Goal: Use online tool/utility: Utilize a website feature to perform a specific function

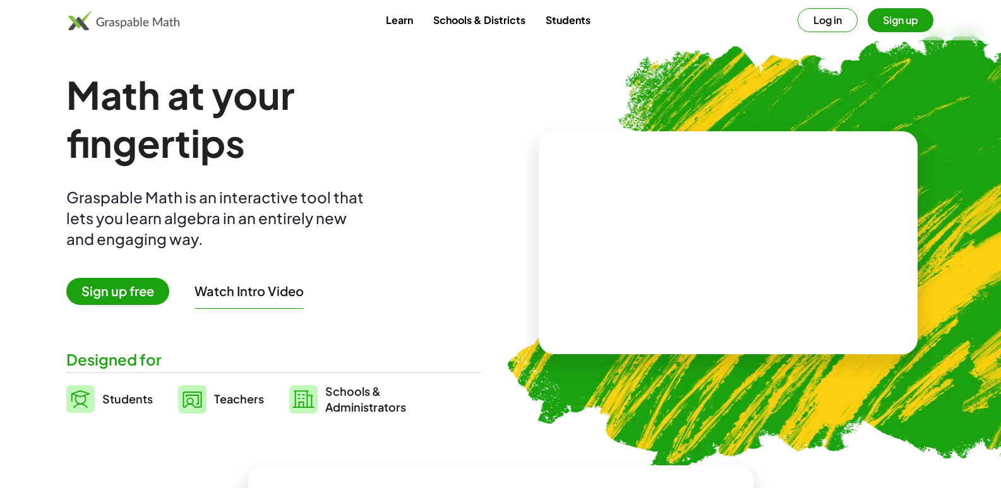
click at [652, 224] on video at bounding box center [727, 243] width 189 height 95
click at [117, 301] on span "Sign up free" at bounding box center [117, 291] width 103 height 27
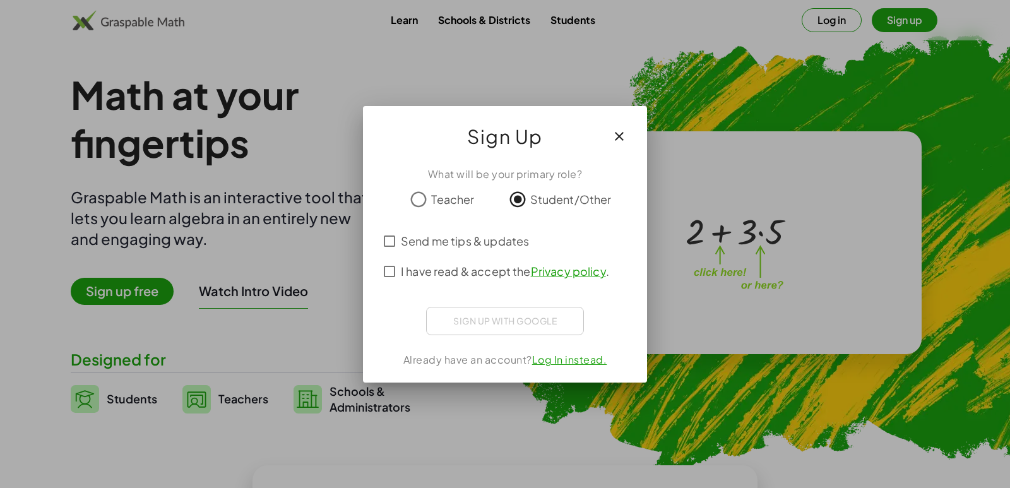
click at [625, 135] on icon "button" at bounding box center [619, 136] width 15 height 15
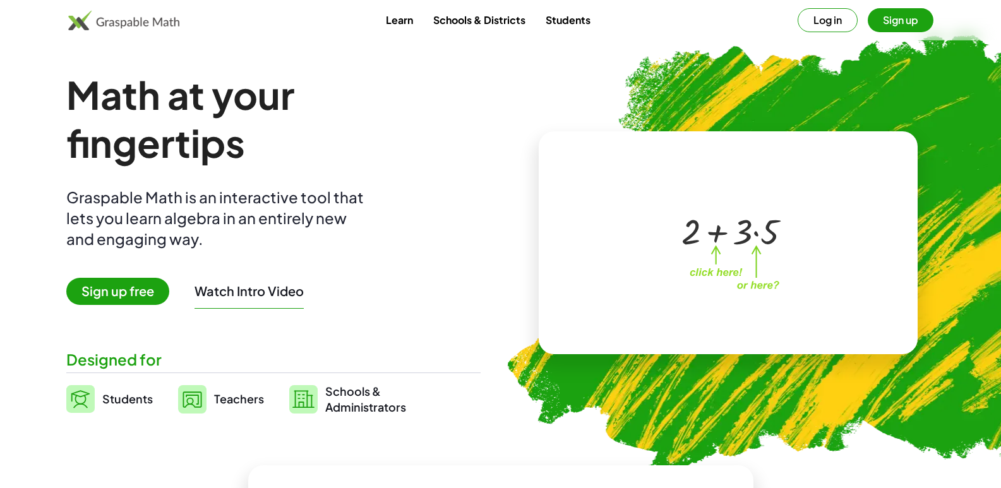
click at [929, 313] on img at bounding box center [802, 247] width 646 height 544
click at [840, 277] on div "+ 2 + · 3 · 5 ×" at bounding box center [728, 242] width 379 height 223
drag, startPoint x: 661, startPoint y: 169, endPoint x: 698, endPoint y: 210, distance: 55.5
click at [672, 191] on div "+ 2 + · 3 · 5 ×" at bounding box center [728, 242] width 379 height 223
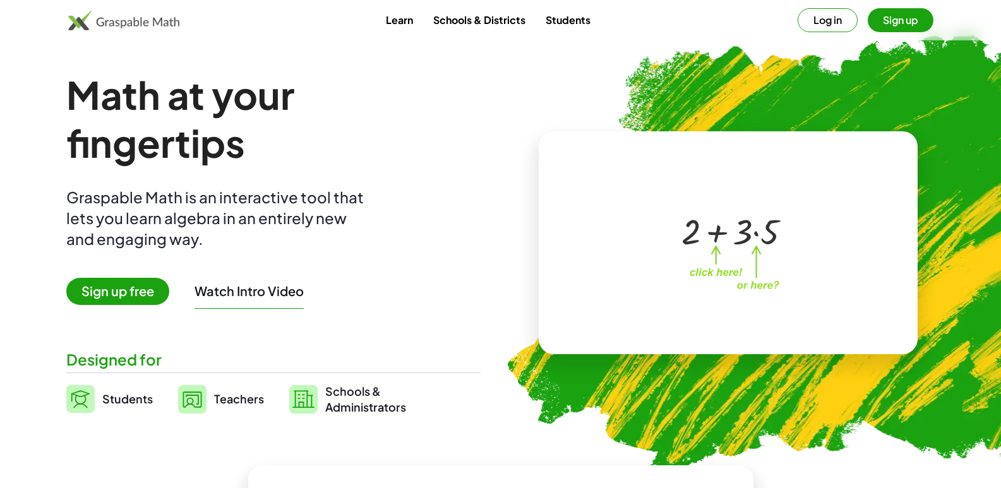
click at [736, 235] on div at bounding box center [730, 230] width 111 height 47
click at [578, 25] on link "Students" at bounding box center [567, 19] width 65 height 23
click at [575, 25] on link "Students" at bounding box center [567, 19] width 65 height 23
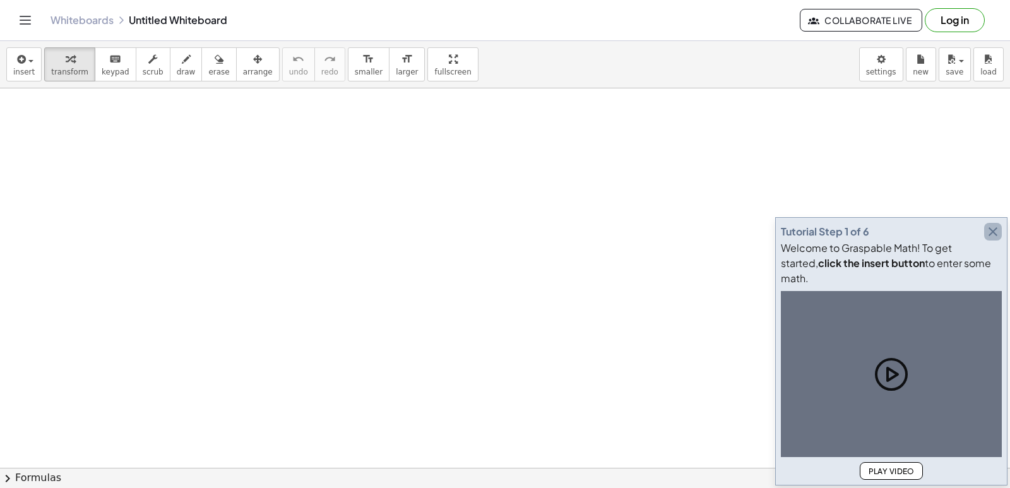
drag, startPoint x: 995, startPoint y: 245, endPoint x: 990, endPoint y: 250, distance: 7.1
click at [990, 239] on icon "button" at bounding box center [993, 231] width 15 height 15
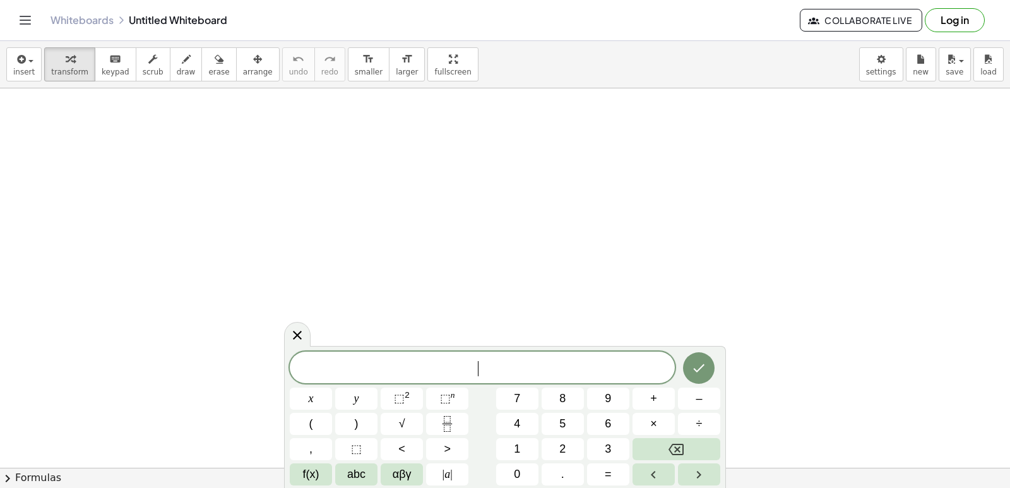
drag, startPoint x: 484, startPoint y: 369, endPoint x: 486, endPoint y: 355, distance: 14.0
click at [484, 363] on span "​" at bounding box center [482, 369] width 385 height 18
click at [690, 357] on button "Done" at bounding box center [699, 368] width 32 height 32
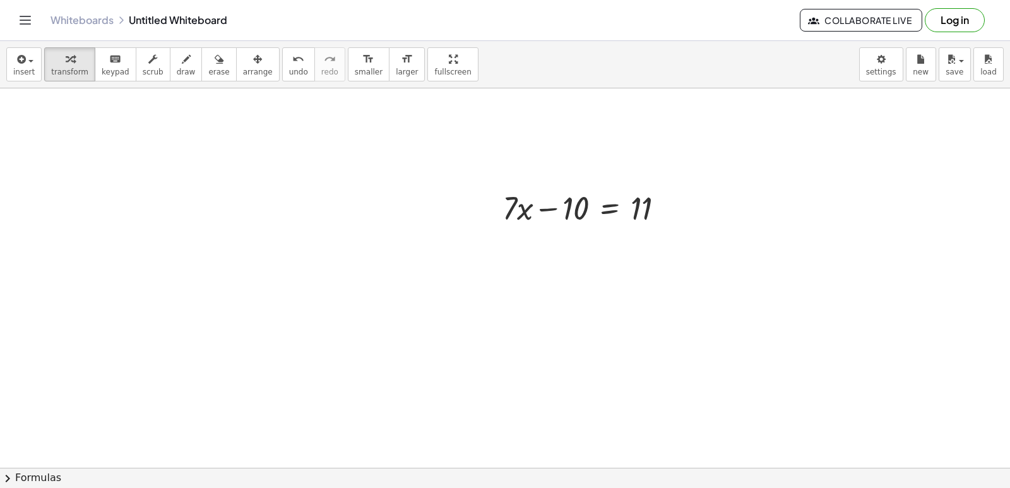
scroll to position [189, 0]
drag, startPoint x: 549, startPoint y: 208, endPoint x: 678, endPoint y: 205, distance: 128.8
click at [678, 205] on div at bounding box center [588, 208] width 184 height 43
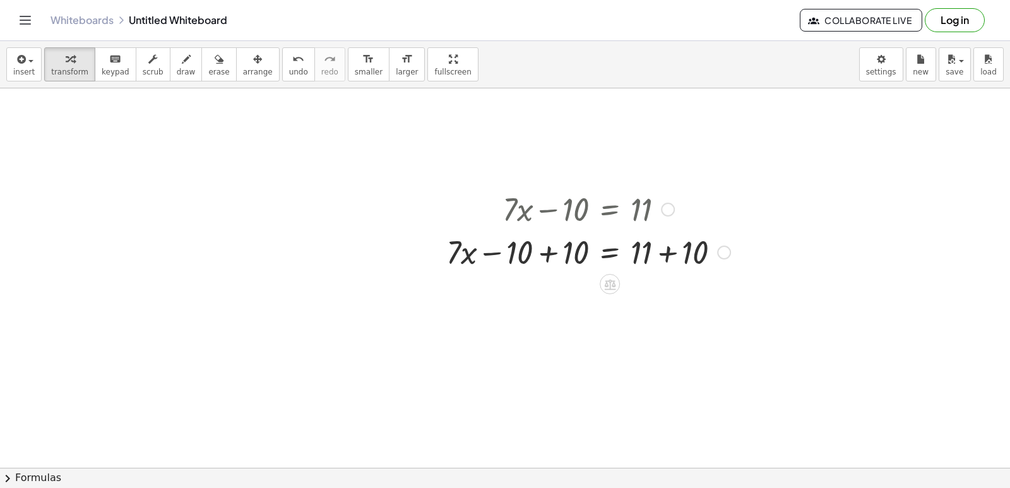
drag, startPoint x: 678, startPoint y: 205, endPoint x: 489, endPoint y: 255, distance: 195.3
click at [489, 255] on div at bounding box center [588, 251] width 297 height 43
drag, startPoint x: 489, startPoint y: 255, endPoint x: 524, endPoint y: 281, distance: 43.3
click at [537, 333] on div at bounding box center [505, 319] width 1010 height 841
click at [542, 212] on div at bounding box center [588, 208] width 297 height 43
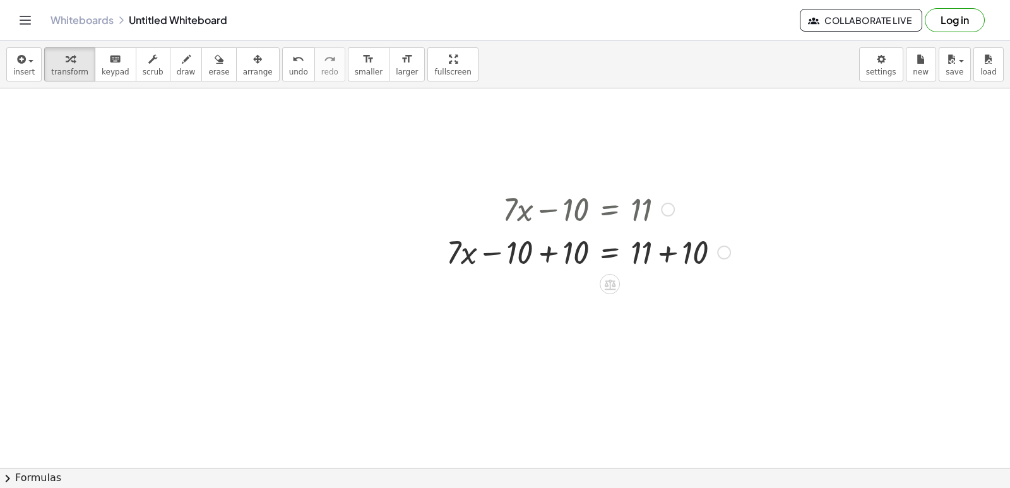
drag, startPoint x: 542, startPoint y: 212, endPoint x: 624, endPoint y: 135, distance: 113.0
drag, startPoint x: 624, startPoint y: 135, endPoint x: 470, endPoint y: 443, distance: 344.5
click at [470, 443] on div at bounding box center [505, 319] width 1010 height 841
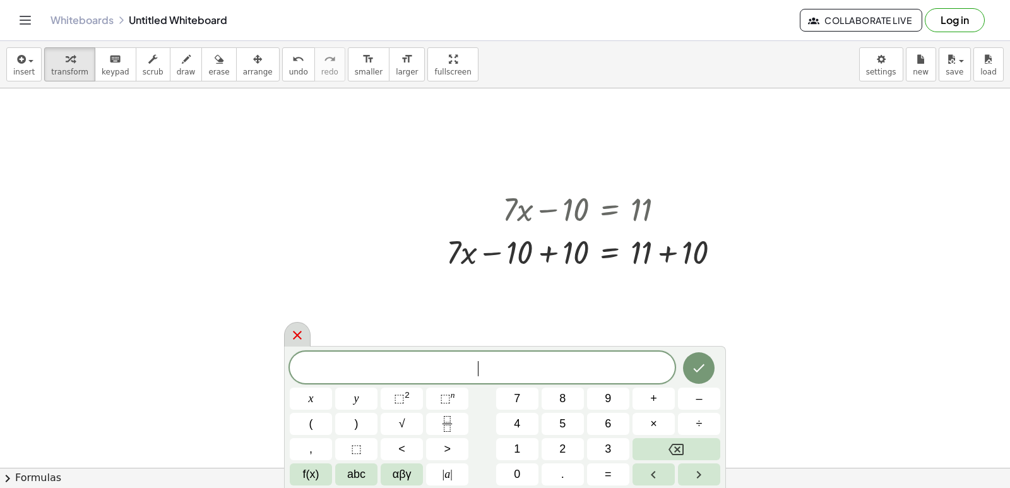
click at [302, 328] on icon at bounding box center [297, 335] width 15 height 15
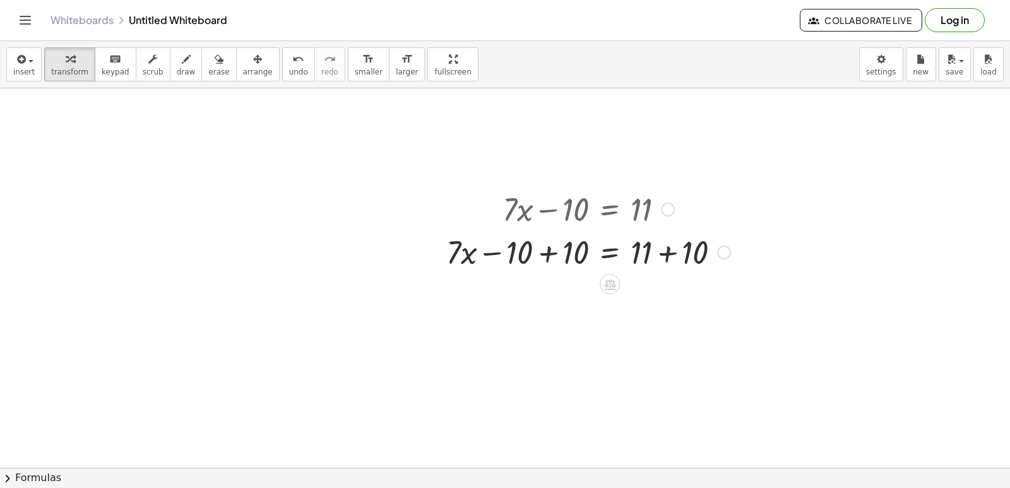
click at [721, 253] on div at bounding box center [724, 253] width 14 height 14
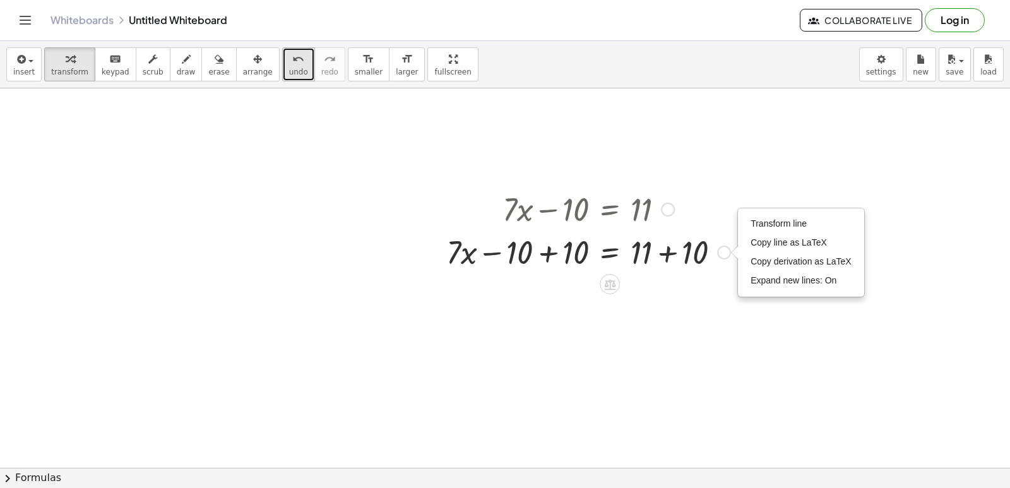
drag, startPoint x: 721, startPoint y: 253, endPoint x: 274, endPoint y: 64, distance: 485.0
click at [292, 66] on icon "undo" at bounding box center [298, 59] width 12 height 15
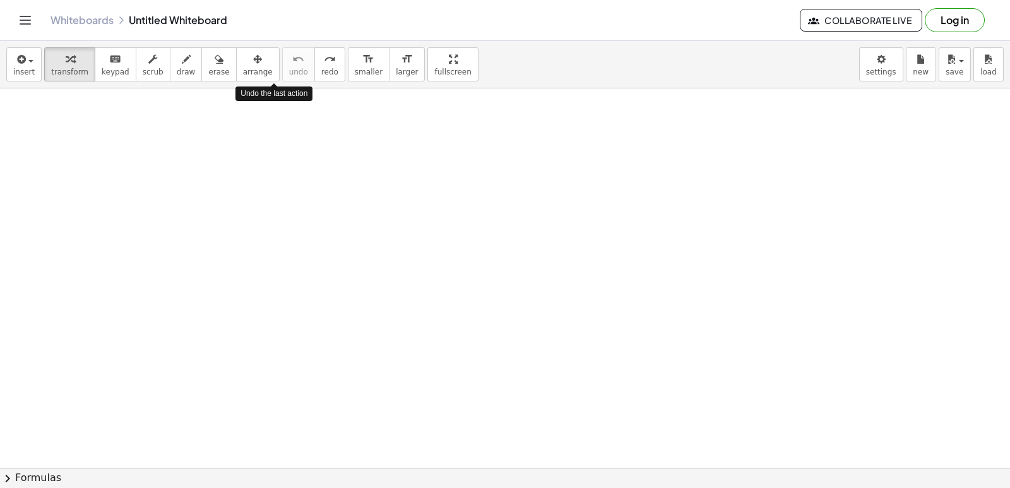
drag, startPoint x: 273, startPoint y: 64, endPoint x: 177, endPoint y: 244, distance: 204.2
click at [172, 241] on div at bounding box center [505, 319] width 1010 height 841
click at [280, 292] on div at bounding box center [505, 319] width 1010 height 841
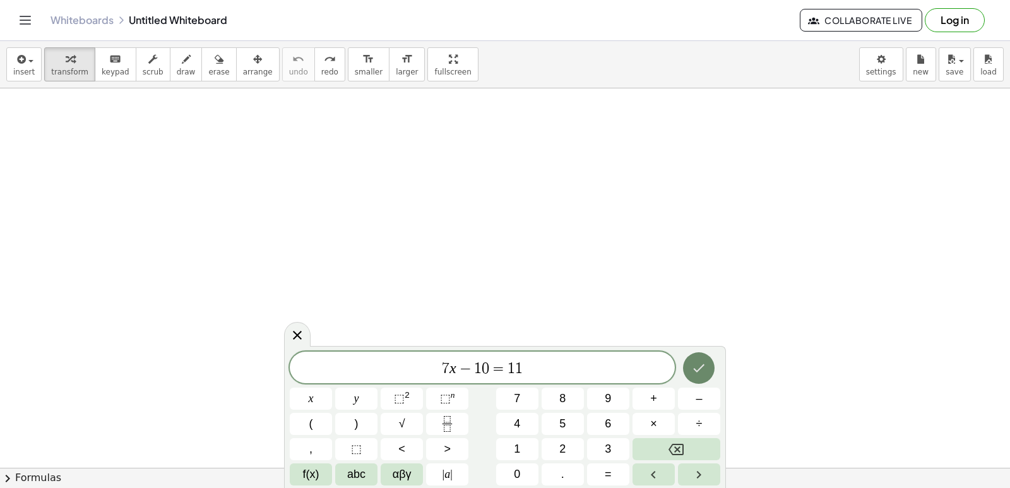
click at [693, 366] on icon "Done" at bounding box center [698, 368] width 15 height 15
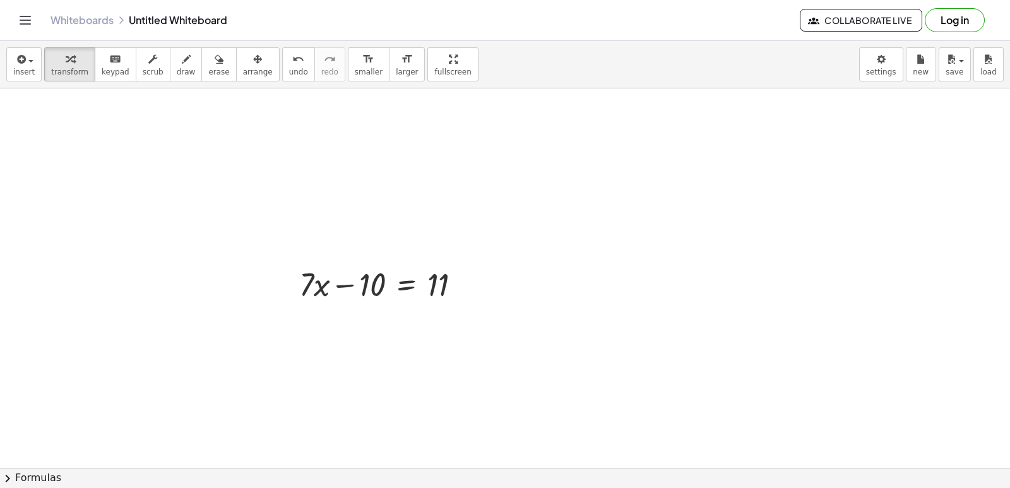
scroll to position [253, 0]
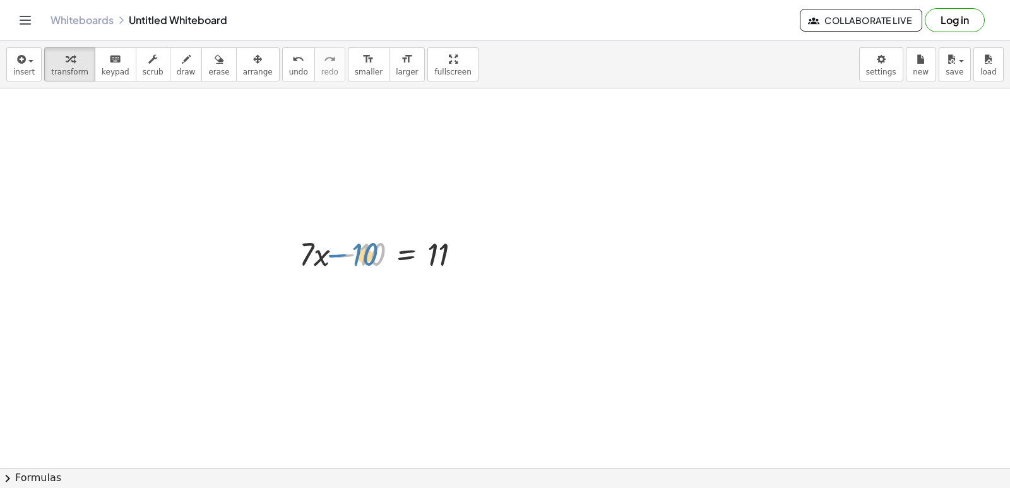
drag, startPoint x: 345, startPoint y: 257, endPoint x: 337, endPoint y: 258, distance: 7.6
click at [337, 258] on div at bounding box center [385, 253] width 184 height 43
drag, startPoint x: 340, startPoint y: 258, endPoint x: 360, endPoint y: 309, distance: 54.8
click at [360, 313] on div at bounding box center [505, 256] width 1010 height 841
drag, startPoint x: 376, startPoint y: 256, endPoint x: 508, endPoint y: 252, distance: 132.0
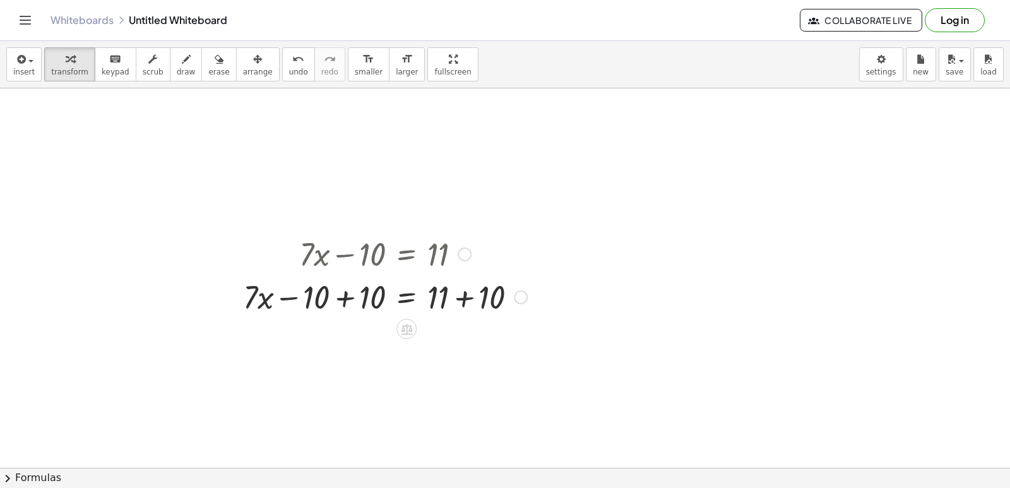
drag, startPoint x: 508, startPoint y: 252, endPoint x: 467, endPoint y: 297, distance: 61.7
click at [467, 297] on div at bounding box center [385, 296] width 297 height 43
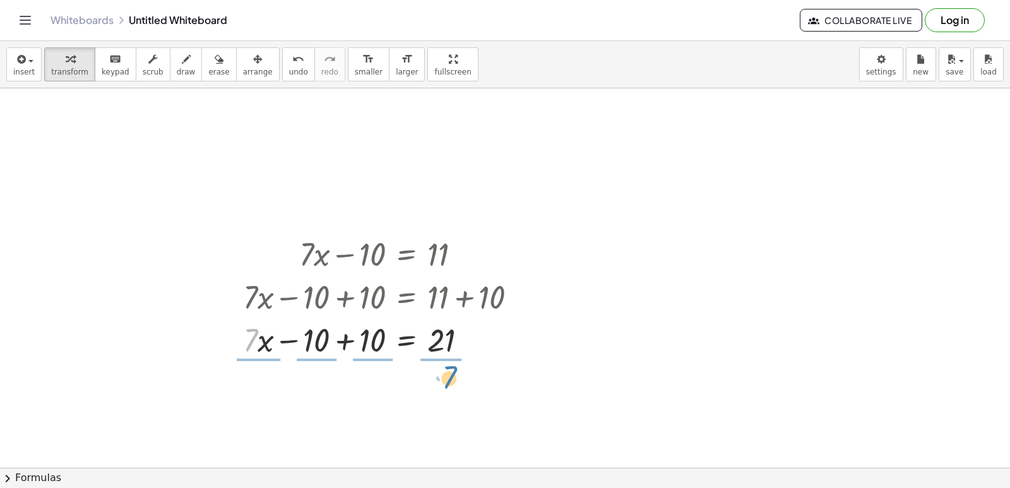
drag, startPoint x: 249, startPoint y: 347, endPoint x: 443, endPoint y: 385, distance: 198.0
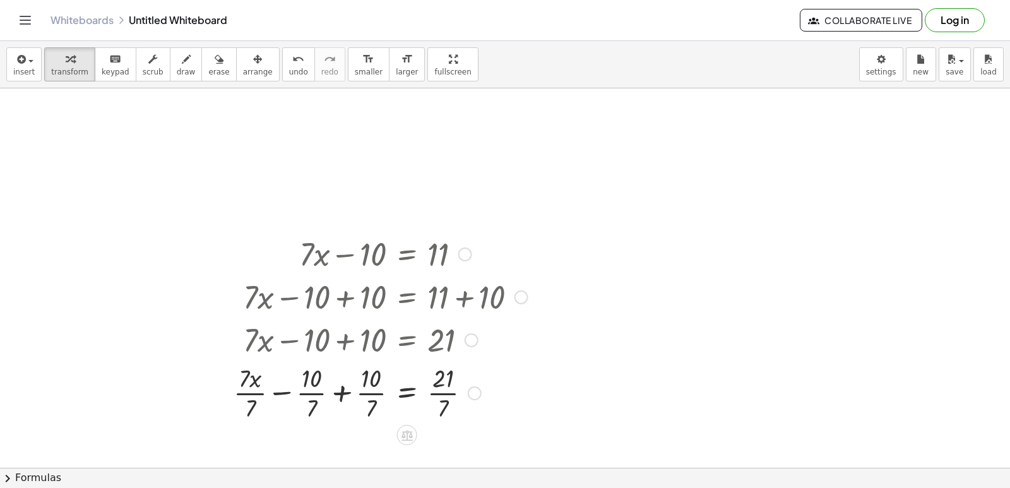
drag, startPoint x: 445, startPoint y: 378, endPoint x: 440, endPoint y: 397, distance: 19.5
click at [440, 397] on div at bounding box center [380, 392] width 307 height 63
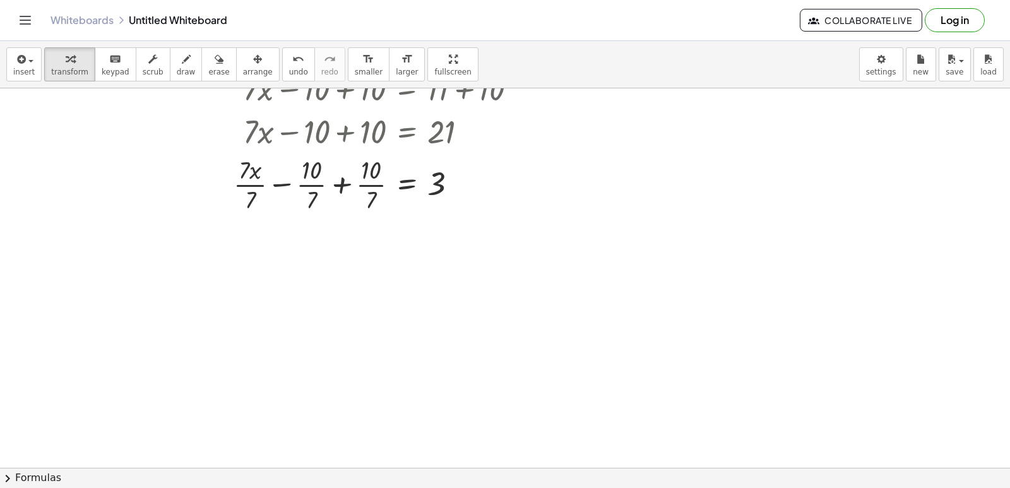
scroll to position [462, 0]
click at [373, 187] on div at bounding box center [380, 183] width 307 height 63
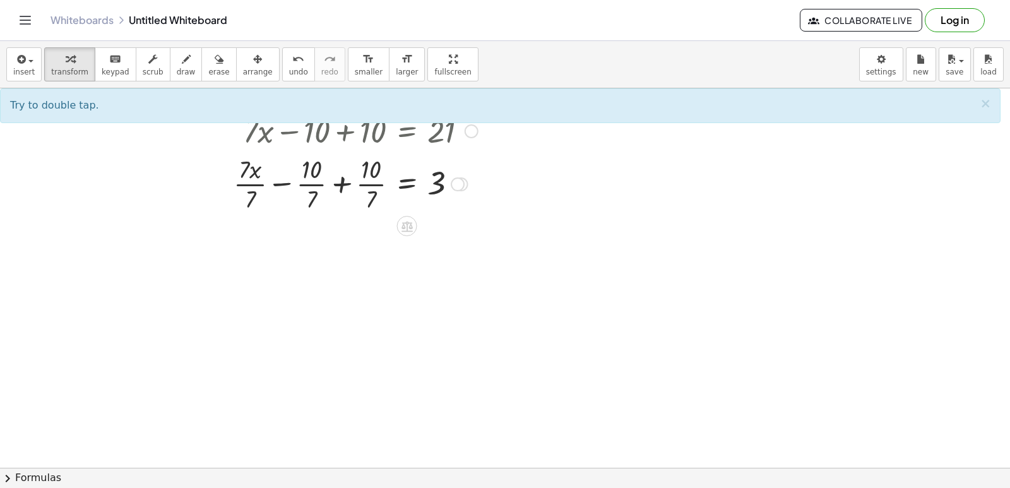
click at [340, 186] on div at bounding box center [380, 183] width 307 height 63
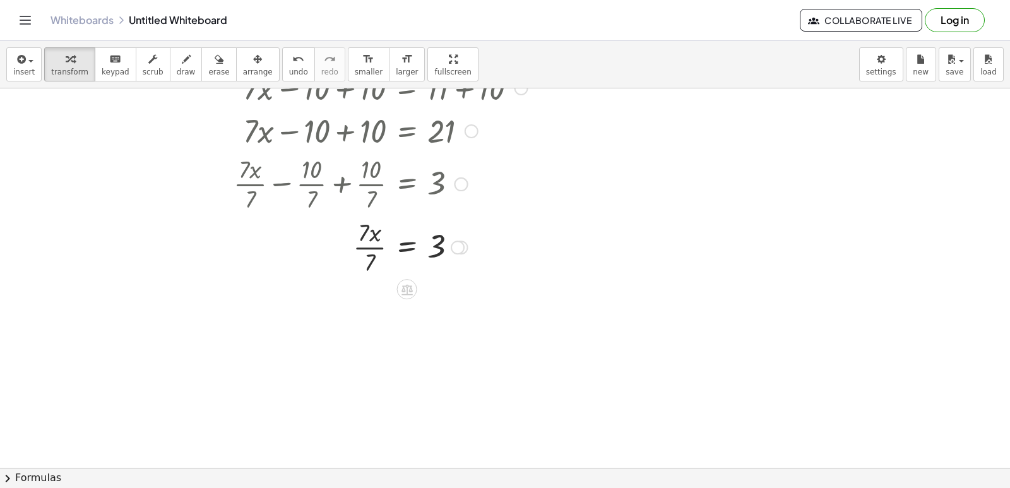
click at [364, 249] on div at bounding box center [380, 246] width 307 height 63
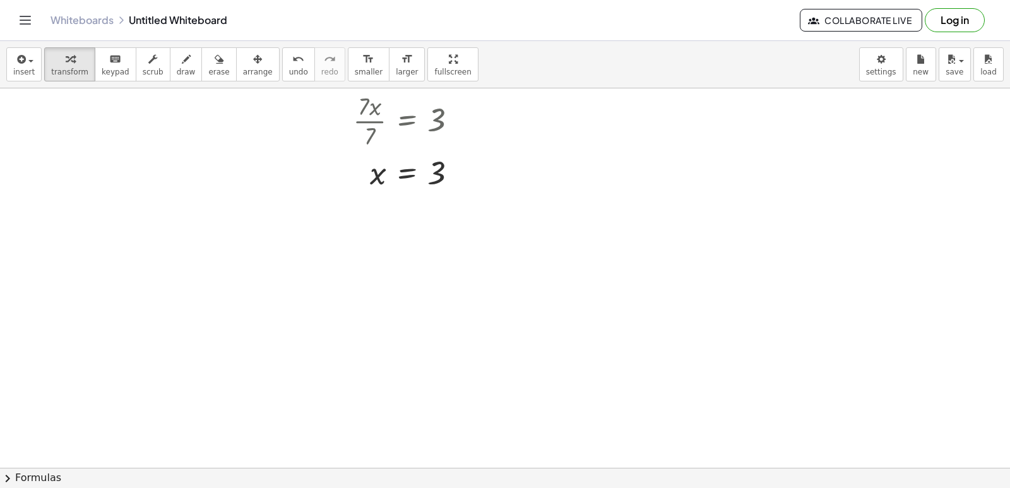
scroll to position [651, 0]
click at [251, 385] on div at bounding box center [505, 6] width 1010 height 1138
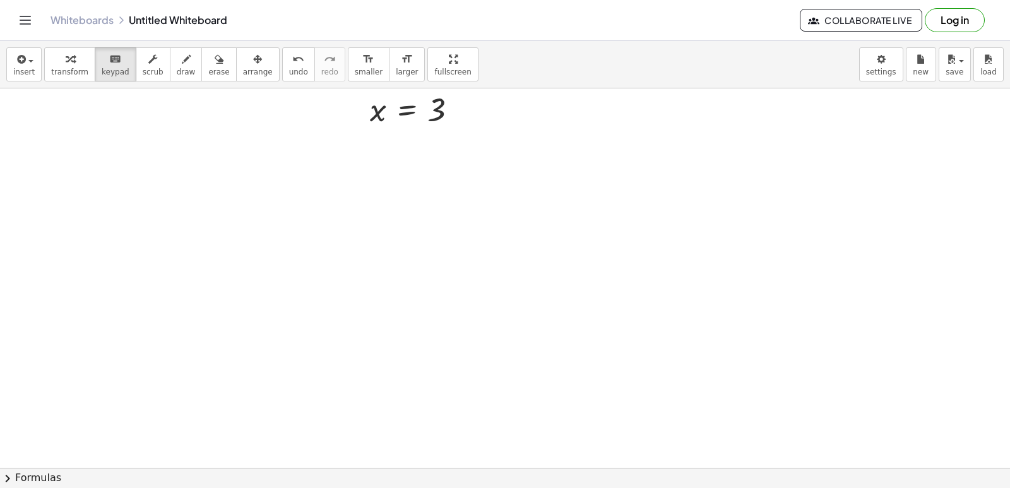
click at [334, 307] on div at bounding box center [505, 6] width 1010 height 1138
click at [369, 274] on div at bounding box center [505, 6] width 1010 height 1138
click at [453, 290] on div at bounding box center [505, 6] width 1010 height 1138
click at [404, 299] on div at bounding box center [505, 6] width 1010 height 1138
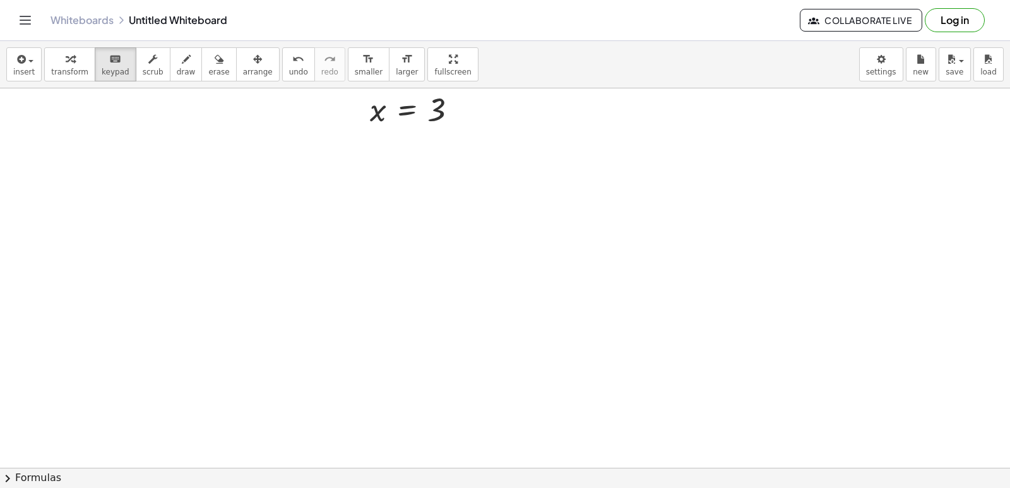
click at [406, 298] on div at bounding box center [505, 6] width 1010 height 1138
click at [305, 348] on div at bounding box center [505, 6] width 1010 height 1138
click at [116, 71] on span "keypad" at bounding box center [116, 72] width 28 height 9
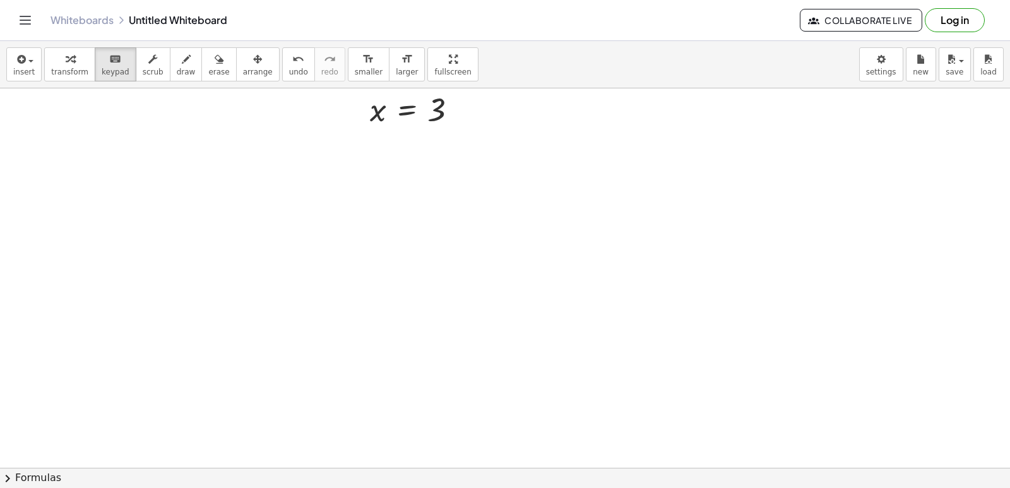
click at [463, 344] on div at bounding box center [505, 6] width 1010 height 1138
click at [462, 338] on div at bounding box center [505, 6] width 1010 height 1138
drag, startPoint x: 450, startPoint y: 314, endPoint x: 434, endPoint y: 318, distance: 16.2
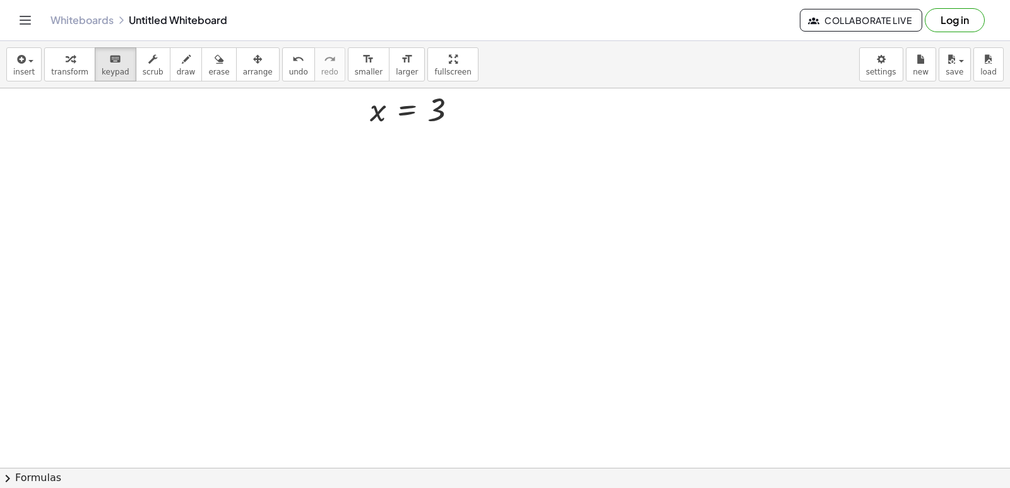
drag, startPoint x: 434, startPoint y: 318, endPoint x: 423, endPoint y: 354, distance: 37.6
click at [423, 354] on div at bounding box center [505, 6] width 1010 height 1138
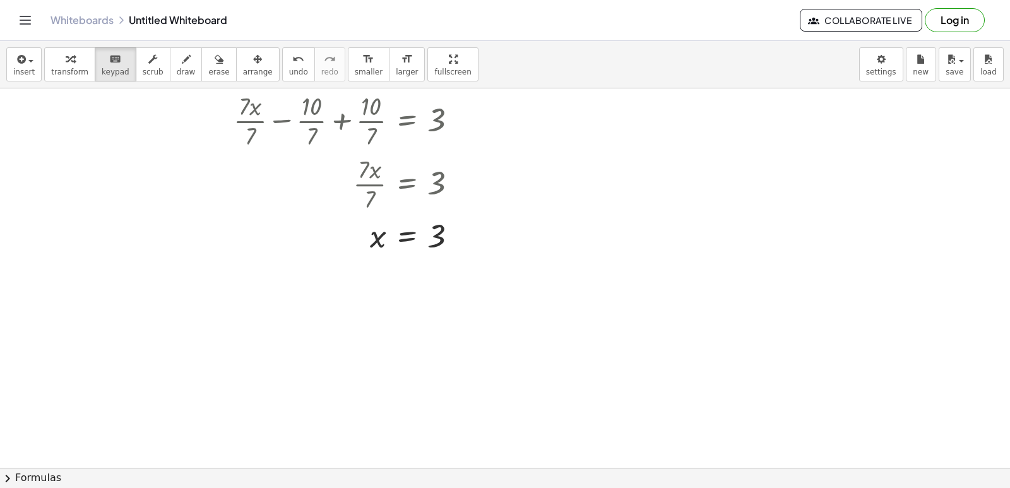
click at [398, 318] on div at bounding box center [505, 133] width 1010 height 1138
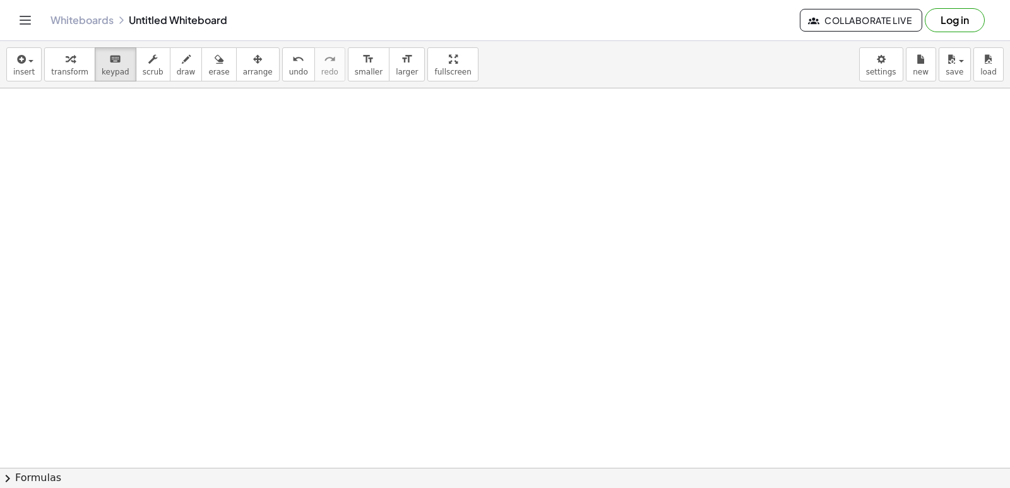
click at [362, 292] on div at bounding box center [505, 6] width 1010 height 1138
click at [335, 261] on div at bounding box center [505, 6] width 1010 height 1138
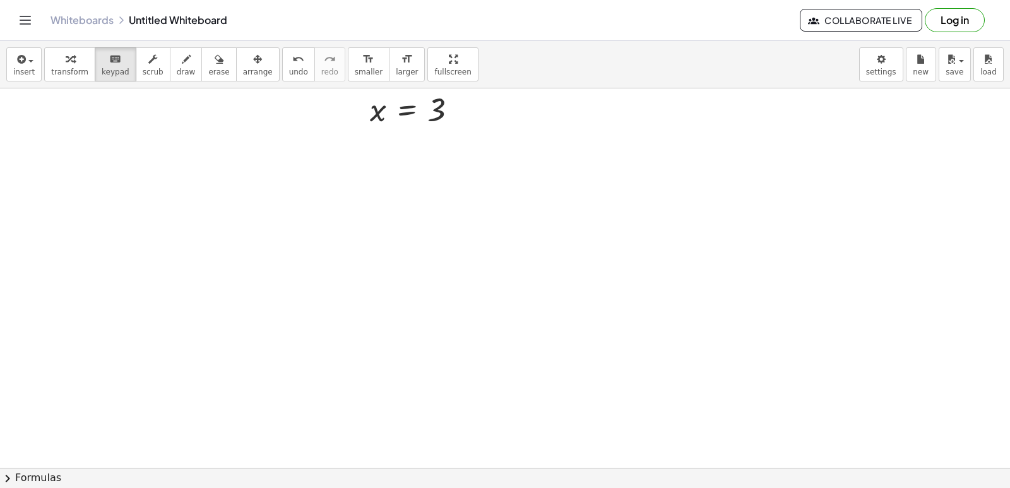
click at [319, 226] on div at bounding box center [505, 6] width 1010 height 1138
click at [282, 66] on button "undo undo" at bounding box center [298, 64] width 33 height 34
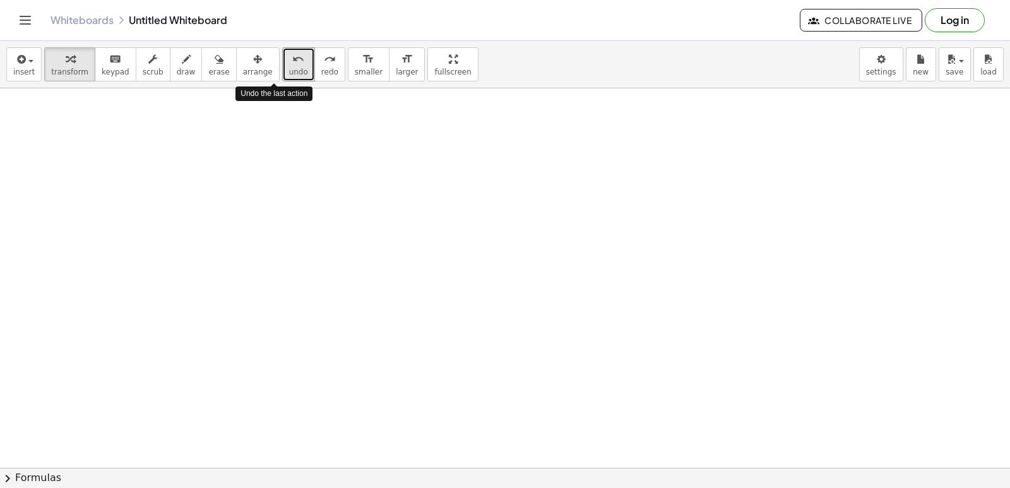
drag, startPoint x: 271, startPoint y: 66, endPoint x: 194, endPoint y: 248, distance: 196.9
click at [194, 244] on div at bounding box center [505, 6] width 1010 height 1138
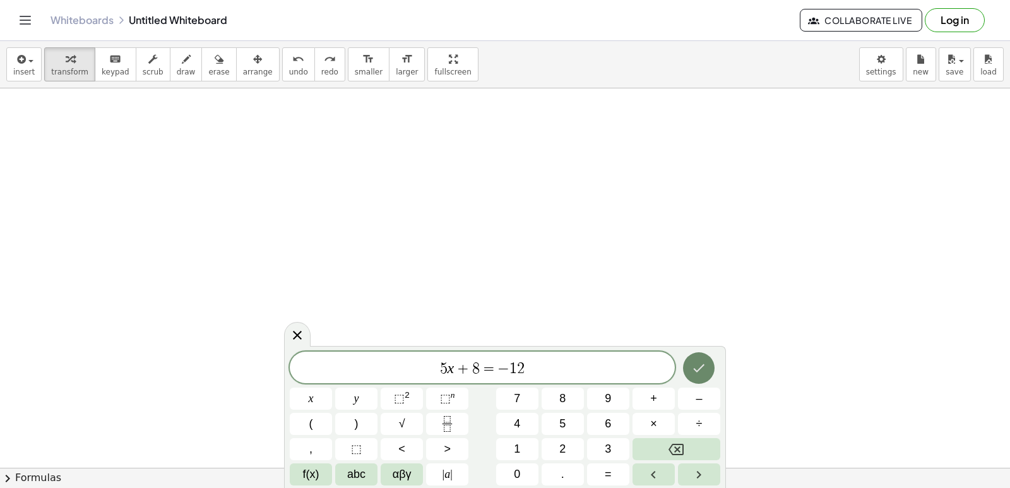
click at [700, 364] on icon "Done" at bounding box center [698, 368] width 15 height 15
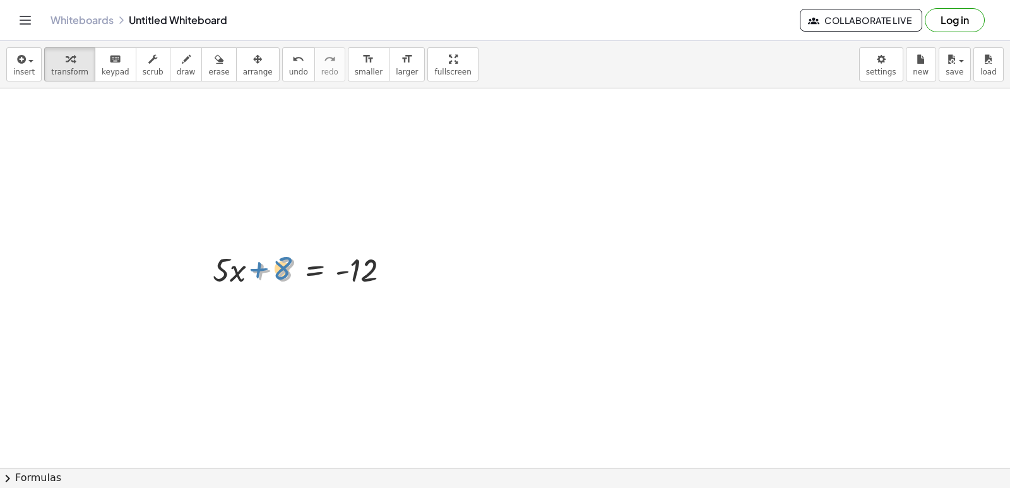
click at [253, 266] on div at bounding box center [306, 269] width 200 height 43
drag, startPoint x: 253, startPoint y: 266, endPoint x: 256, endPoint y: 323, distance: 56.3
click at [256, 323] on div at bounding box center [505, 6] width 1010 height 1138
drag, startPoint x: 285, startPoint y: 289, endPoint x: 284, endPoint y: 277, distance: 11.4
click at [284, 277] on div at bounding box center [306, 269] width 200 height 43
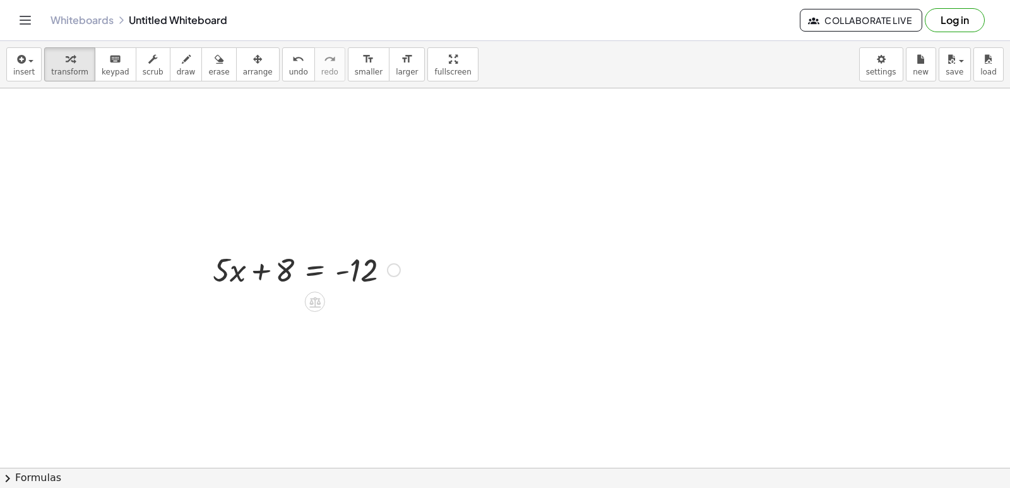
drag, startPoint x: 284, startPoint y: 277, endPoint x: 273, endPoint y: 342, distance: 65.4
click at [282, 337] on div at bounding box center [505, 6] width 1010 height 1138
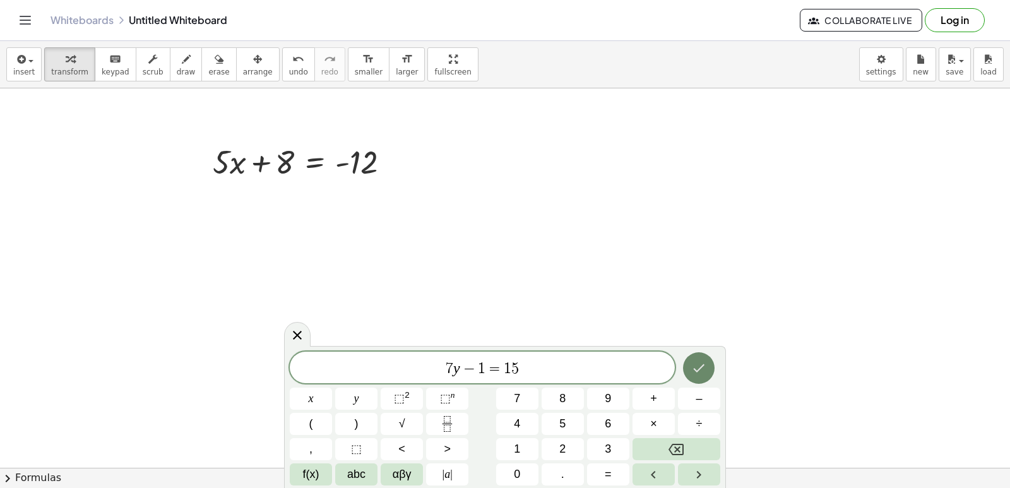
click at [687, 367] on button "Done" at bounding box center [699, 368] width 32 height 32
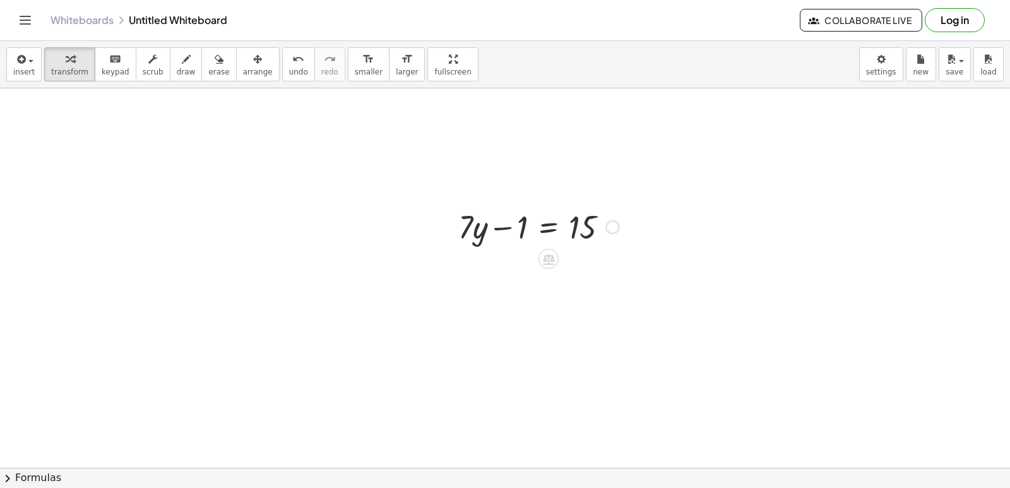
scroll to position [885, 0]
drag, startPoint x: 504, startPoint y: 212, endPoint x: 636, endPoint y: 206, distance: 131.5
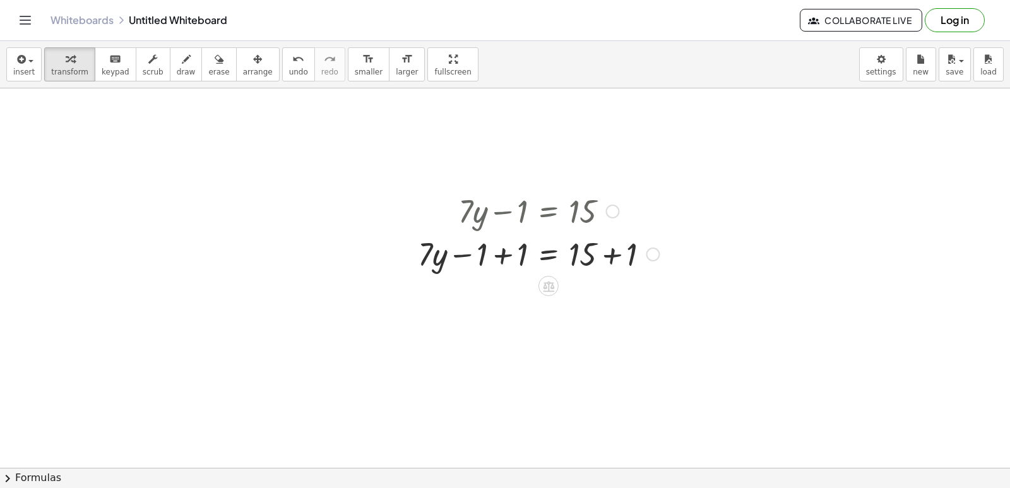
drag, startPoint x: 636, startPoint y: 206, endPoint x: 615, endPoint y: 253, distance: 50.6
click at [615, 253] on div at bounding box center [539, 253] width 254 height 43
drag, startPoint x: 501, startPoint y: 295, endPoint x: 463, endPoint y: 323, distance: 47.0
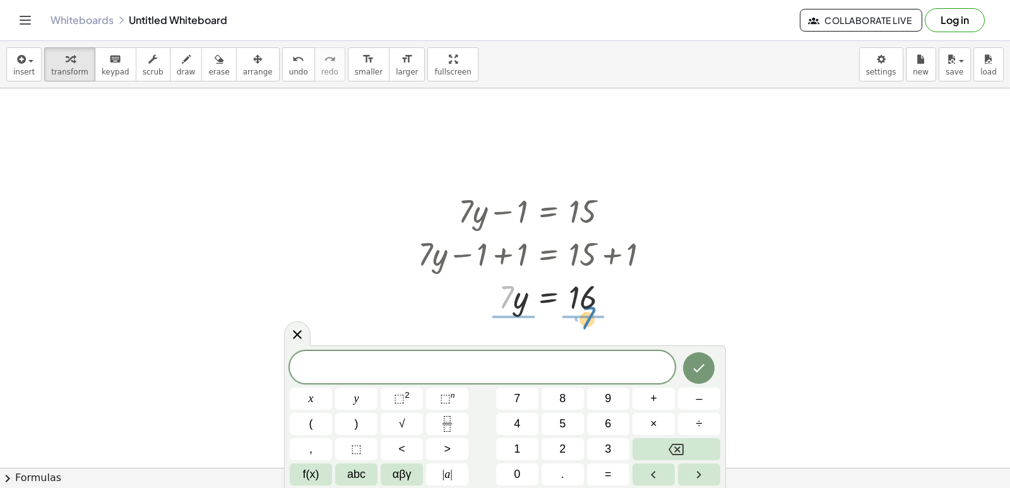
drag, startPoint x: 506, startPoint y: 318, endPoint x: 587, endPoint y: 318, distance: 80.2
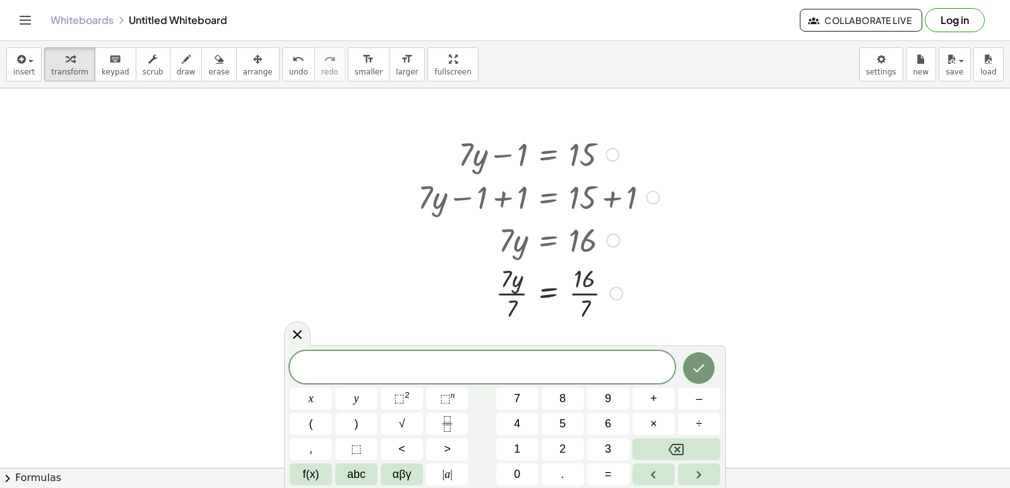
scroll to position [948, 0]
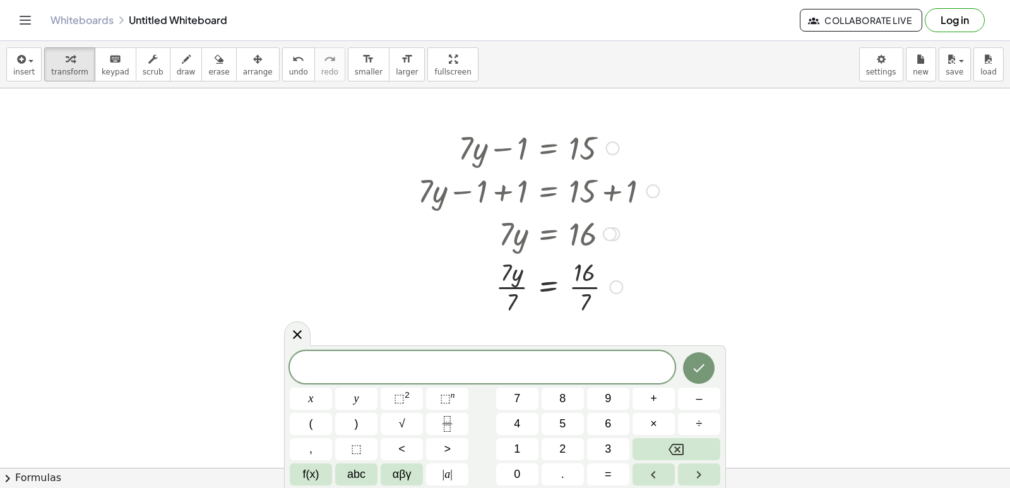
click at [590, 289] on div at bounding box center [539, 285] width 254 height 63
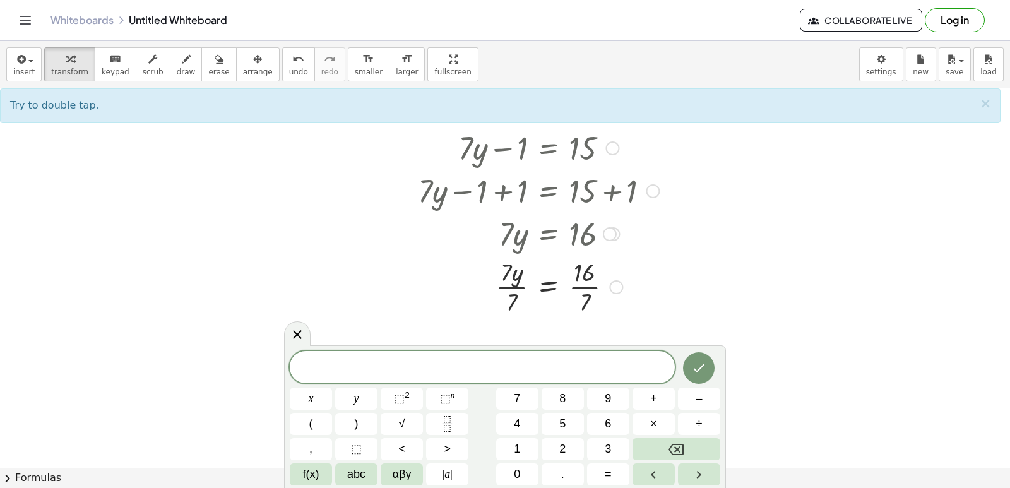
click at [518, 287] on div at bounding box center [539, 285] width 254 height 63
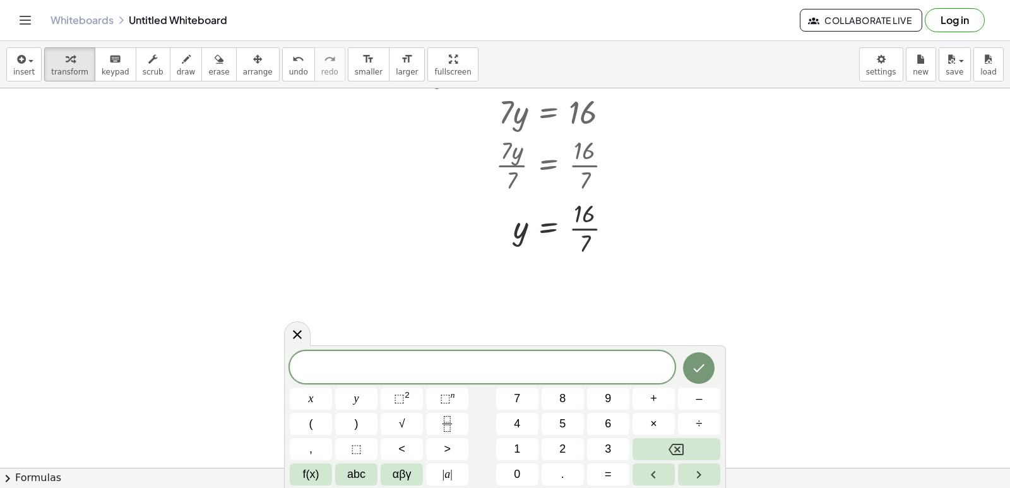
scroll to position [1075, 0]
click at [594, 226] on div at bounding box center [539, 222] width 254 height 63
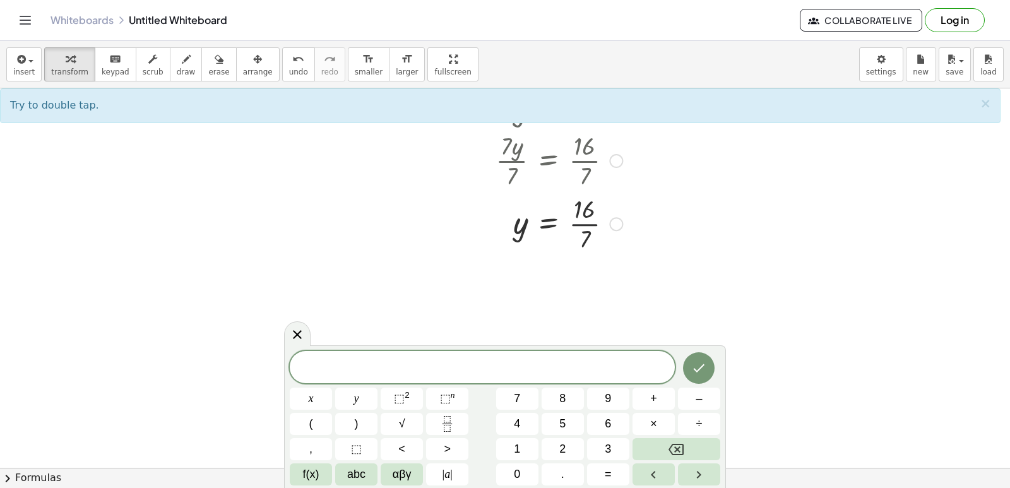
click at [595, 225] on div at bounding box center [539, 222] width 254 height 63
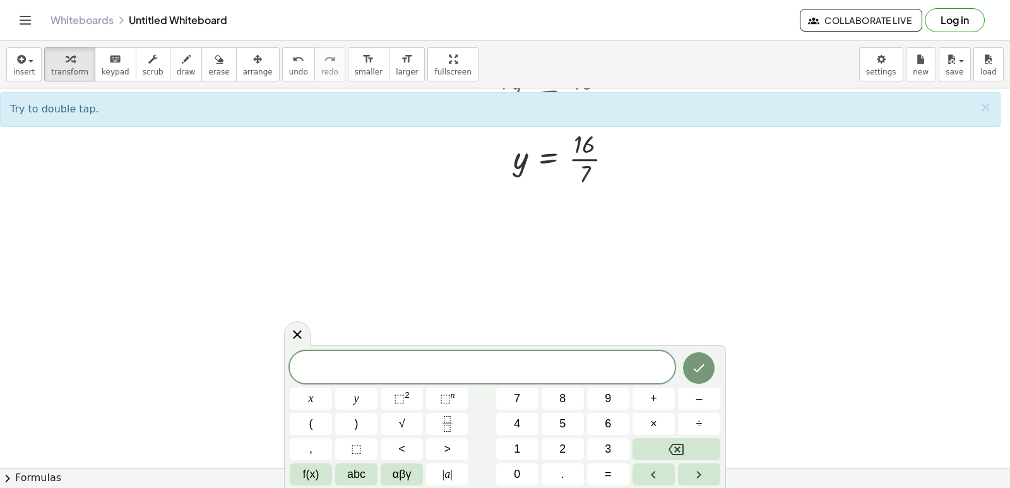
scroll to position [1138, 0]
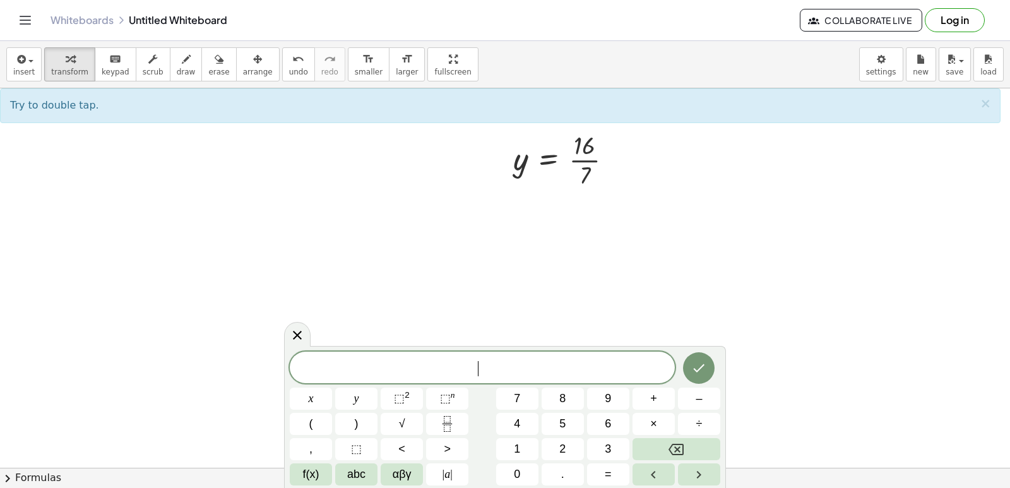
click at [510, 358] on div "​" at bounding box center [482, 368] width 385 height 32
click at [694, 360] on button "Done" at bounding box center [699, 368] width 32 height 32
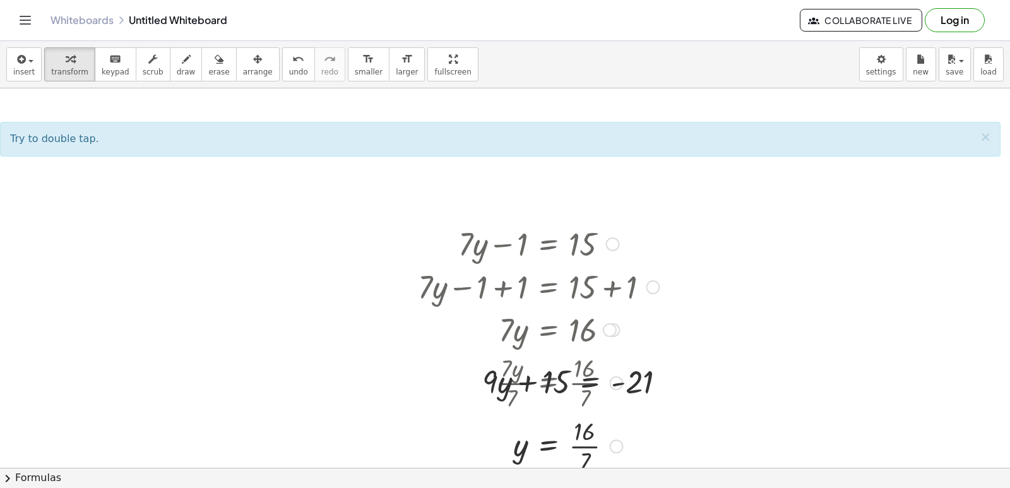
scroll to position [886, 0]
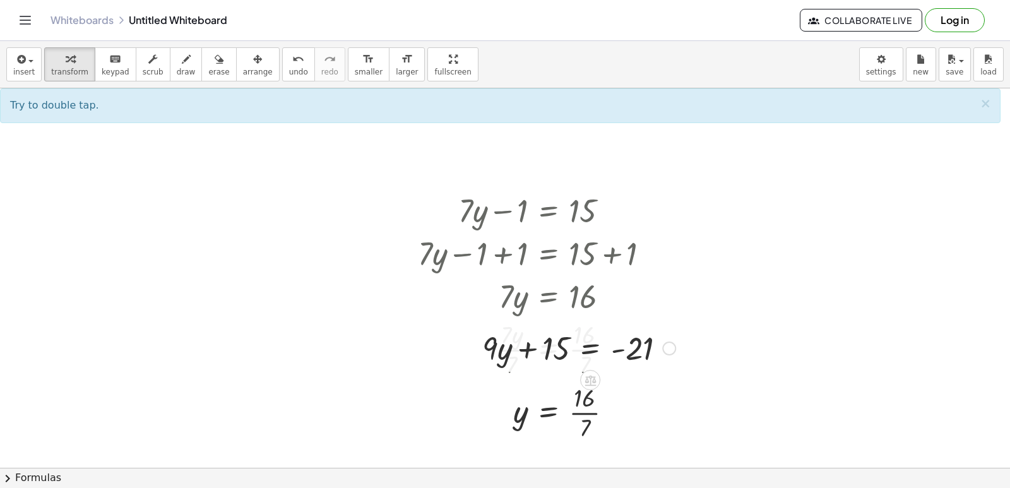
click at [542, 366] on div at bounding box center [579, 347] width 206 height 43
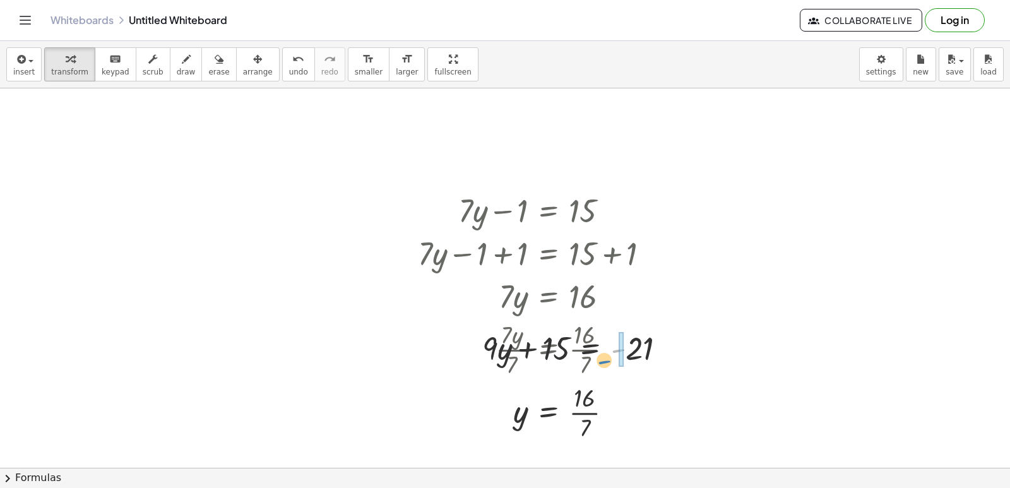
drag, startPoint x: 616, startPoint y: 348, endPoint x: 609, endPoint y: 355, distance: 10.3
click at [609, 355] on div at bounding box center [579, 347] width 206 height 43
click at [650, 388] on div at bounding box center [539, 411] width 254 height 63
click at [289, 73] on span "undo" at bounding box center [298, 72] width 19 height 9
drag, startPoint x: 272, startPoint y: 73, endPoint x: 268, endPoint y: 66, distance: 8.5
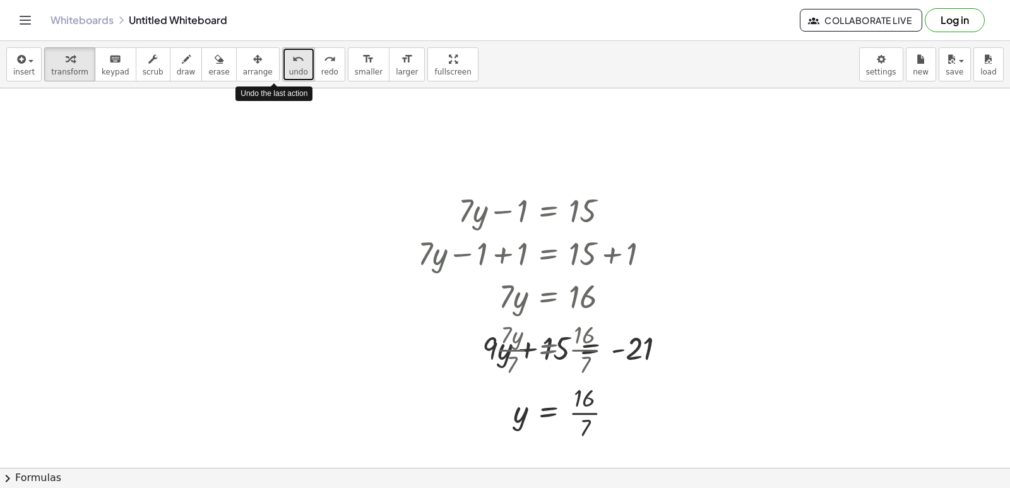
click at [289, 70] on span "undo" at bounding box center [298, 72] width 19 height 9
drag, startPoint x: 266, startPoint y: 63, endPoint x: 258, endPoint y: 64, distance: 8.2
click at [282, 63] on button "undo undo" at bounding box center [298, 64] width 33 height 34
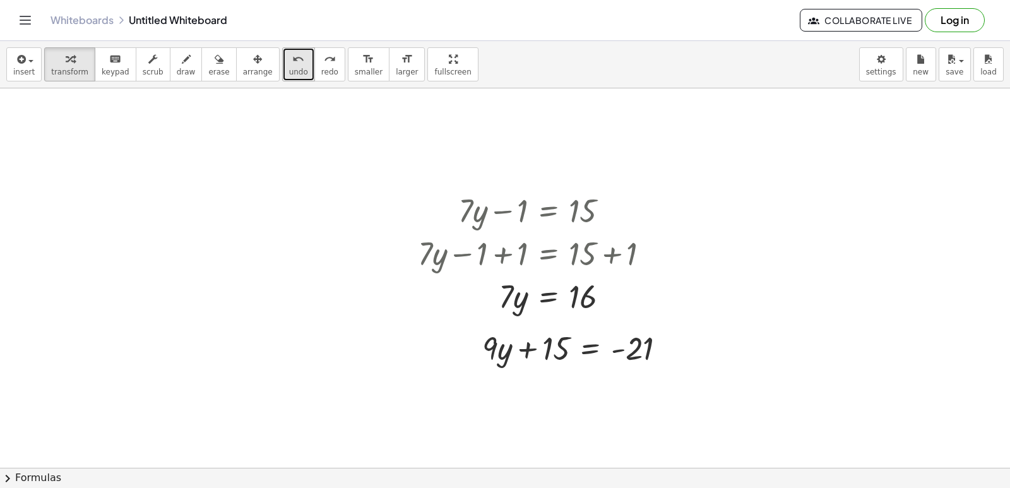
click at [283, 59] on button "undo undo" at bounding box center [298, 64] width 33 height 34
click at [292, 61] on icon "undo" at bounding box center [298, 59] width 12 height 15
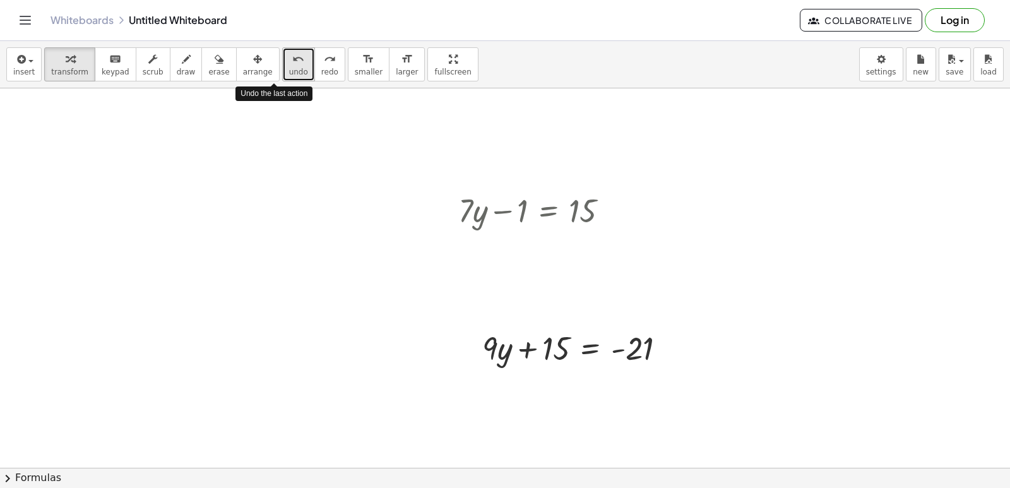
click at [292, 61] on icon "undo" at bounding box center [298, 59] width 12 height 15
drag, startPoint x: 278, startPoint y: 61, endPoint x: 628, endPoint y: 232, distance: 389.1
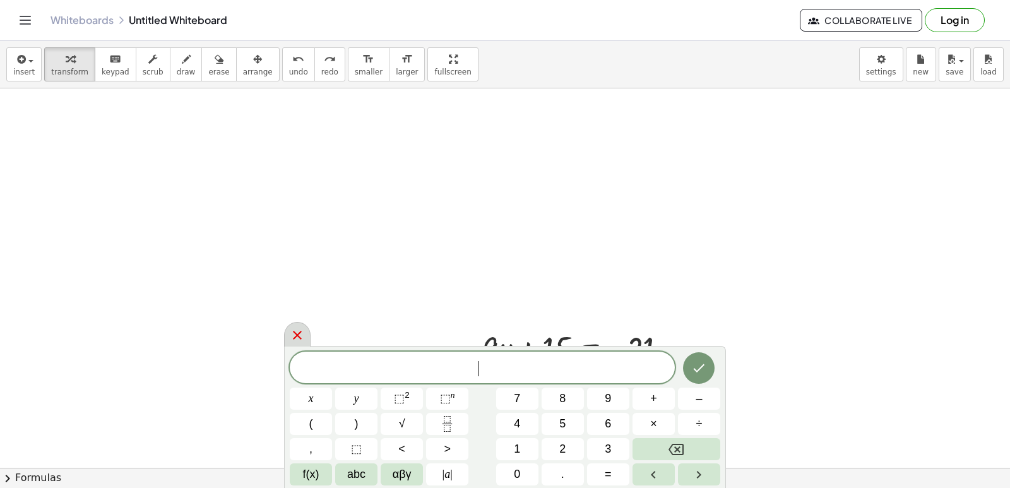
click at [298, 332] on icon at bounding box center [297, 335] width 15 height 15
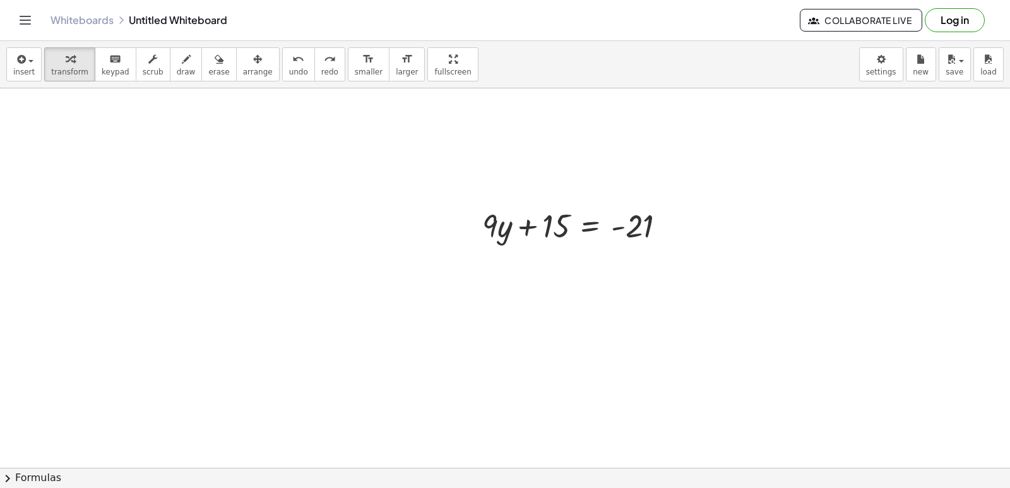
scroll to position [1012, 0]
drag, startPoint x: 528, startPoint y: 239, endPoint x: 660, endPoint y: 218, distance: 133.0
click at [660, 218] on div at bounding box center [579, 221] width 206 height 43
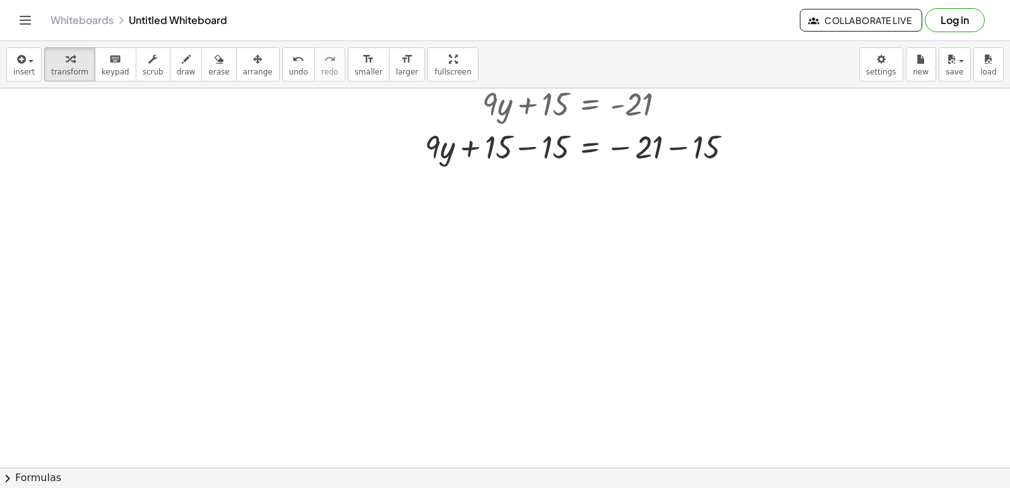
scroll to position [1138, 0]
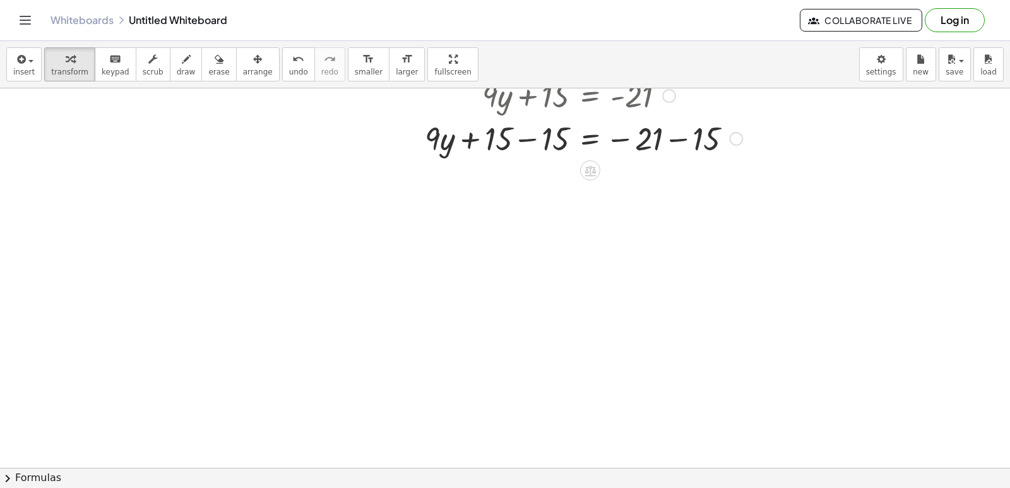
click at [676, 140] on div at bounding box center [584, 137] width 330 height 43
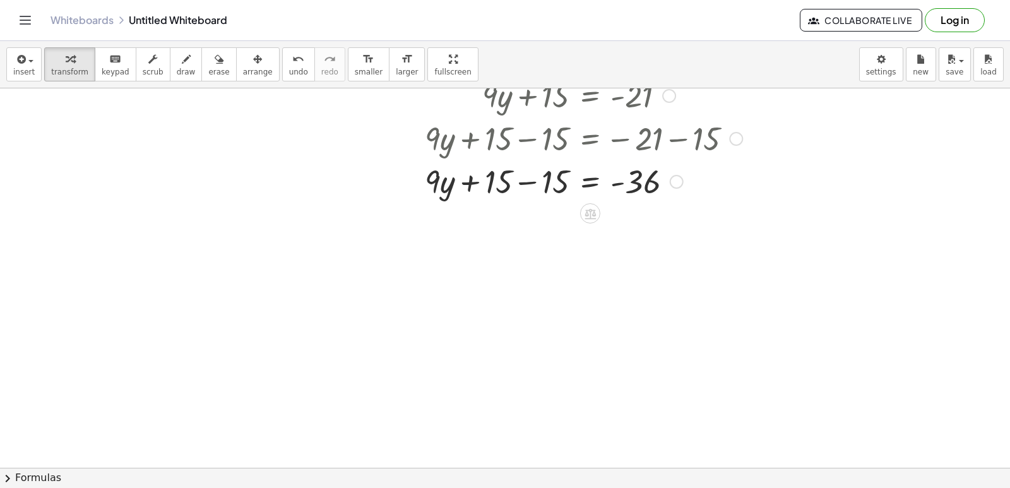
click at [475, 182] on div at bounding box center [584, 180] width 330 height 43
drag, startPoint x: 530, startPoint y: 182, endPoint x: 487, endPoint y: 261, distance: 89.8
drag, startPoint x: 547, startPoint y: 175, endPoint x: 643, endPoint y: 209, distance: 101.3
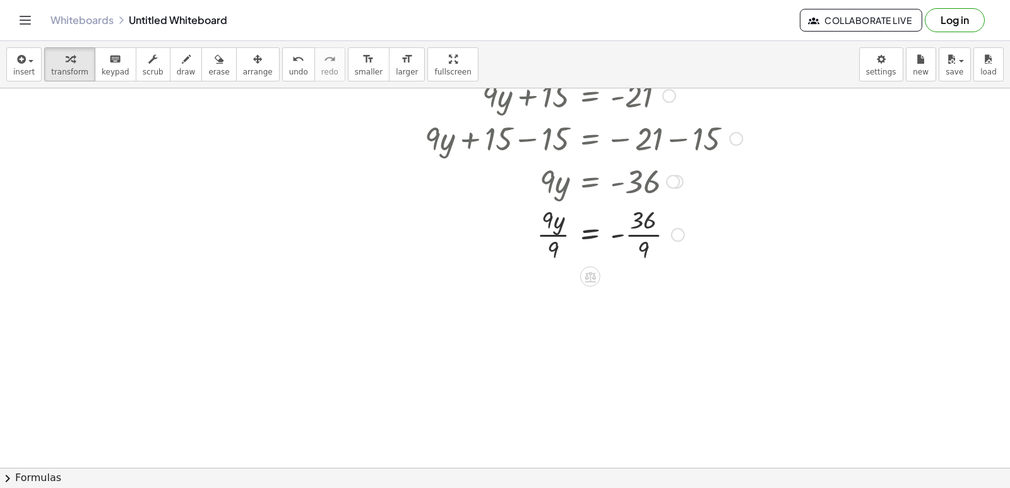
click at [559, 236] on div at bounding box center [584, 233] width 330 height 63
click at [646, 302] on div at bounding box center [584, 296] width 330 height 63
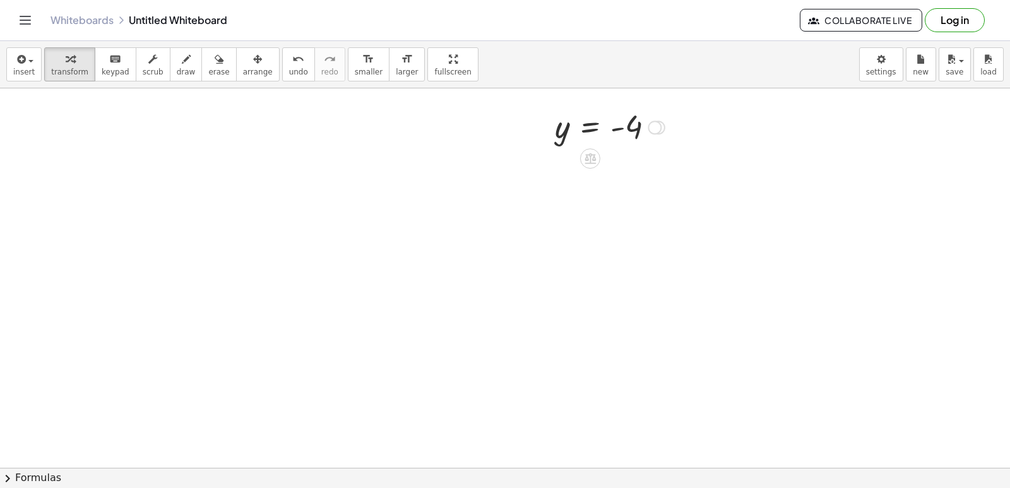
scroll to position [1328, 0]
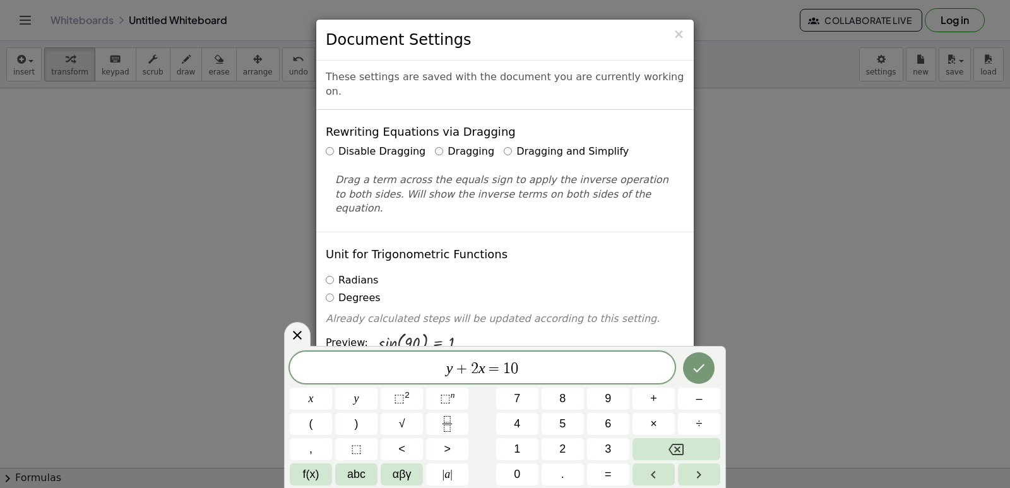
drag, startPoint x: 876, startPoint y: 64, endPoint x: 843, endPoint y: 301, distance: 238.5
click at [911, 307] on div "× Document Settings These settings are saved with the document you are currentl…" at bounding box center [505, 244] width 1010 height 488
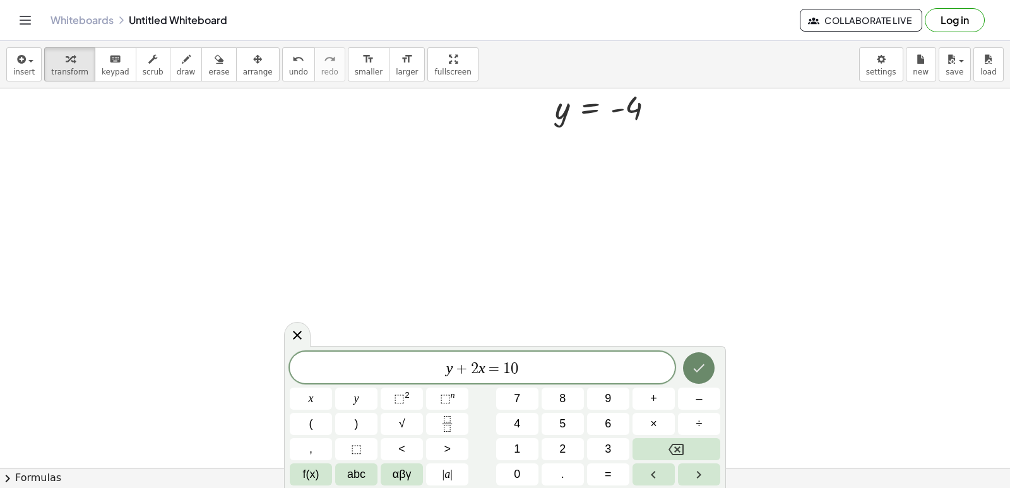
click at [693, 367] on icon "Done" at bounding box center [698, 368] width 15 height 15
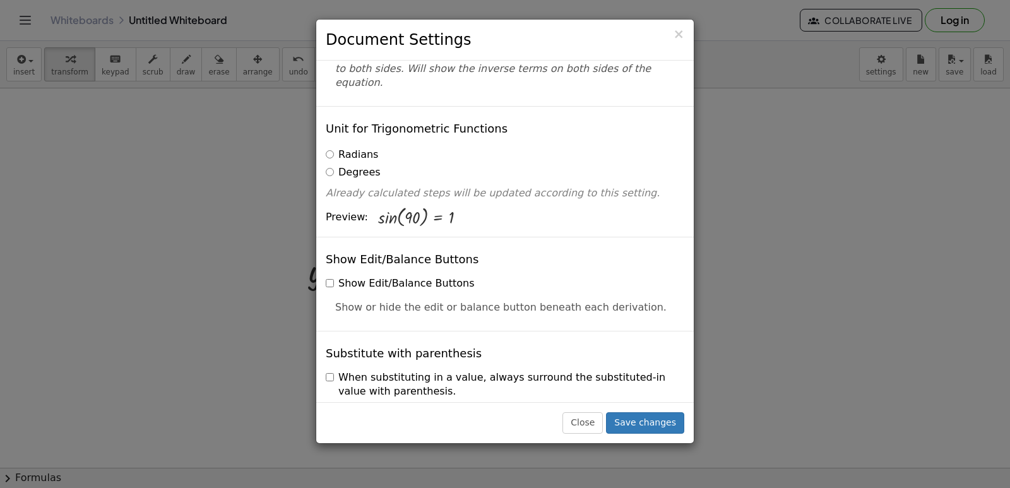
scroll to position [126, 0]
click at [669, 419] on button "Save changes" at bounding box center [645, 422] width 78 height 21
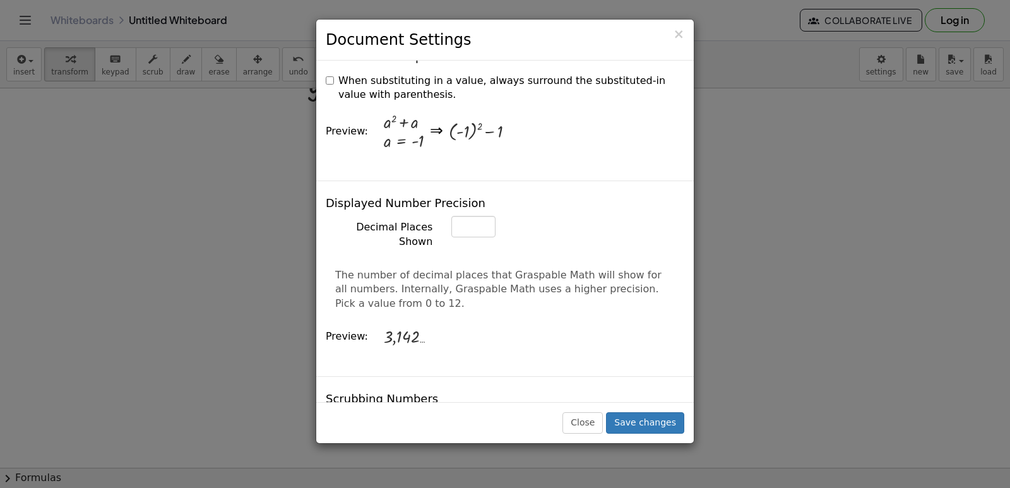
scroll to position [0, 0]
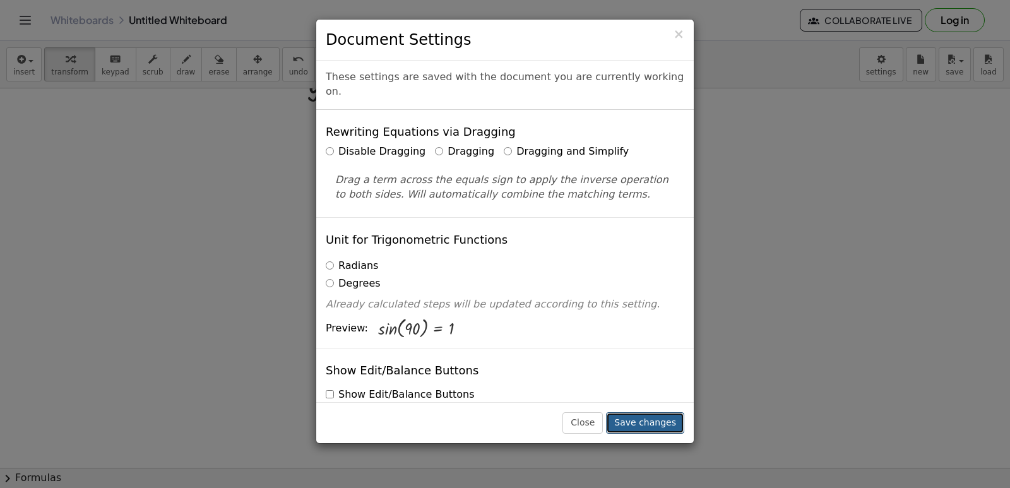
click at [639, 424] on button "Save changes" at bounding box center [645, 422] width 78 height 21
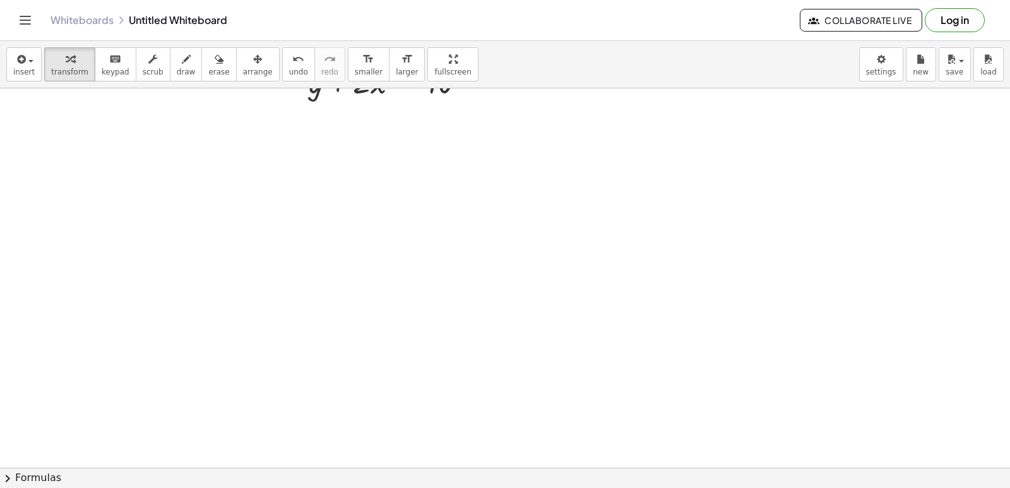
drag, startPoint x: 331, startPoint y: 351, endPoint x: 319, endPoint y: 381, distance: 32.6
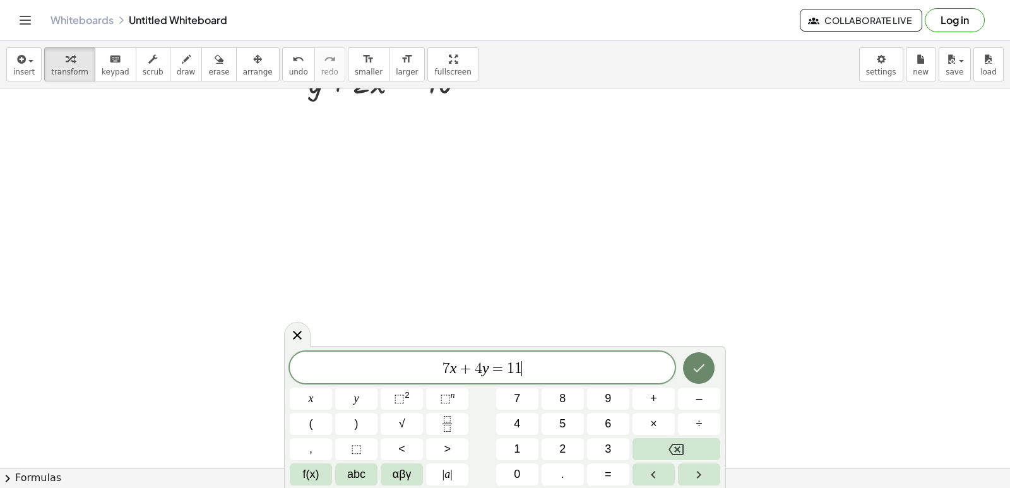
click at [693, 371] on icon "Done" at bounding box center [698, 368] width 15 height 15
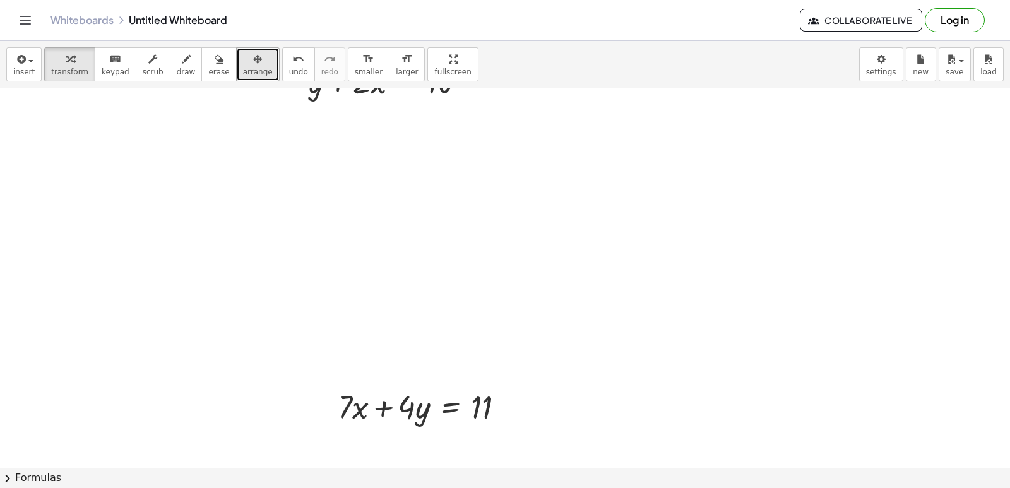
click at [243, 71] on span "arrange" at bounding box center [258, 72] width 30 height 9
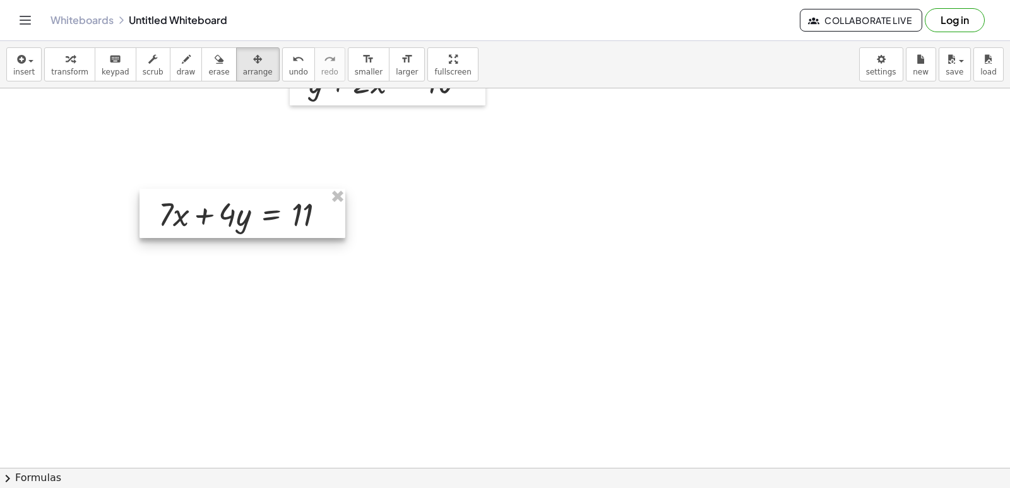
drag, startPoint x: 418, startPoint y: 385, endPoint x: 256, endPoint y: 190, distance: 253.3
click at [256, 191] on div at bounding box center [243, 213] width 206 height 49
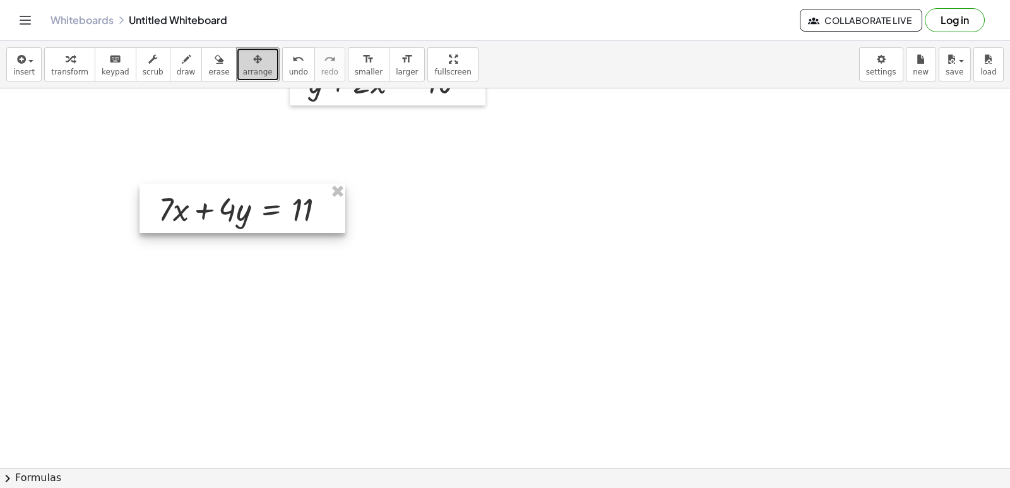
drag, startPoint x: 256, startPoint y: 190, endPoint x: 236, endPoint y: 54, distance: 137.8
click at [253, 54] on icon "button" at bounding box center [257, 59] width 9 height 15
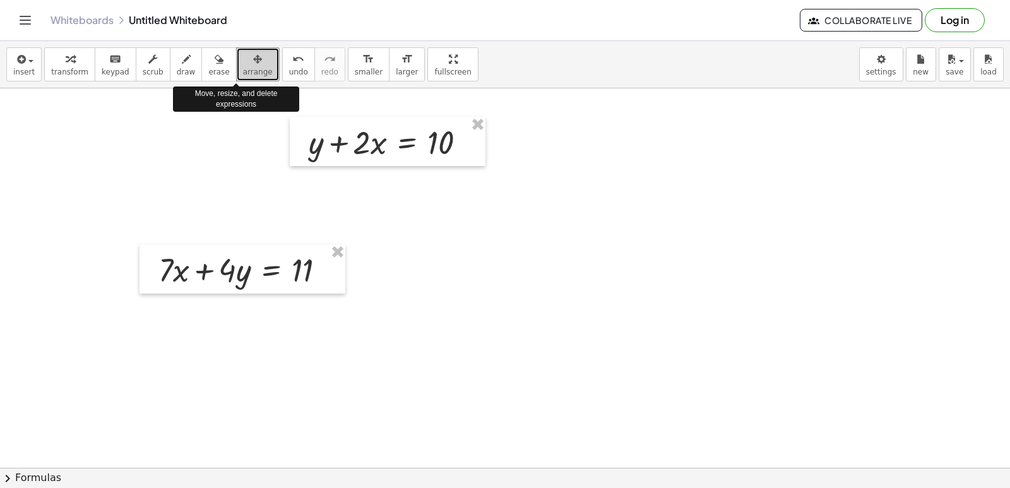
scroll to position [1391, 0]
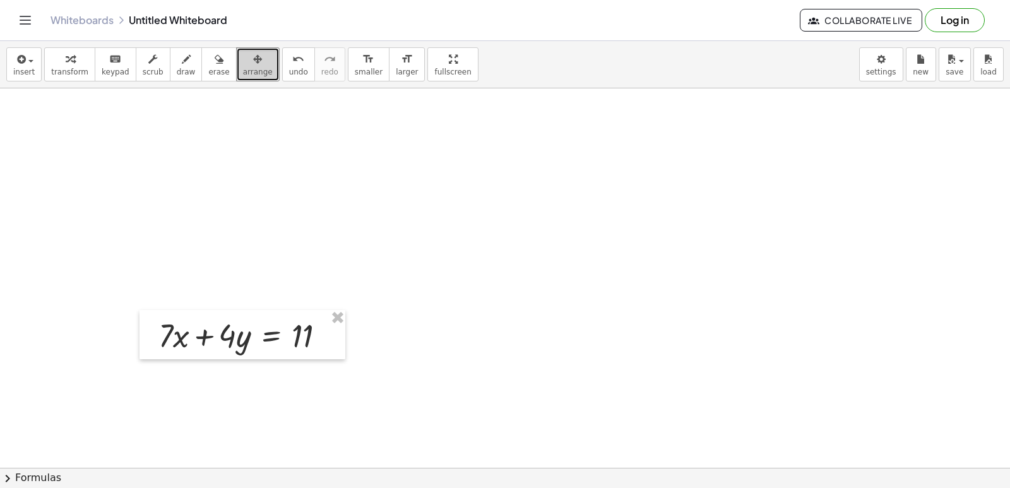
click at [244, 66] on button "arrange" at bounding box center [258, 64] width 44 height 34
click at [318, 321] on div at bounding box center [243, 334] width 206 height 49
click at [116, 59] on div "keyboard" at bounding box center [116, 58] width 28 height 15
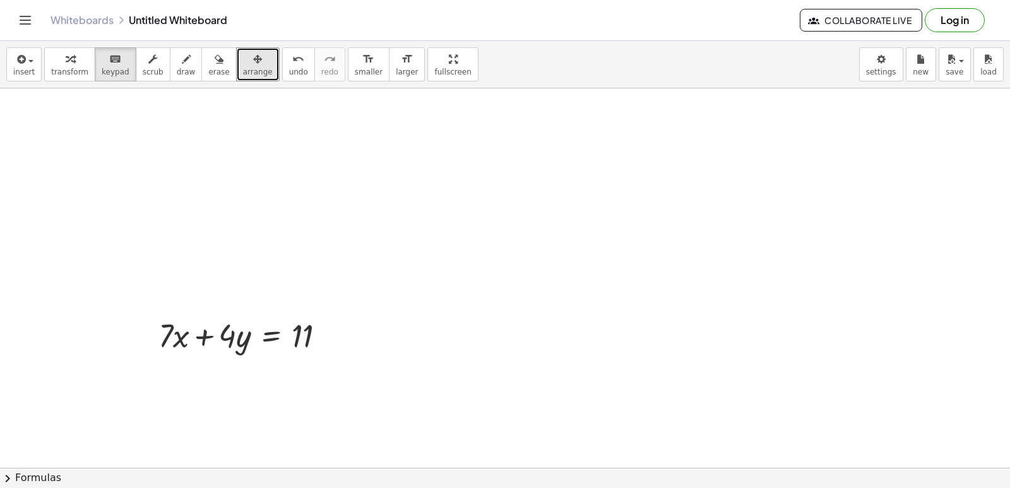
scroll to position [1454, 0]
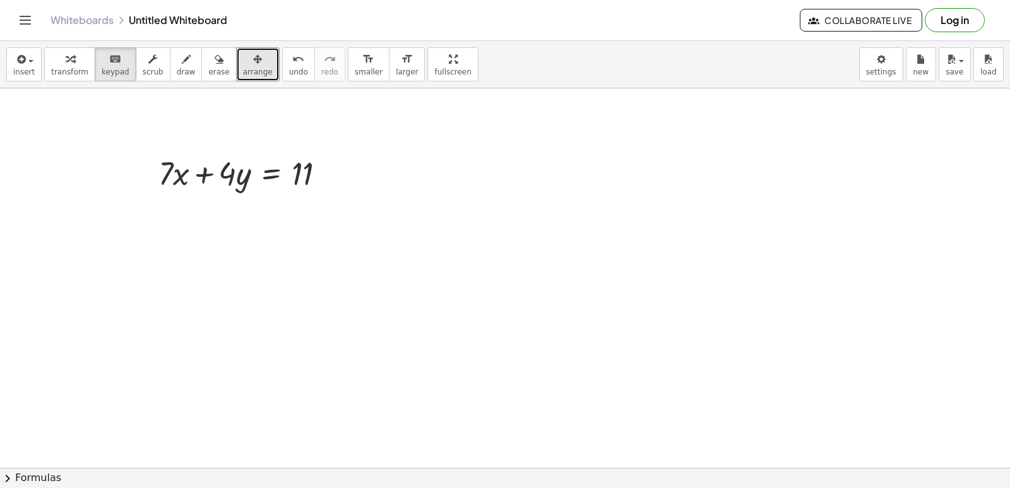
scroll to position [1580, 0]
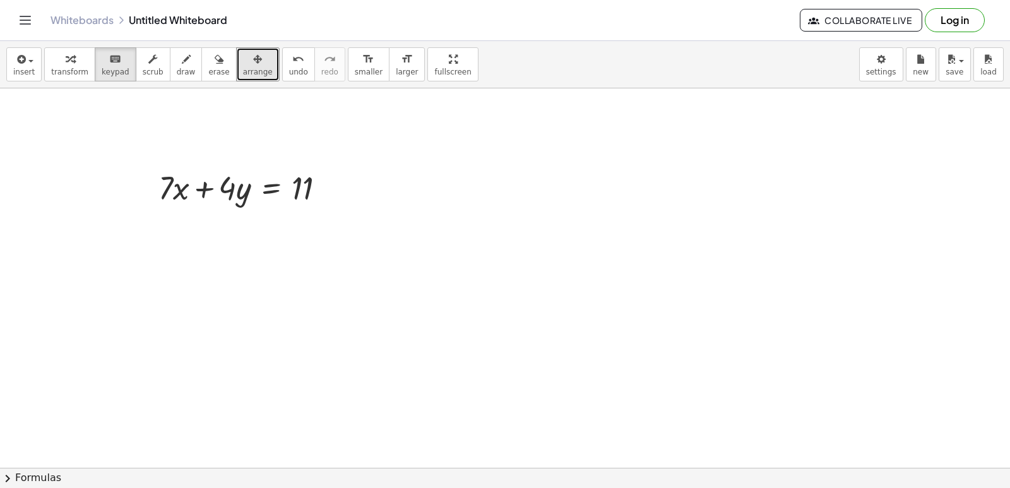
scroll to position [1517, 0]
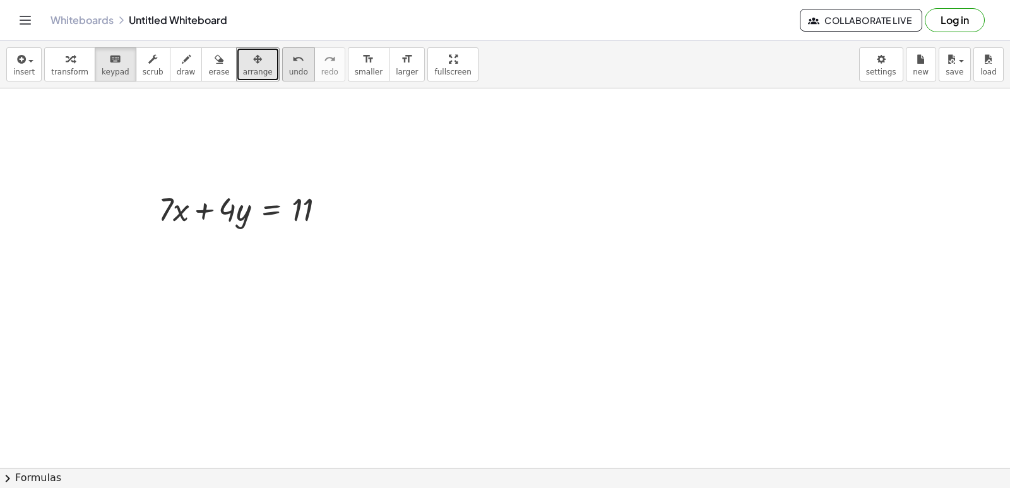
click at [292, 63] on icon "undo" at bounding box center [298, 59] width 12 height 15
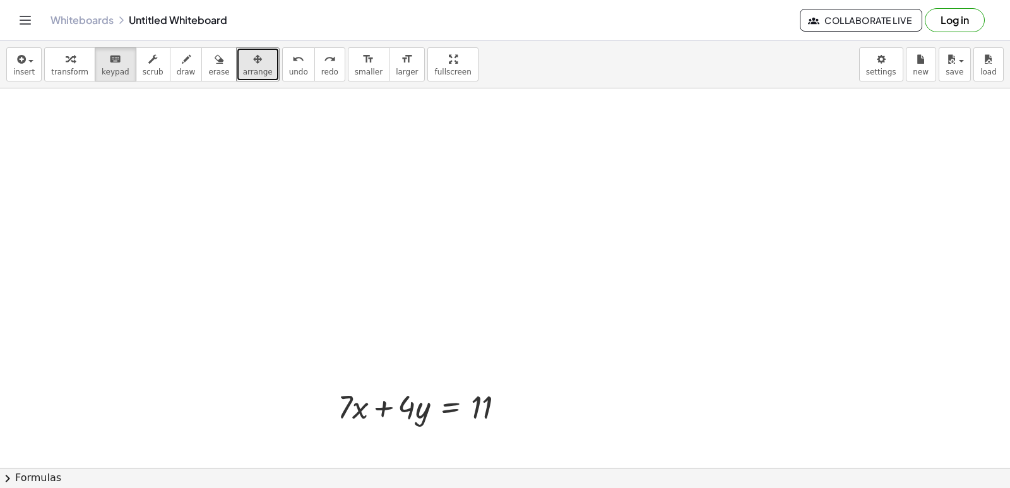
click at [289, 70] on span "undo" at bounding box center [298, 72] width 19 height 9
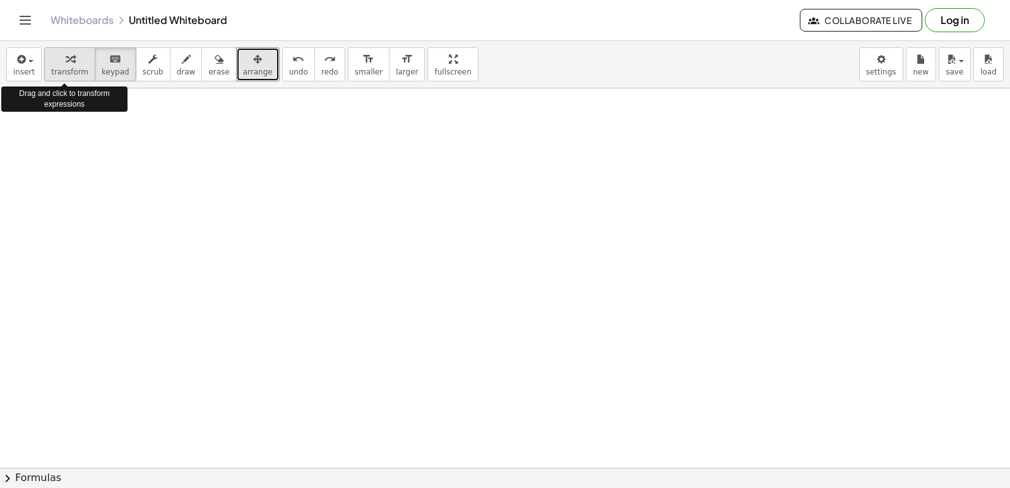
click at [61, 71] on span "transform" at bounding box center [69, 72] width 37 height 9
click at [104, 68] on span "keypad" at bounding box center [116, 72] width 28 height 9
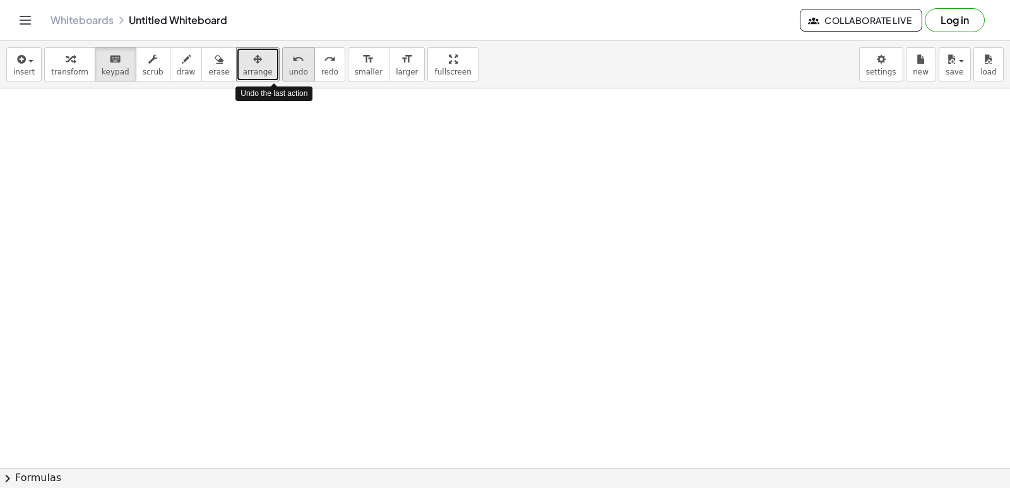
click at [292, 64] on icon "undo" at bounding box center [298, 59] width 12 height 15
drag, startPoint x: 268, startPoint y: 283, endPoint x: 243, endPoint y: 272, distance: 27.7
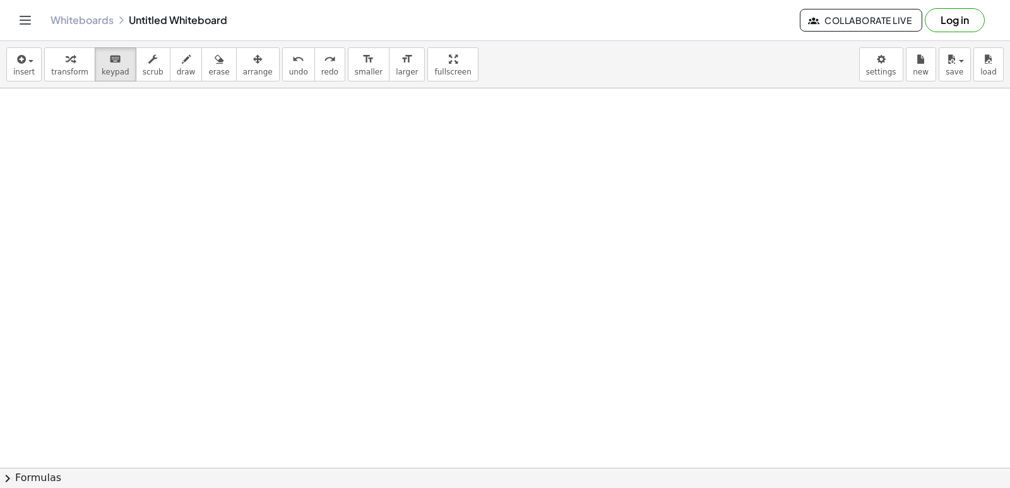
click at [289, 65] on div "undo" at bounding box center [298, 58] width 19 height 15
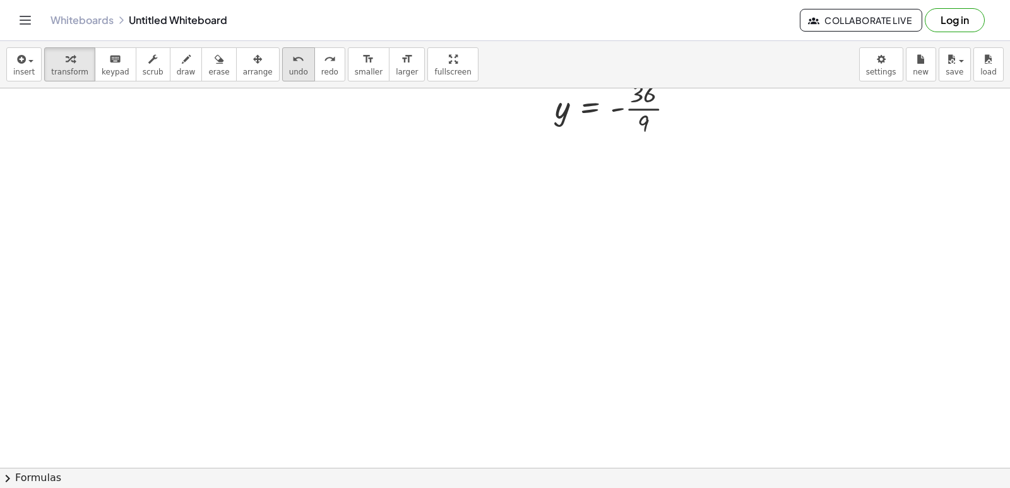
click at [289, 65] on div "undo" at bounding box center [298, 58] width 19 height 15
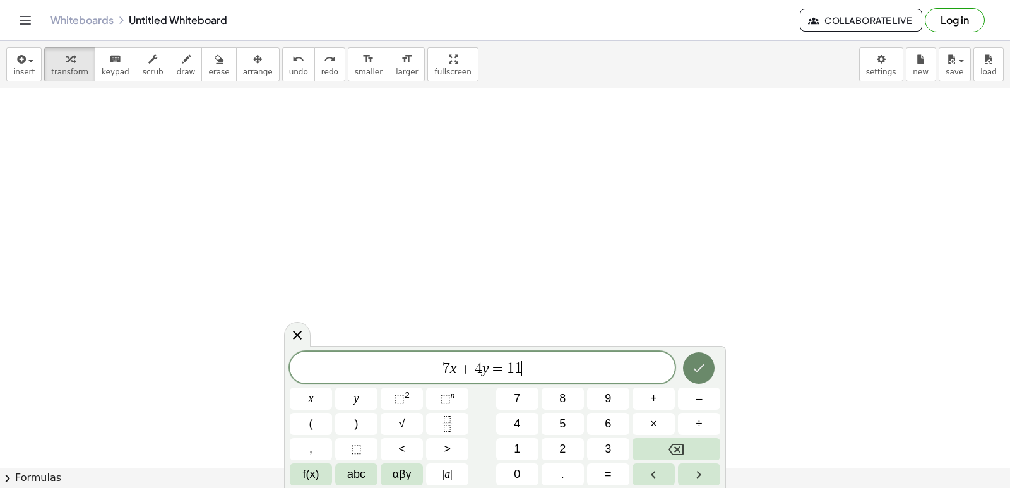
click at [702, 364] on icon "Done" at bounding box center [698, 368] width 15 height 15
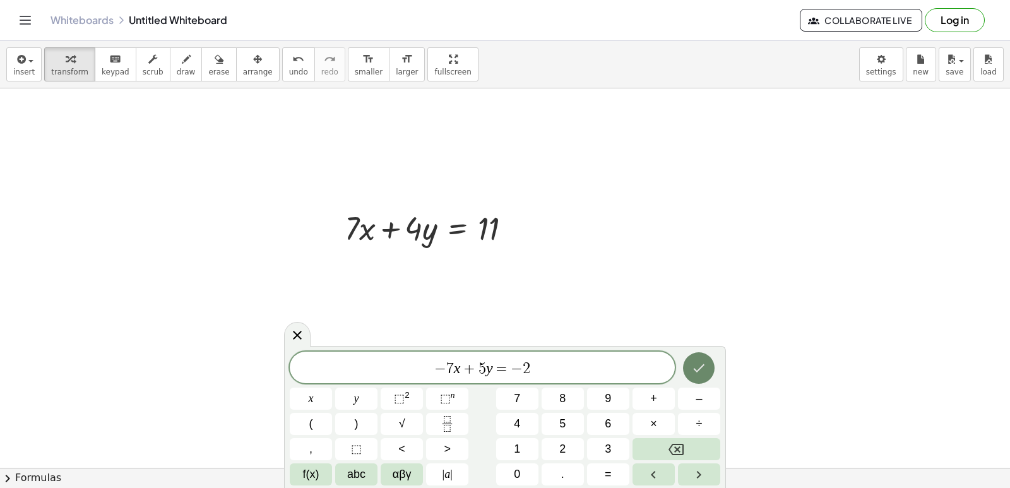
click at [700, 365] on icon "Done" at bounding box center [698, 368] width 15 height 15
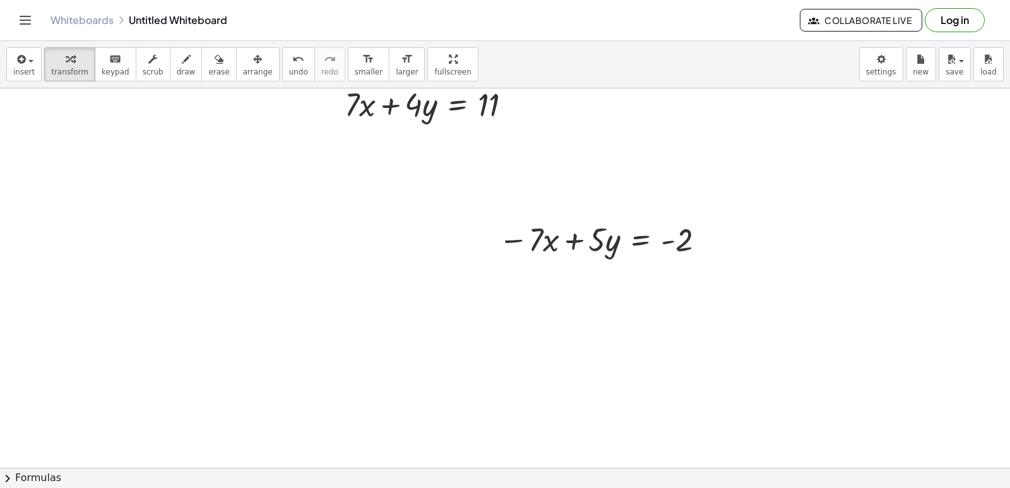
scroll to position [1454, 0]
click at [243, 64] on div "button" at bounding box center [258, 58] width 30 height 15
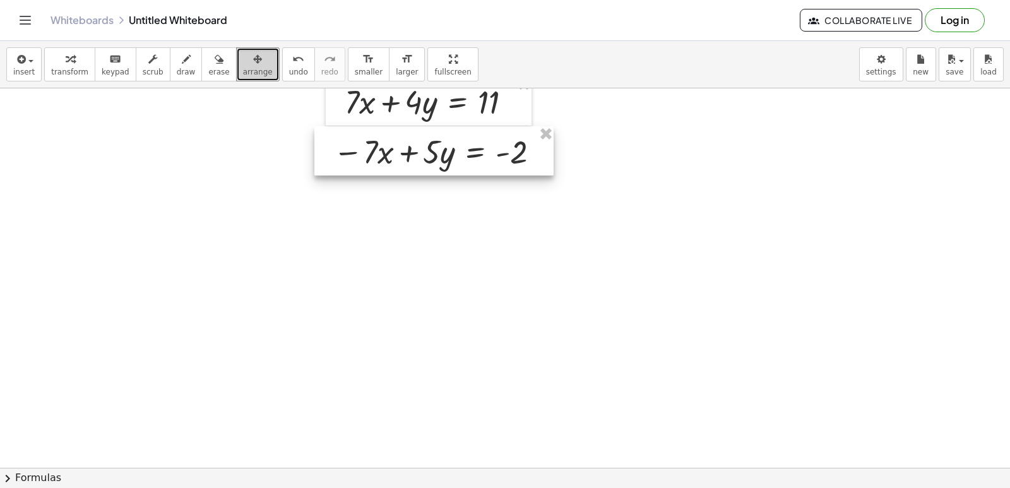
drag, startPoint x: 299, startPoint y: 114, endPoint x: 411, endPoint y: 152, distance: 117.8
click at [408, 145] on div at bounding box center [433, 150] width 239 height 49
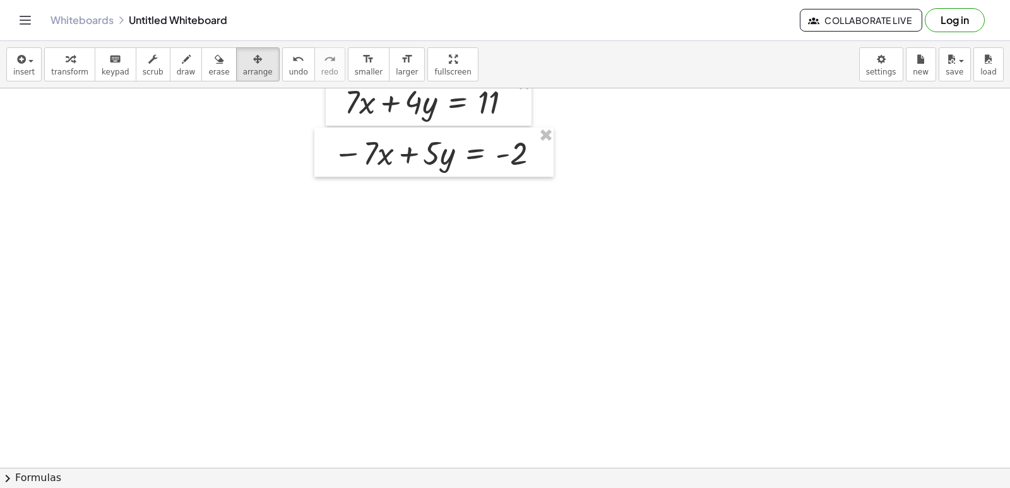
drag, startPoint x: 415, startPoint y: 180, endPoint x: 385, endPoint y: 153, distance: 40.7
click at [385, 153] on div at bounding box center [433, 152] width 239 height 49
drag, startPoint x: 385, startPoint y: 153, endPoint x: 333, endPoint y: 138, distance: 53.9
click at [333, 138] on div at bounding box center [433, 152] width 239 height 49
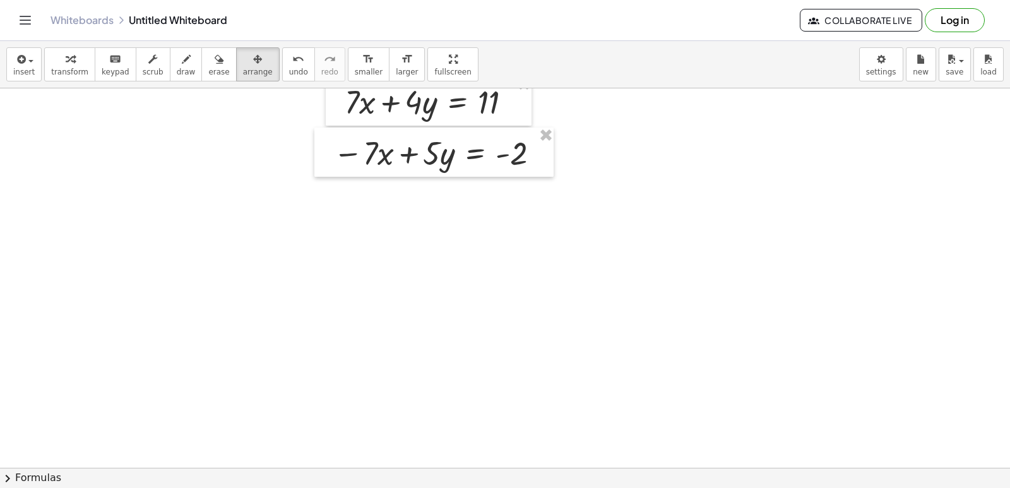
drag, startPoint x: 331, startPoint y: 138, endPoint x: 292, endPoint y: 139, distance: 39.2
click at [292, 139] on div at bounding box center [299, 150] width 19 height 63
drag, startPoint x: 292, startPoint y: 139, endPoint x: 538, endPoint y: 273, distance: 280.3
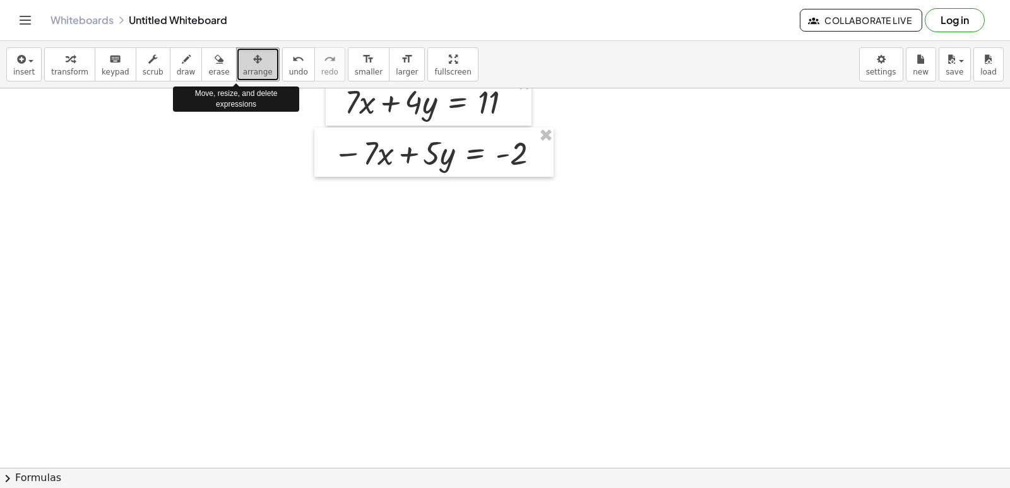
click at [249, 58] on div "button" at bounding box center [258, 58] width 30 height 15
drag, startPoint x: 249, startPoint y: 58, endPoint x: 225, endPoint y: 59, distance: 23.4
click at [243, 59] on div "button" at bounding box center [258, 58] width 30 height 15
click at [243, 64] on div "button" at bounding box center [258, 58] width 30 height 15
click at [243, 58] on div "button" at bounding box center [258, 58] width 30 height 15
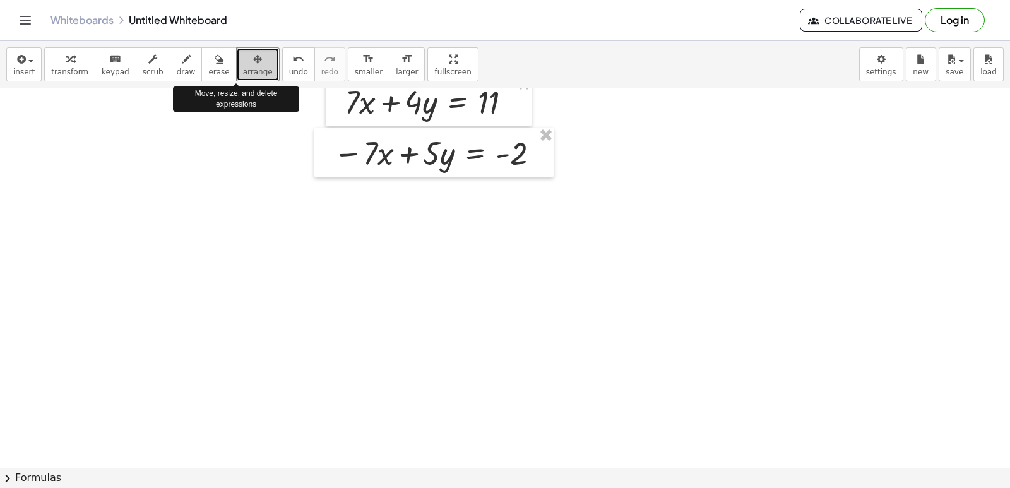
drag, startPoint x: 225, startPoint y: 58, endPoint x: 222, endPoint y: 52, distance: 7.1
click at [236, 52] on button "arrange" at bounding box center [258, 64] width 44 height 34
click at [243, 53] on div "button" at bounding box center [258, 58] width 30 height 15
click at [243, 57] on div "button" at bounding box center [258, 58] width 30 height 15
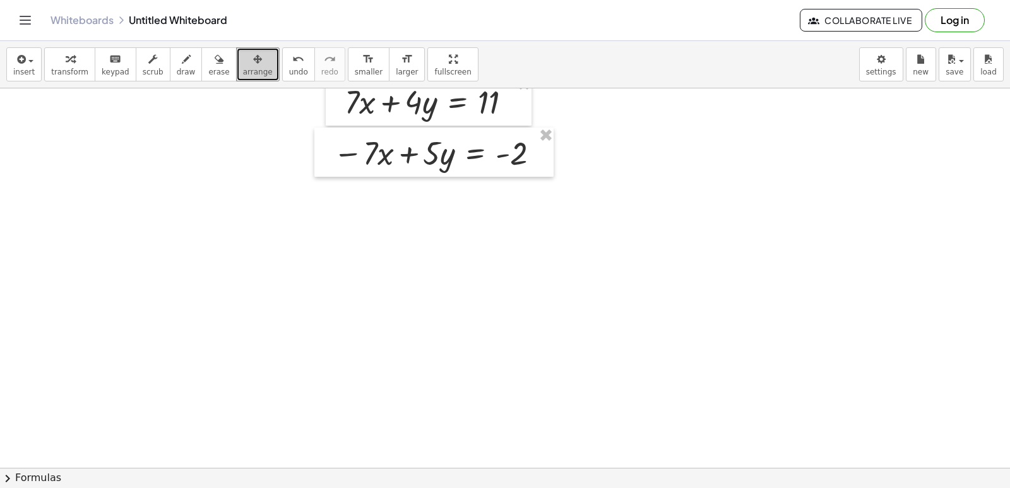
click at [511, 162] on div at bounding box center [428, 154] width 239 height 49
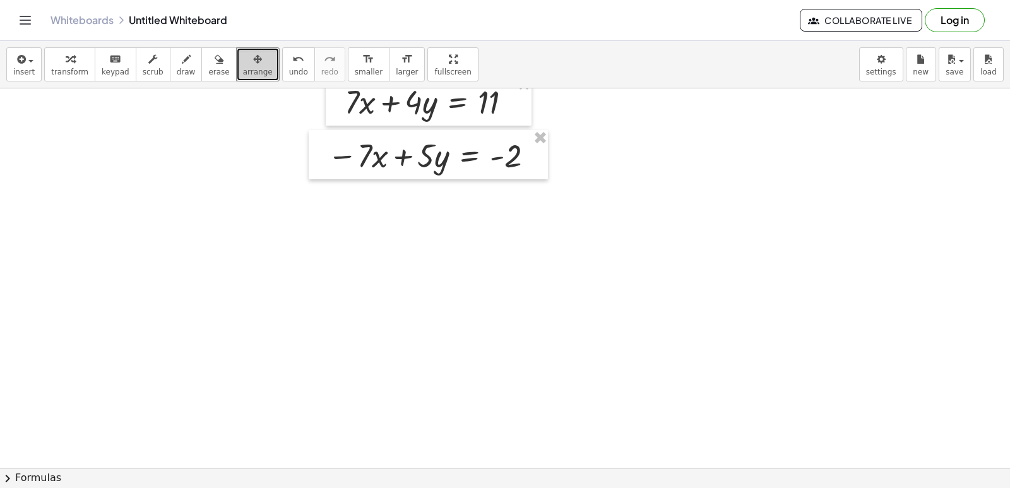
drag, startPoint x: 470, startPoint y: 277, endPoint x: 419, endPoint y: 259, distance: 54.7
click at [68, 61] on icon "button" at bounding box center [70, 59] width 9 height 15
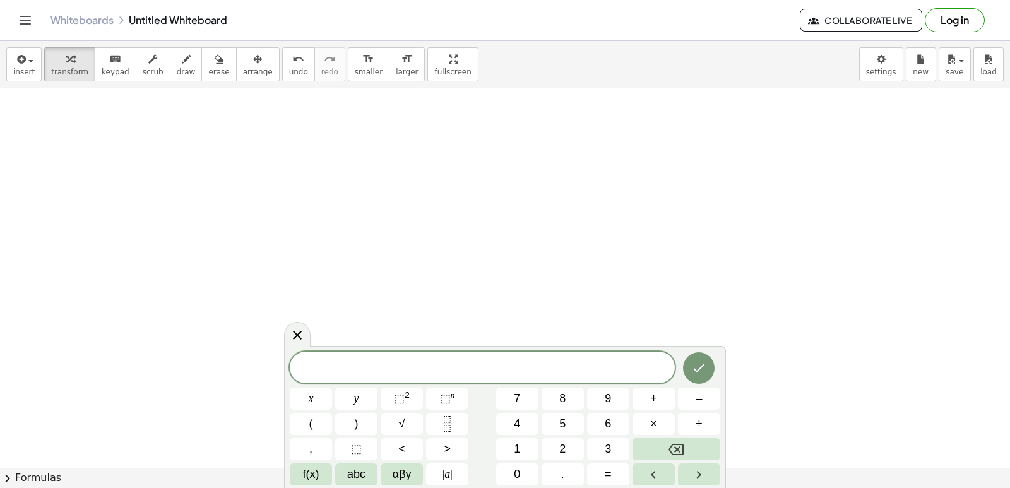
scroll to position [1580, 0]
click at [702, 365] on icon "Done" at bounding box center [698, 368] width 15 height 15
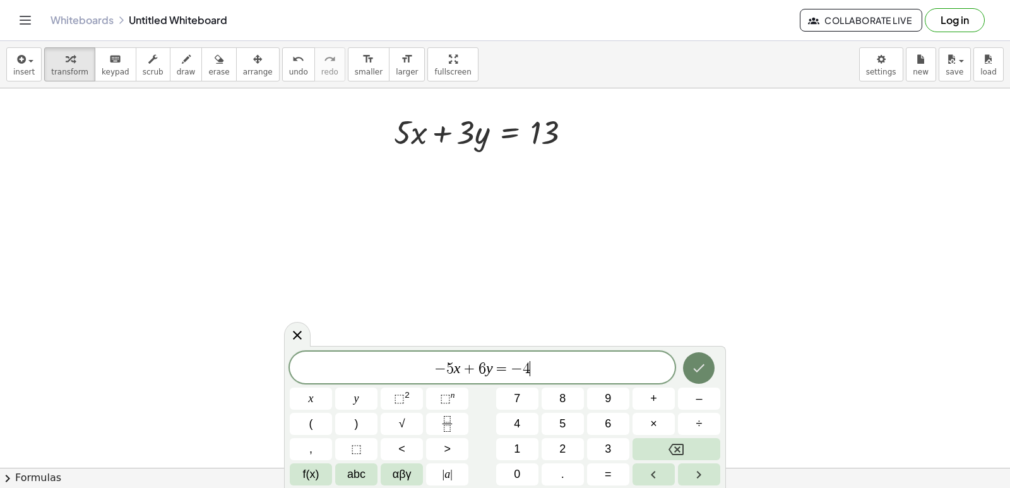
click at [698, 362] on icon "Done" at bounding box center [698, 368] width 15 height 15
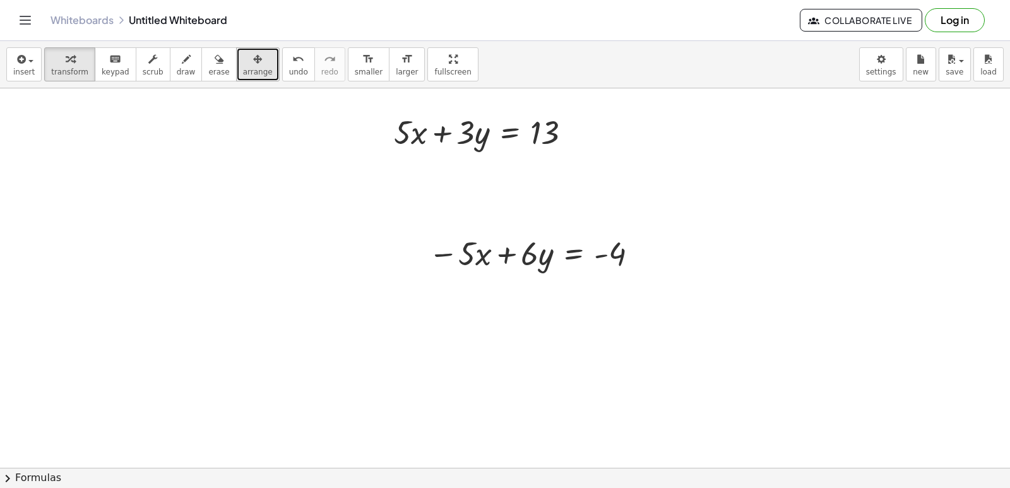
click at [253, 58] on icon "button" at bounding box center [257, 59] width 9 height 15
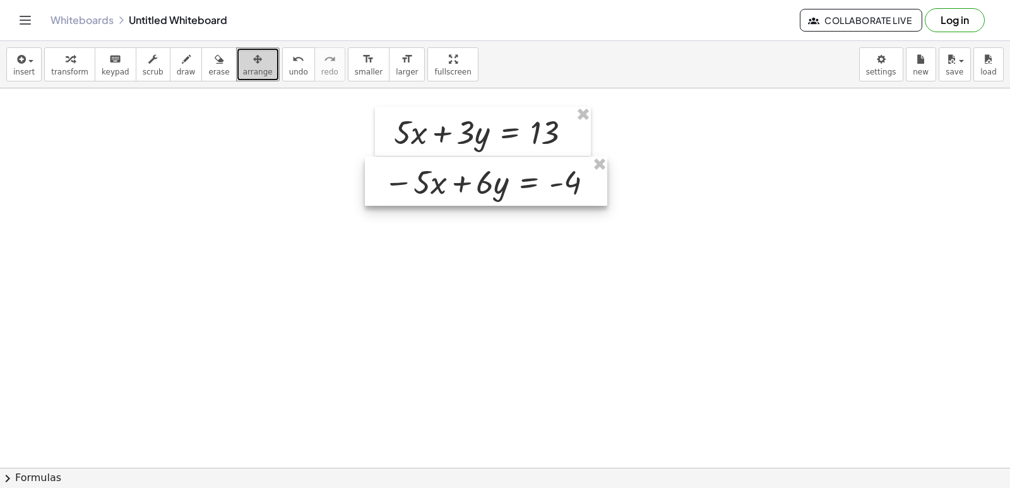
drag, startPoint x: 454, startPoint y: 179, endPoint x: 481, endPoint y: 183, distance: 27.5
click at [481, 183] on div at bounding box center [486, 181] width 242 height 49
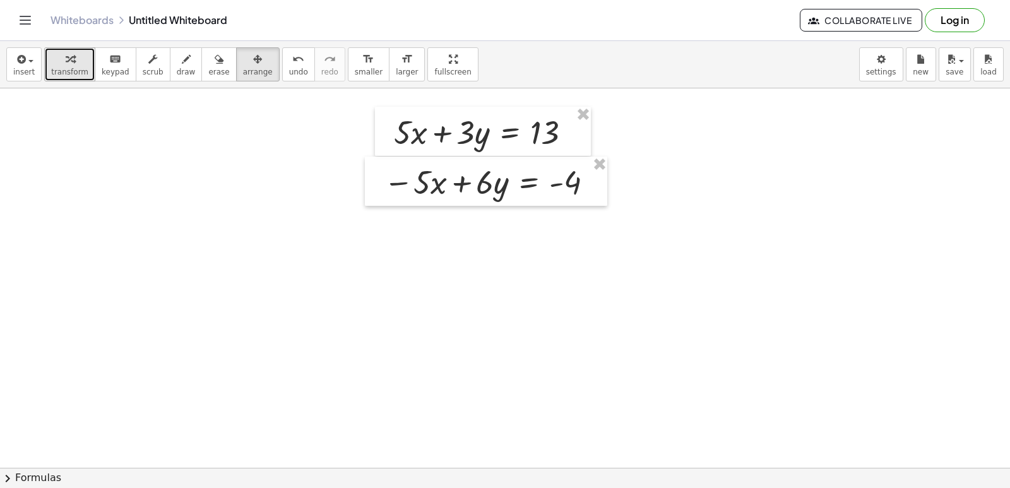
click at [66, 60] on icon "button" at bounding box center [70, 59] width 9 height 15
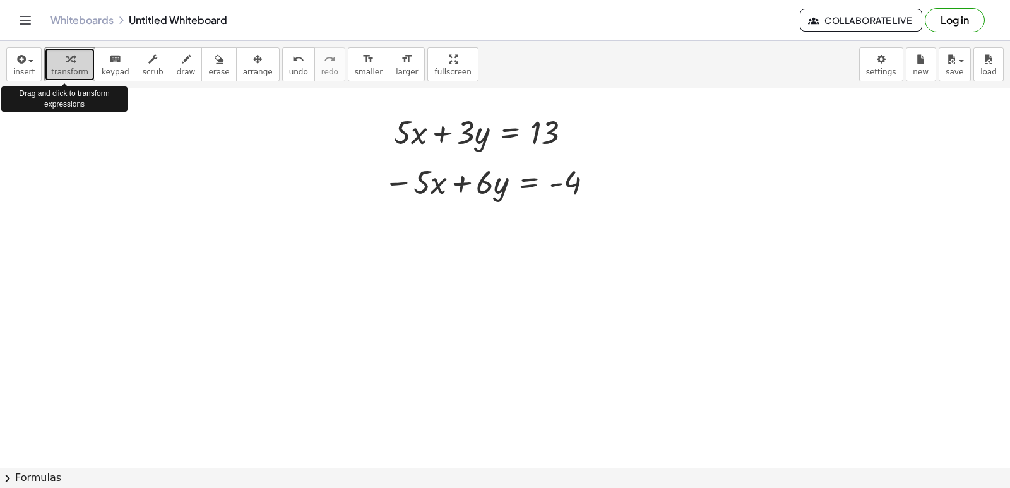
drag, startPoint x: 66, startPoint y: 60, endPoint x: 442, endPoint y: 220, distance: 409.1
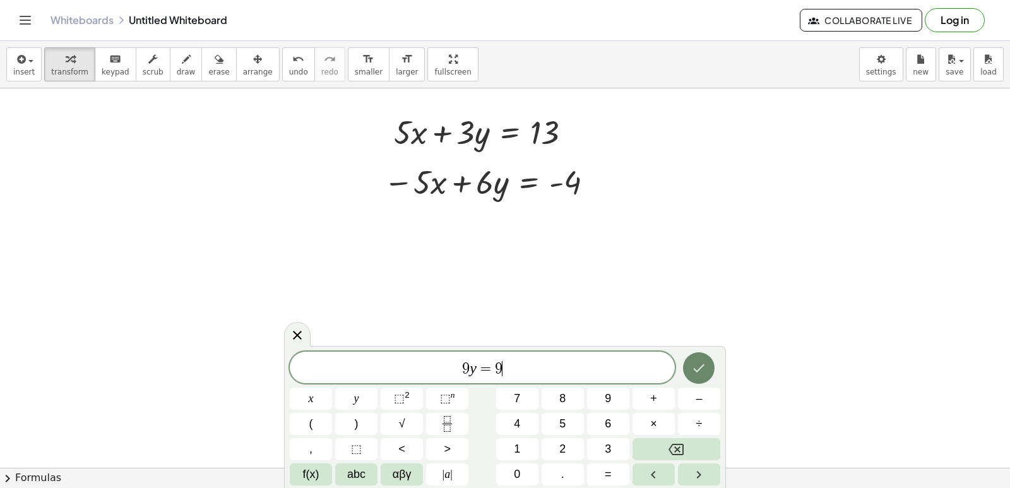
click at [696, 359] on button "Done" at bounding box center [699, 368] width 32 height 32
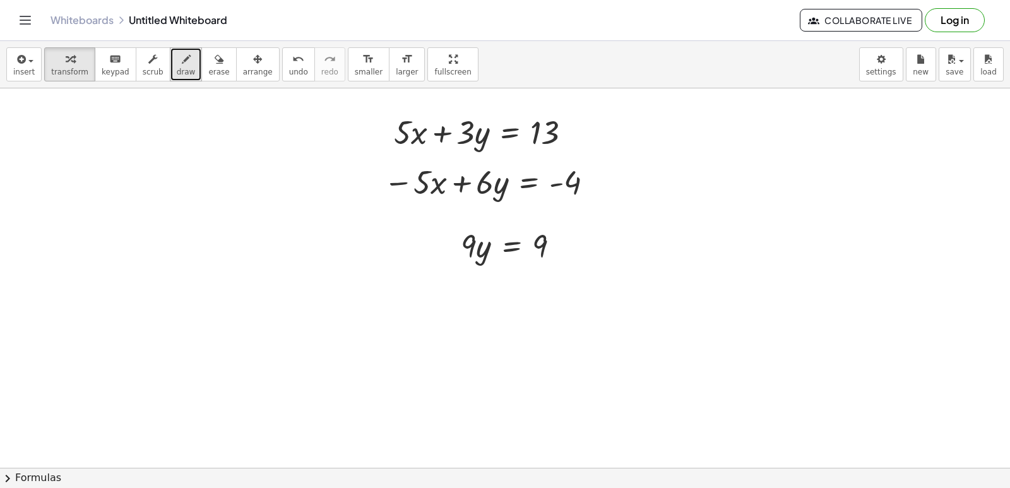
click at [177, 71] on span "draw" at bounding box center [186, 72] width 19 height 9
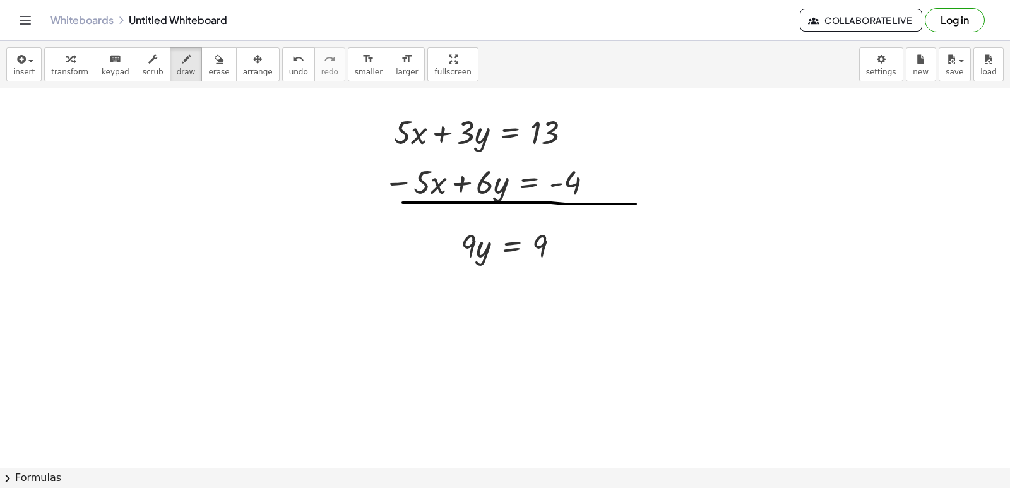
drag, startPoint x: 403, startPoint y: 203, endPoint x: 636, endPoint y: 204, distance: 233.0
click at [67, 69] on span "transform" at bounding box center [69, 72] width 37 height 9
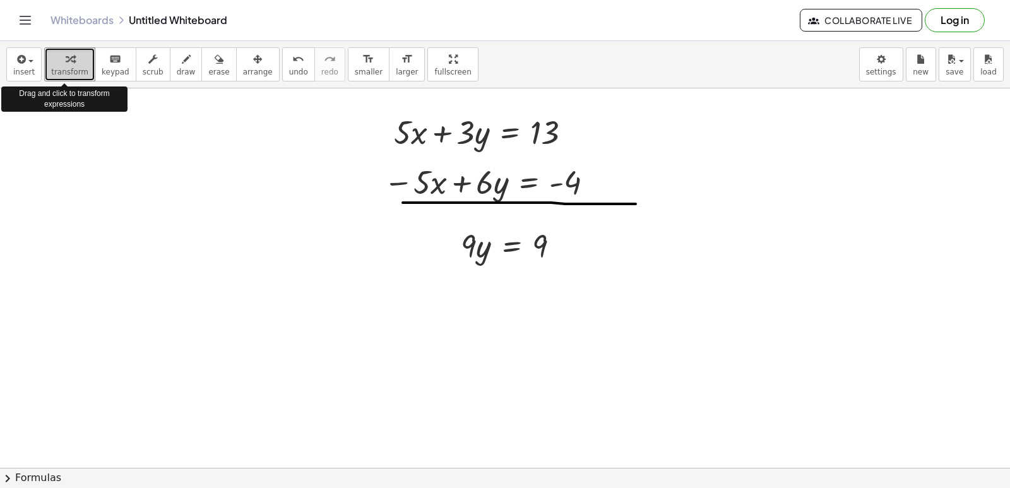
click at [52, 59] on div "button" at bounding box center [69, 58] width 37 height 15
drag, startPoint x: 52, startPoint y: 59, endPoint x: 45, endPoint y: 49, distance: 11.9
click at [45, 49] on button "transform" at bounding box center [69, 64] width 51 height 34
drag, startPoint x: 468, startPoint y: 242, endPoint x: 554, endPoint y: 270, distance: 90.4
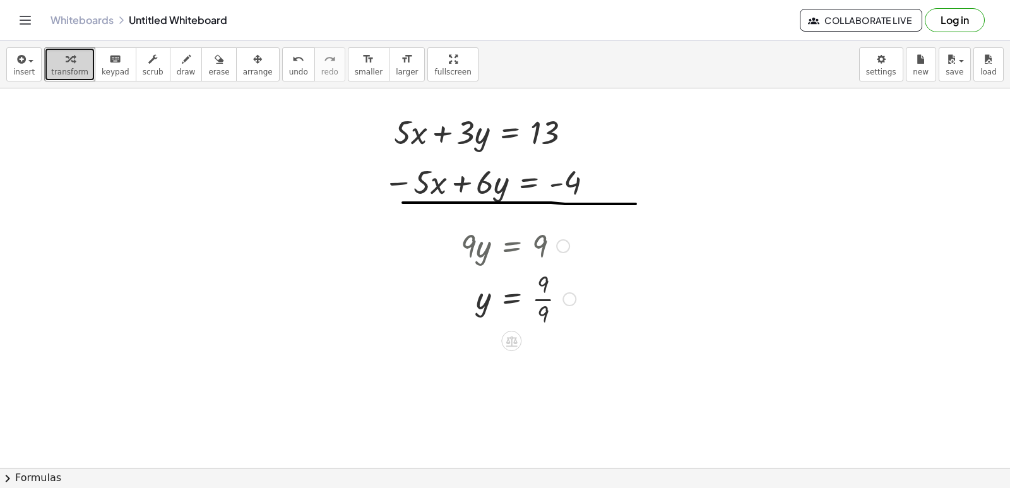
click at [549, 300] on div at bounding box center [519, 297] width 128 height 63
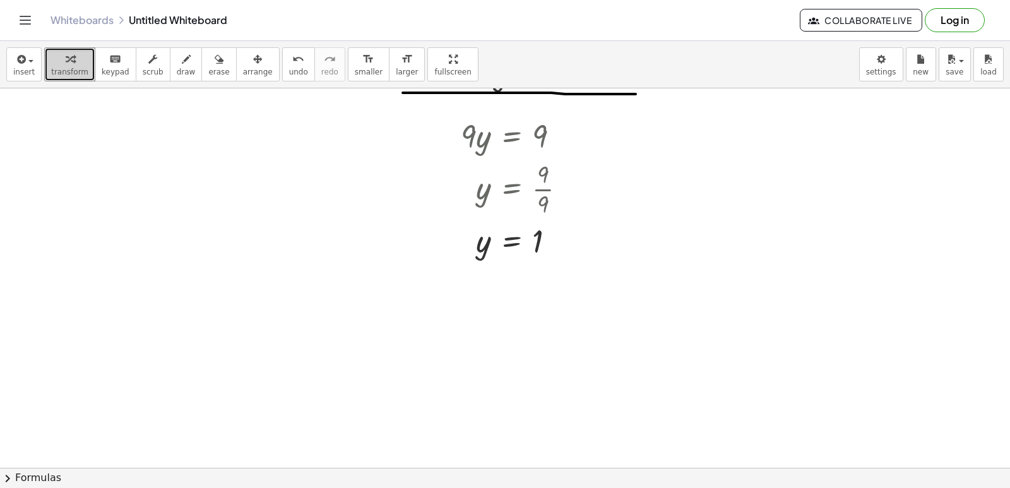
scroll to position [1707, 0]
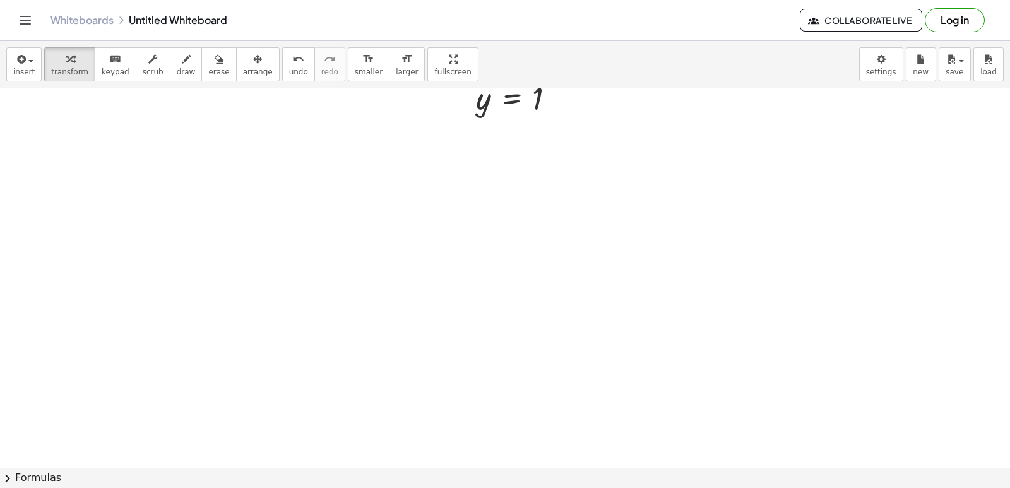
drag, startPoint x: 370, startPoint y: 246, endPoint x: 316, endPoint y: 224, distance: 58.3
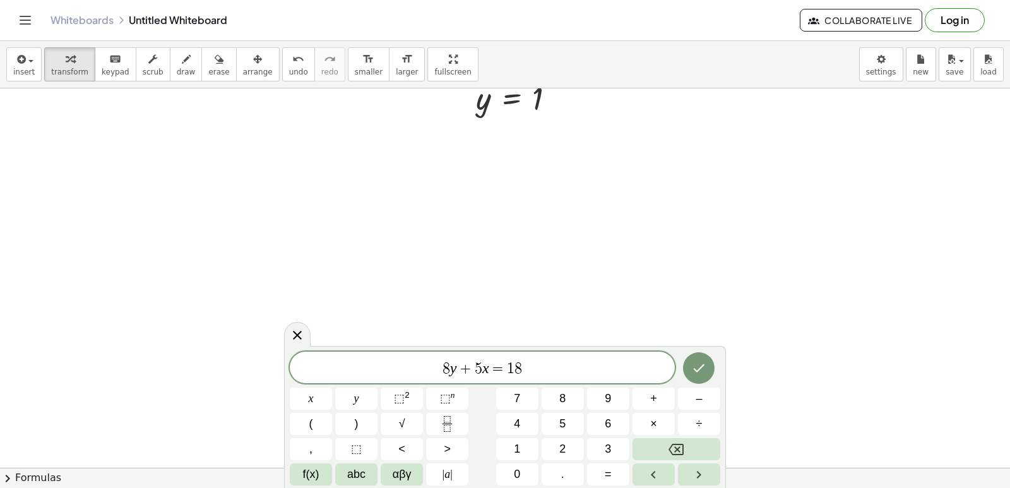
click at [697, 364] on icon "Done" at bounding box center [698, 368] width 15 height 15
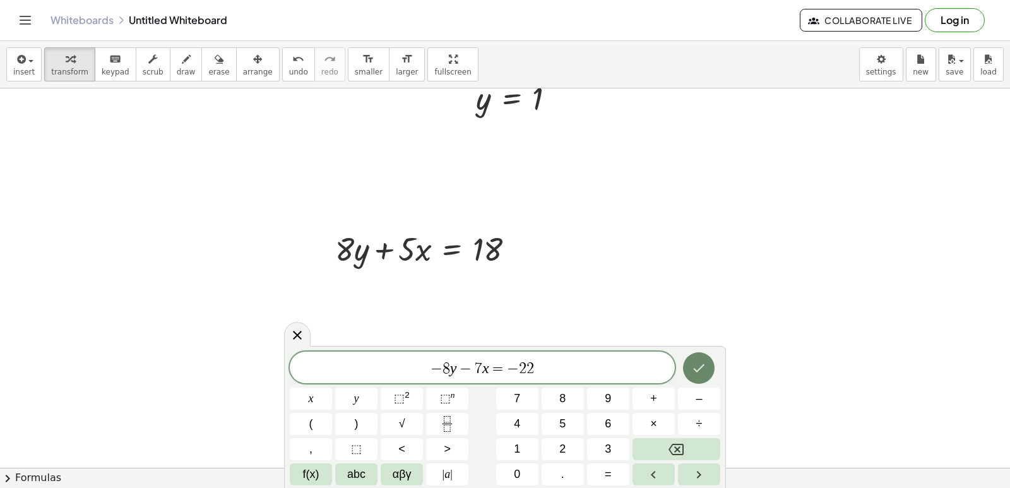
click at [700, 369] on icon "Done" at bounding box center [699, 368] width 11 height 8
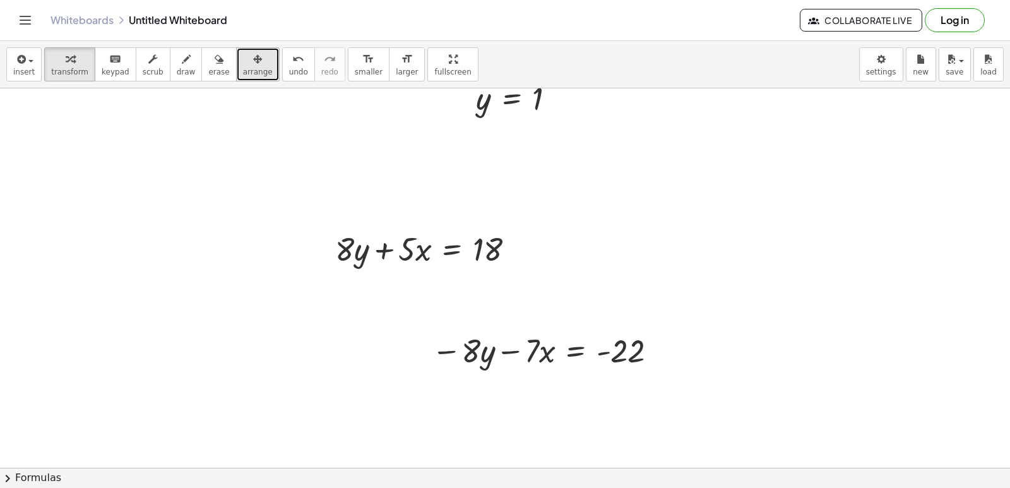
click at [236, 59] on button "arrange" at bounding box center [258, 64] width 44 height 34
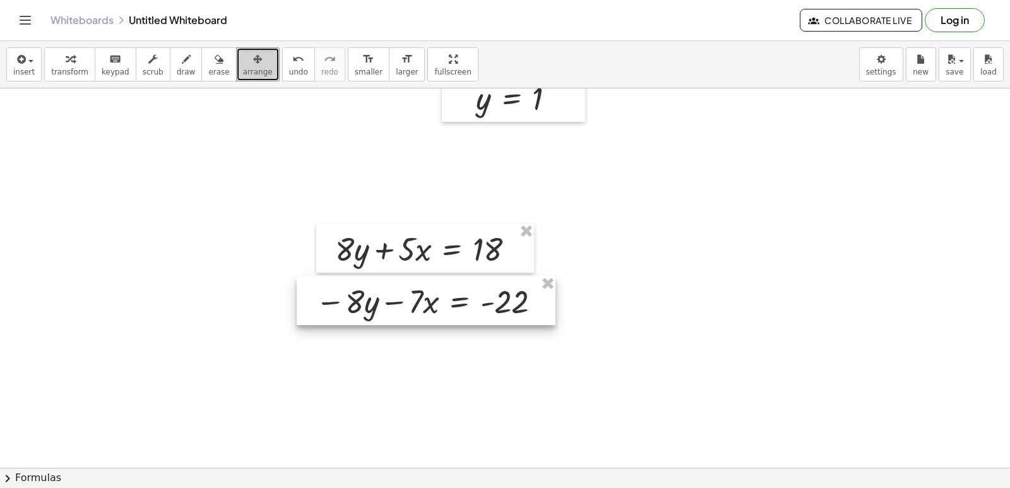
drag, startPoint x: 406, startPoint y: 125, endPoint x: 438, endPoint y: 298, distance: 175.9
click at [438, 298] on div at bounding box center [426, 300] width 259 height 49
drag, startPoint x: 426, startPoint y: 280, endPoint x: 413, endPoint y: 280, distance: 13.3
click at [413, 280] on div at bounding box center [412, 300] width 259 height 49
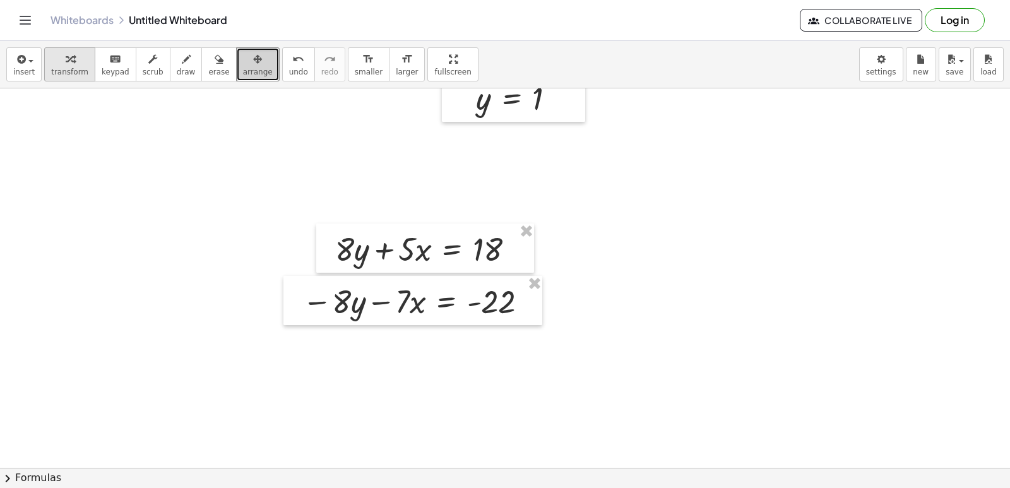
click at [59, 68] on span "transform" at bounding box center [69, 72] width 37 height 9
click at [182, 63] on icon "button" at bounding box center [186, 59] width 9 height 15
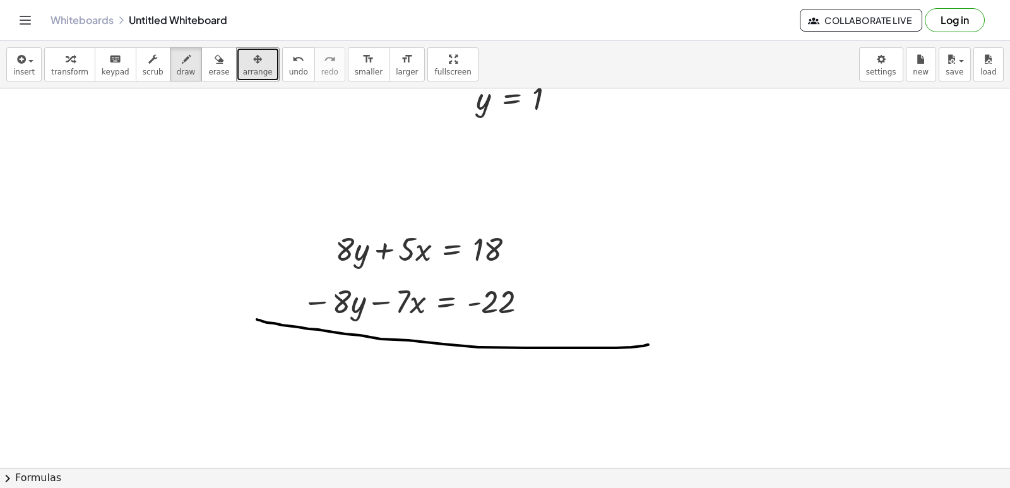
drag, startPoint x: 258, startPoint y: 320, endPoint x: 648, endPoint y: 345, distance: 391.0
click at [69, 70] on span "transform" at bounding box center [69, 72] width 37 height 9
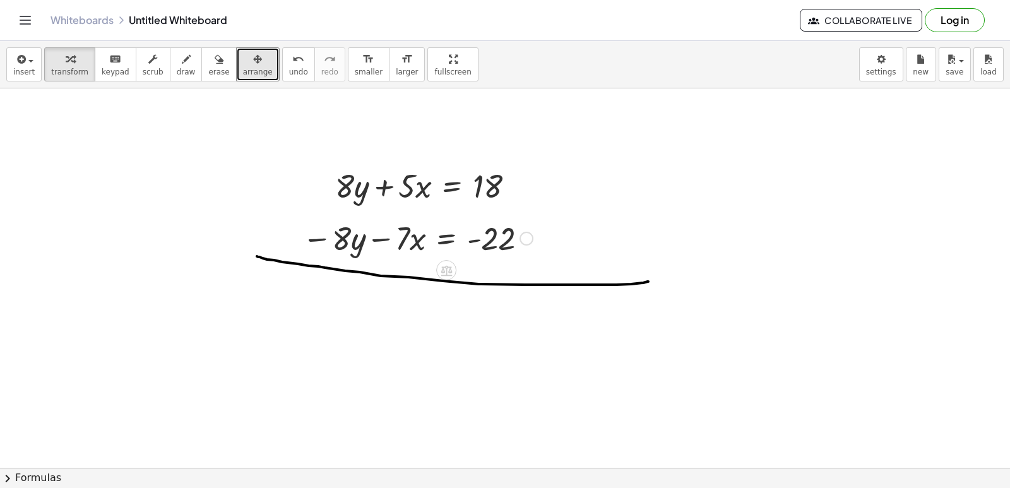
scroll to position [1959, 0]
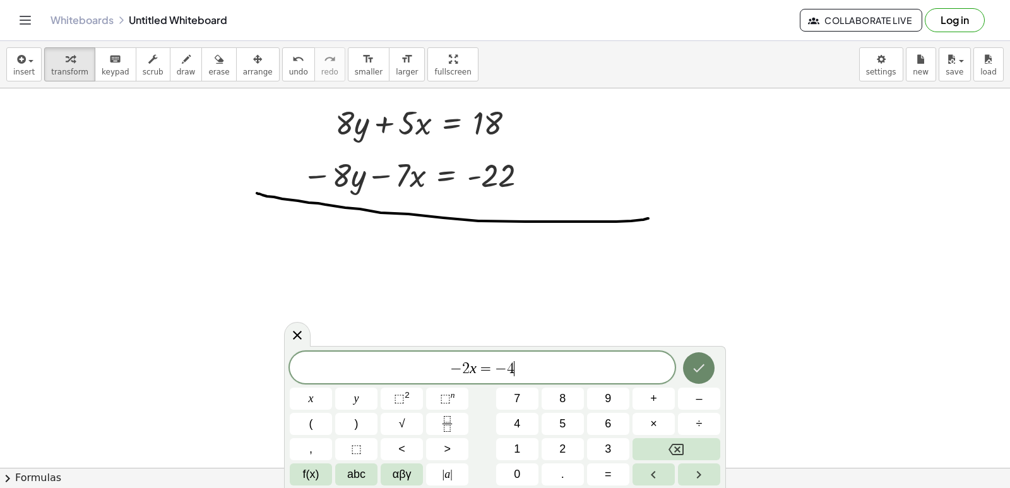
click at [690, 363] on button "Done" at bounding box center [699, 368] width 32 height 32
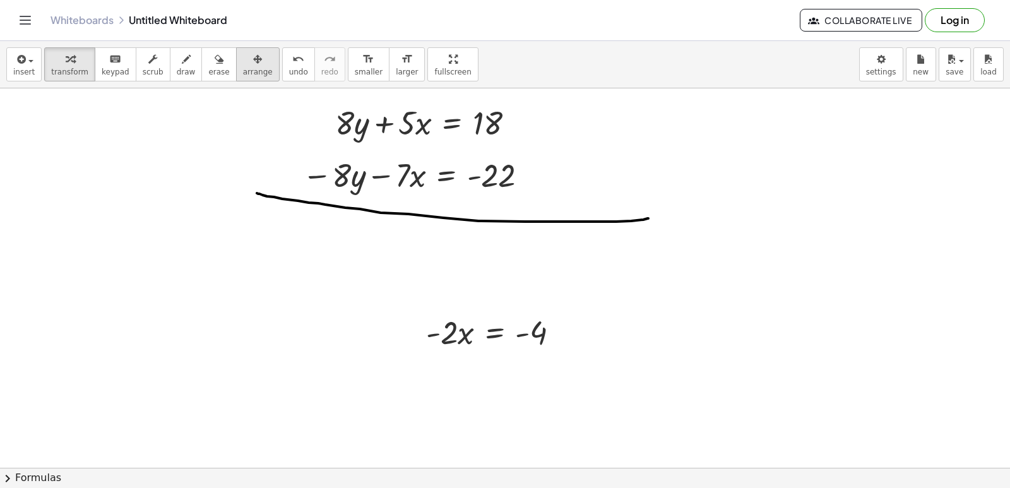
click at [243, 61] on div "button" at bounding box center [258, 58] width 30 height 15
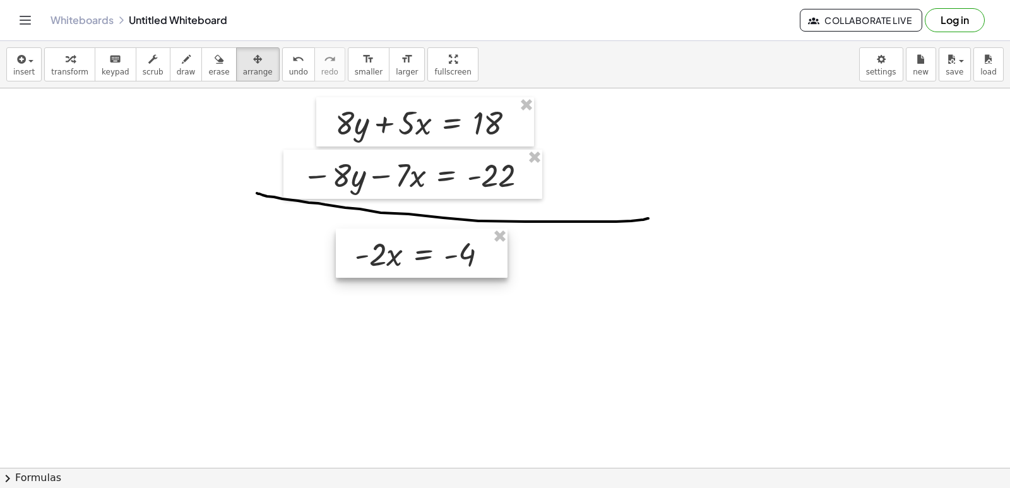
drag, startPoint x: 503, startPoint y: 331, endPoint x: 431, endPoint y: 253, distance: 105.9
click at [431, 253] on div at bounding box center [422, 253] width 172 height 49
click at [66, 66] on icon "button" at bounding box center [70, 59] width 9 height 15
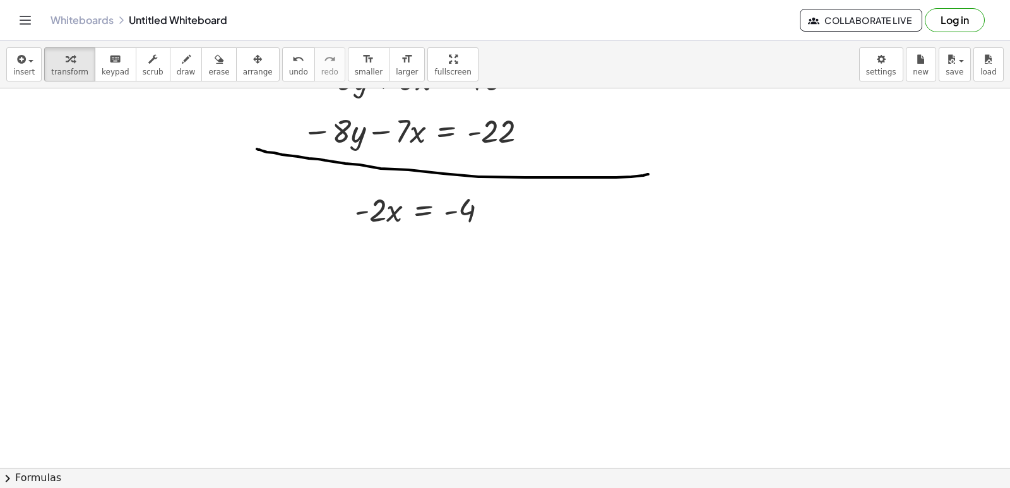
scroll to position [2022, 0]
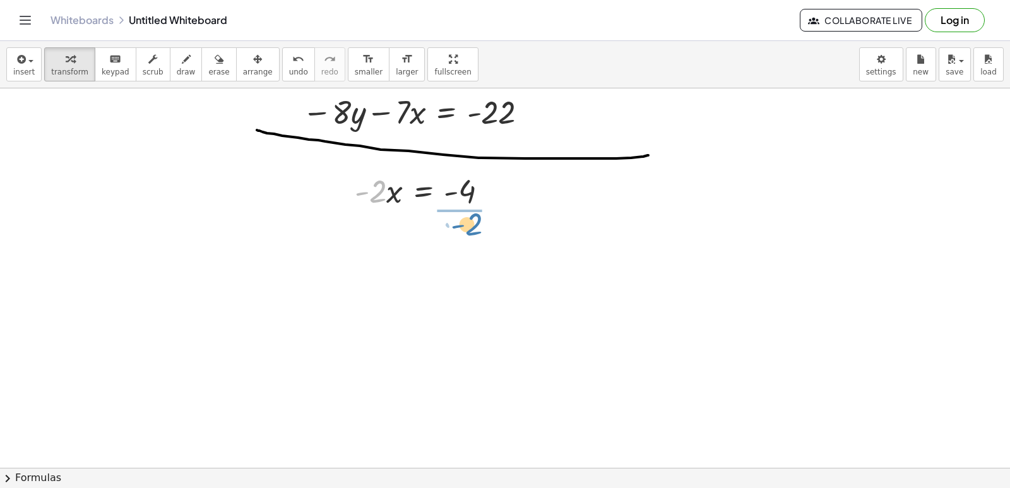
drag, startPoint x: 376, startPoint y: 194, endPoint x: 467, endPoint y: 234, distance: 99.0
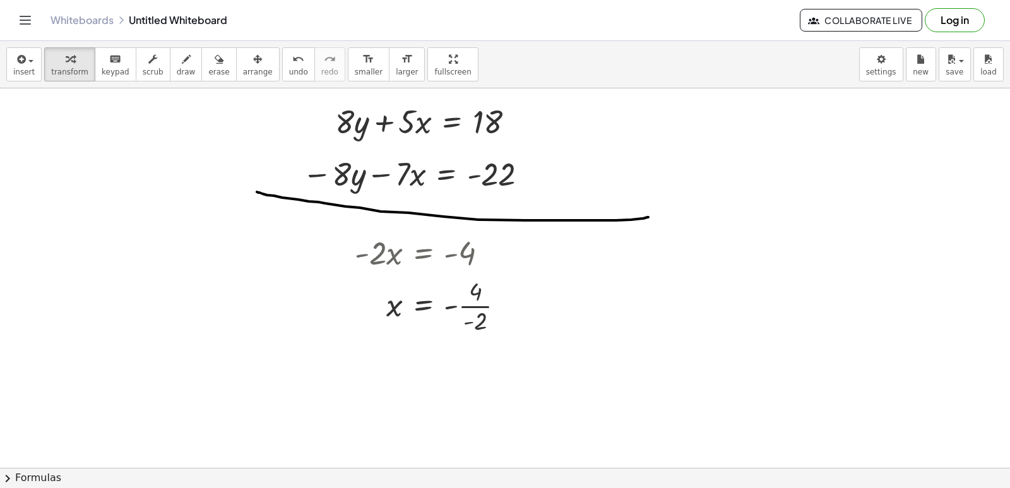
scroll to position [1959, 0]
click at [468, 307] on div at bounding box center [435, 306] width 172 height 63
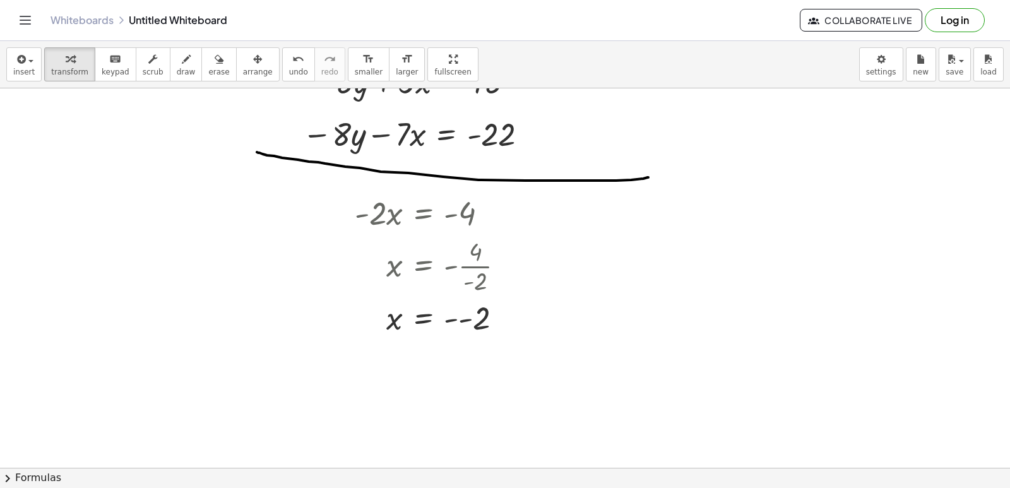
scroll to position [2022, 0]
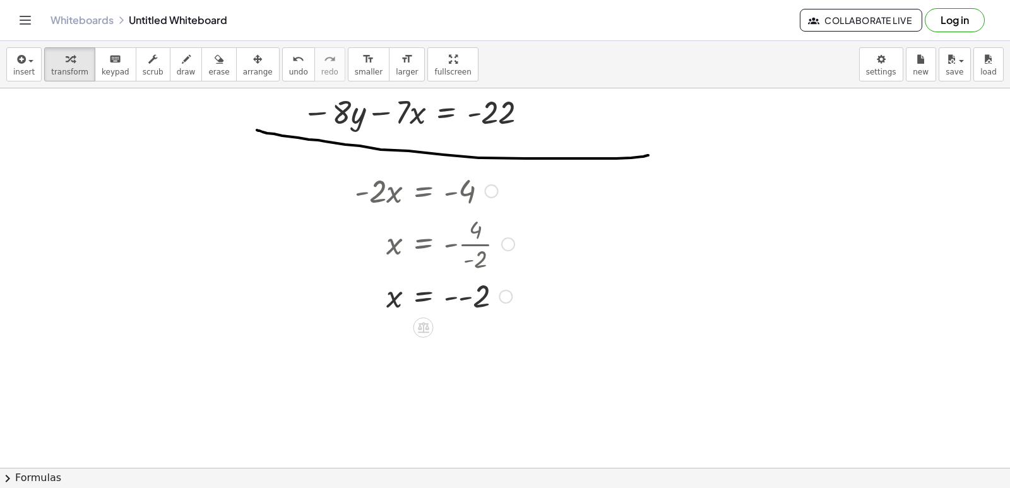
click at [465, 300] on div at bounding box center [435, 296] width 172 height 42
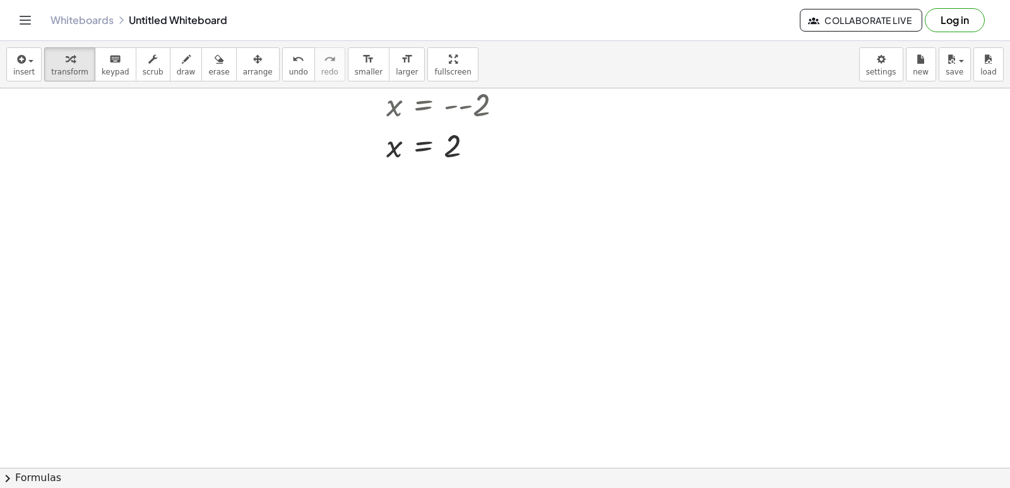
scroll to position [2277, 0]
drag, startPoint x: 288, startPoint y: 153, endPoint x: 428, endPoint y: 112, distance: 146.1
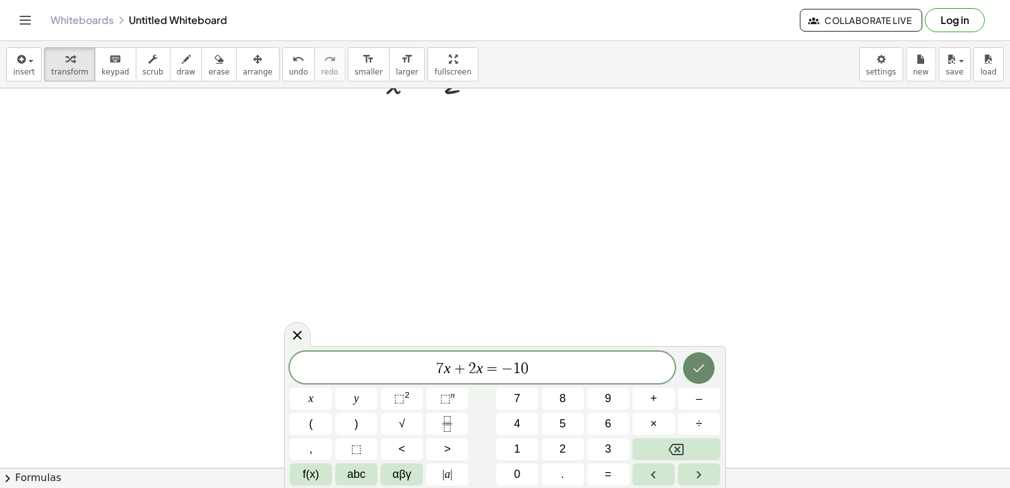
click at [693, 371] on icon "Done" at bounding box center [698, 368] width 15 height 15
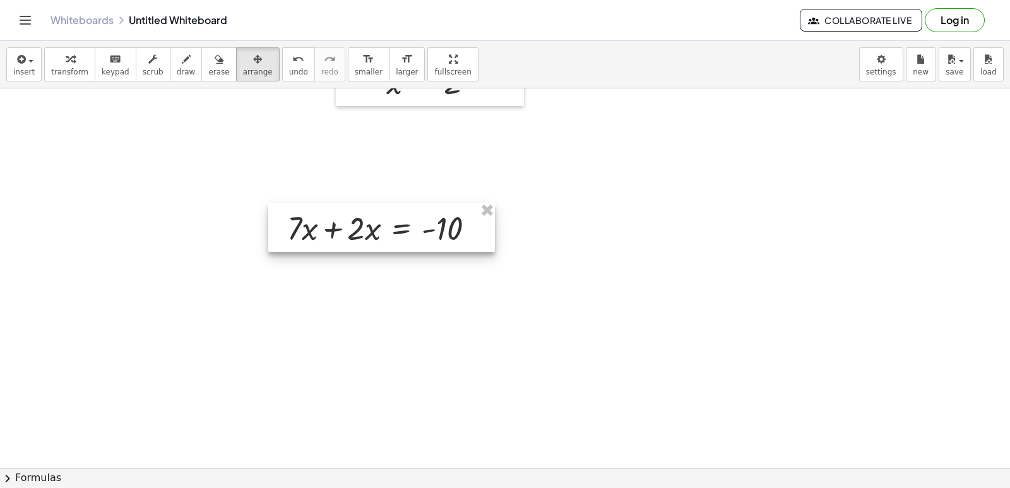
drag, startPoint x: 463, startPoint y: 170, endPoint x: 339, endPoint y: 224, distance: 134.9
drag, startPoint x: 339, startPoint y: 224, endPoint x: 66, endPoint y: 62, distance: 317.6
click at [66, 62] on icon "button" at bounding box center [70, 59] width 9 height 15
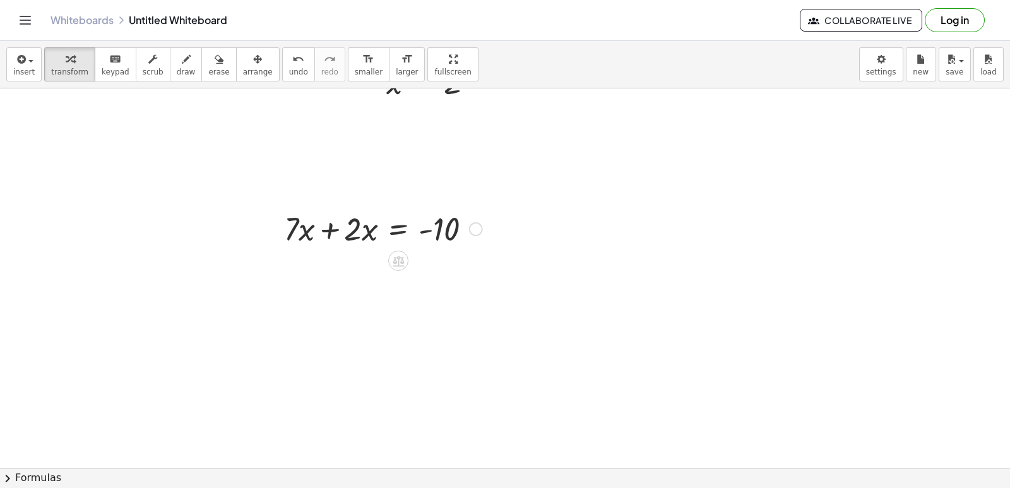
click at [373, 230] on div at bounding box center [383, 227] width 211 height 43
click at [473, 225] on div at bounding box center [476, 229] width 14 height 14
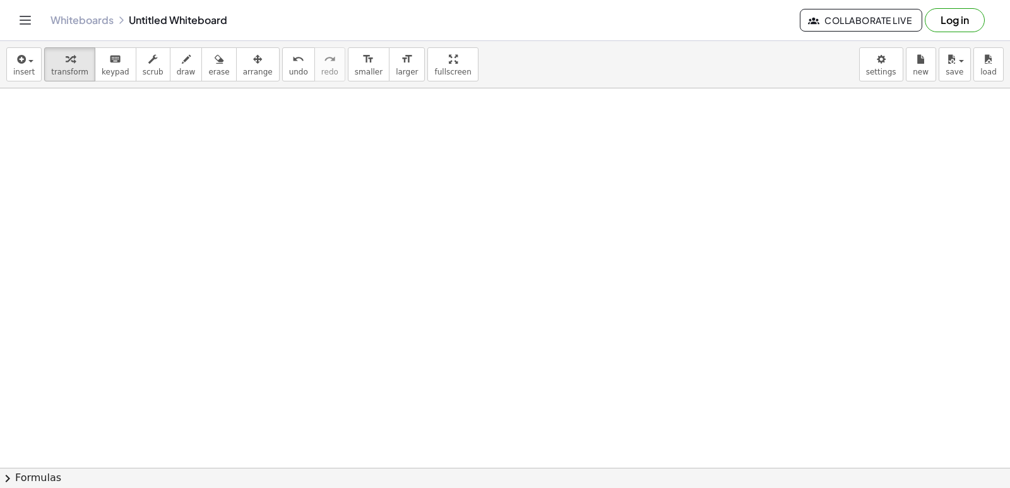
scroll to position [2529, 0]
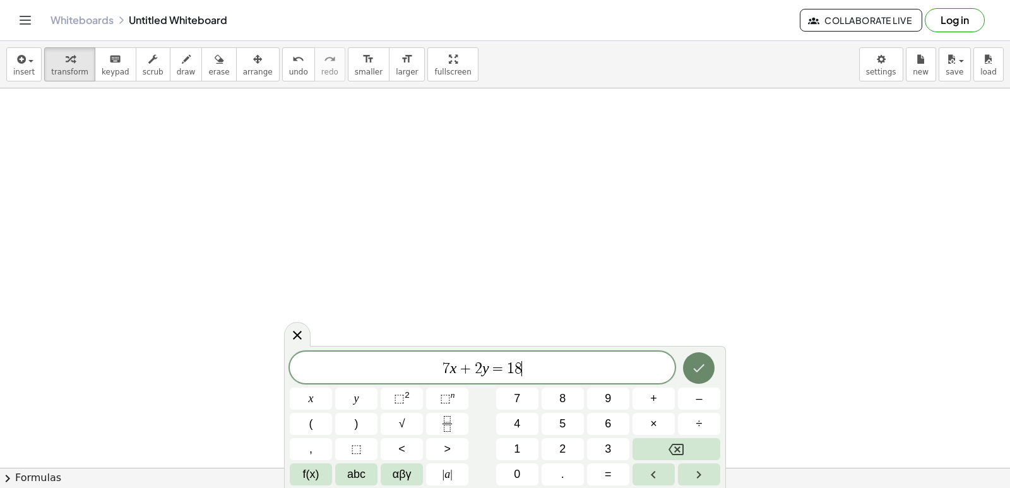
click at [705, 369] on icon "Done" at bounding box center [698, 368] width 15 height 15
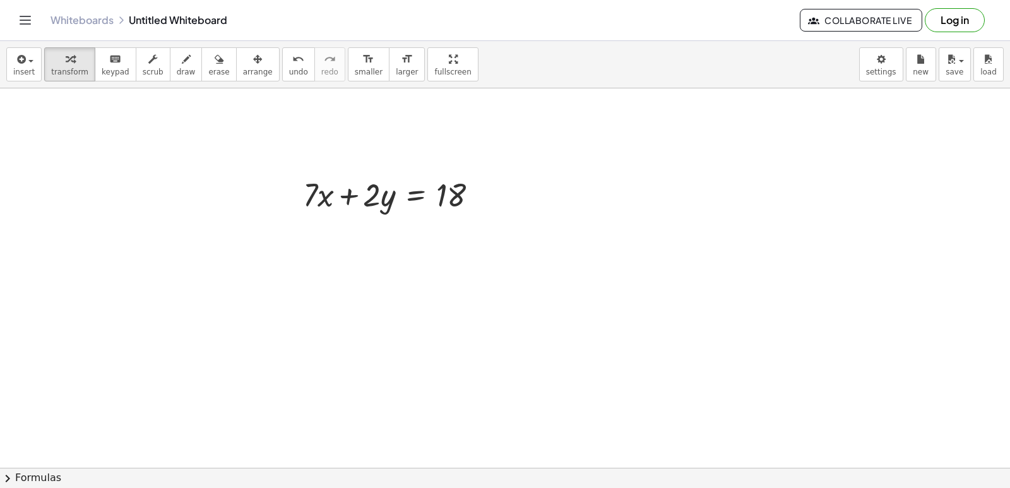
drag, startPoint x: 375, startPoint y: 299, endPoint x: 360, endPoint y: 294, distance: 15.8
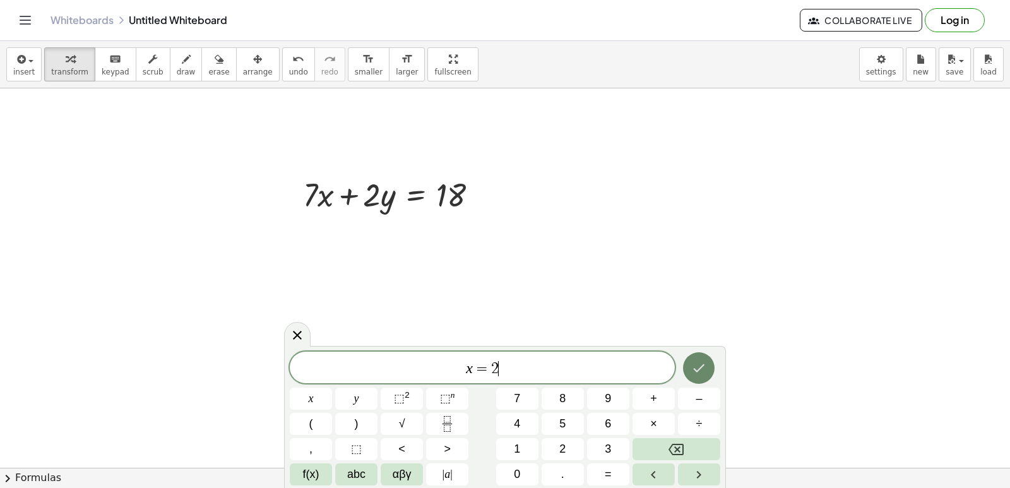
click at [701, 368] on icon "Done" at bounding box center [699, 368] width 11 height 8
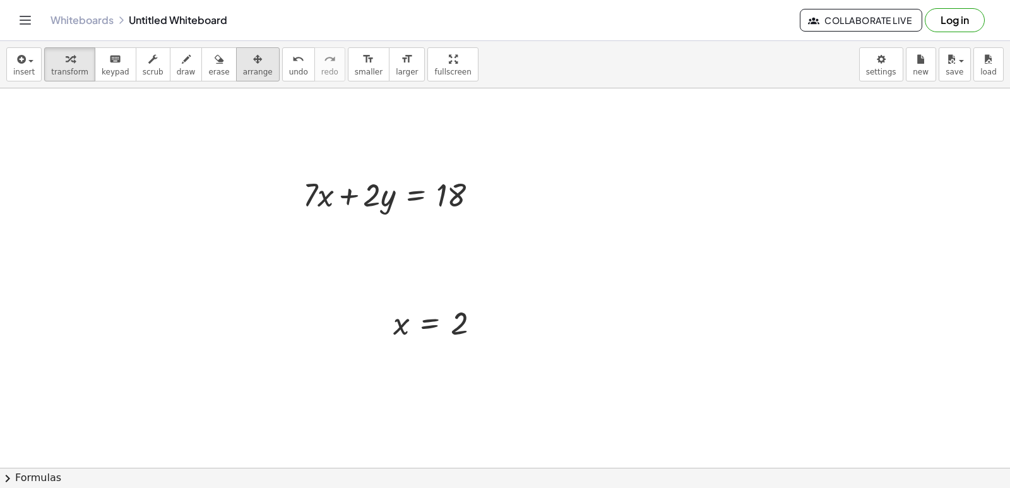
click at [253, 60] on icon "button" at bounding box center [257, 59] width 9 height 15
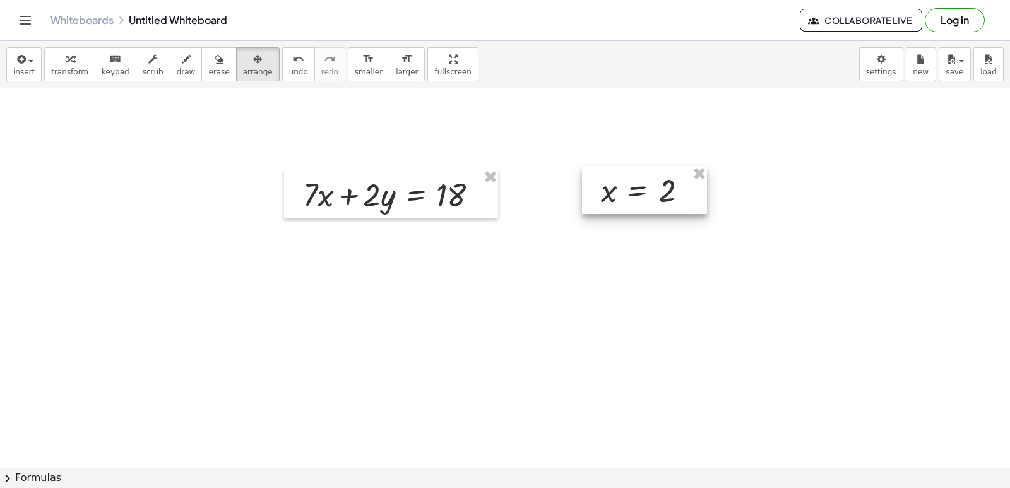
drag, startPoint x: 434, startPoint y: 330, endPoint x: 643, endPoint y: 198, distance: 247.2
click at [643, 198] on div at bounding box center [644, 190] width 125 height 48
click at [54, 63] on div "button" at bounding box center [69, 58] width 37 height 15
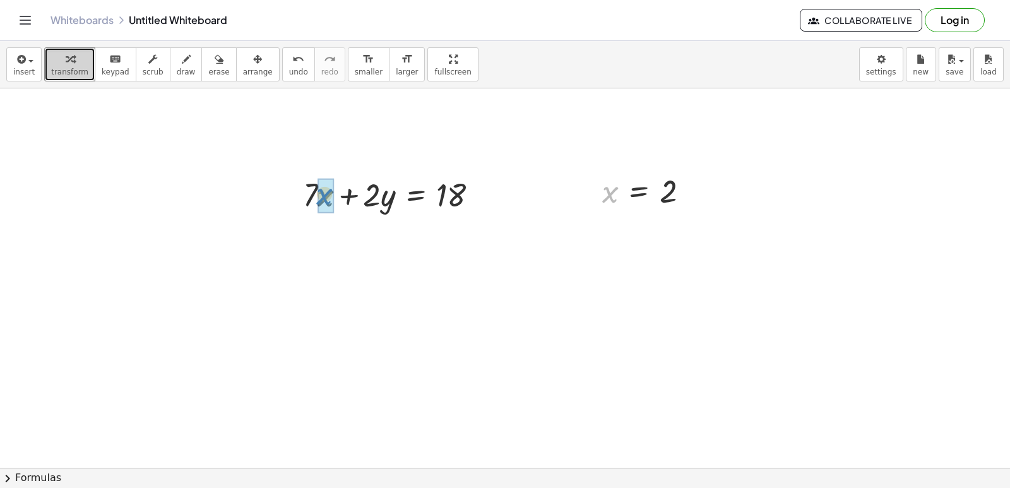
drag, startPoint x: 612, startPoint y: 193, endPoint x: 328, endPoint y: 196, distance: 284.2
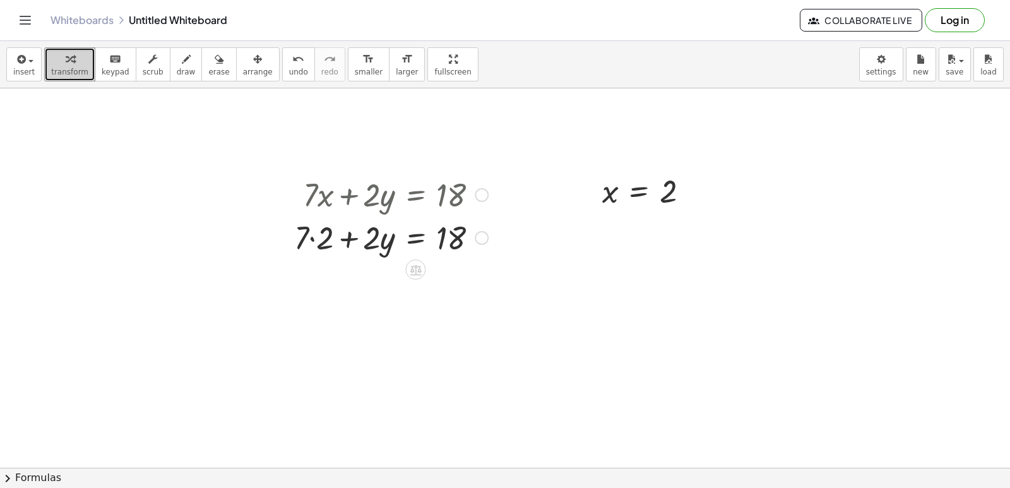
click at [314, 237] on div at bounding box center [391, 236] width 206 height 43
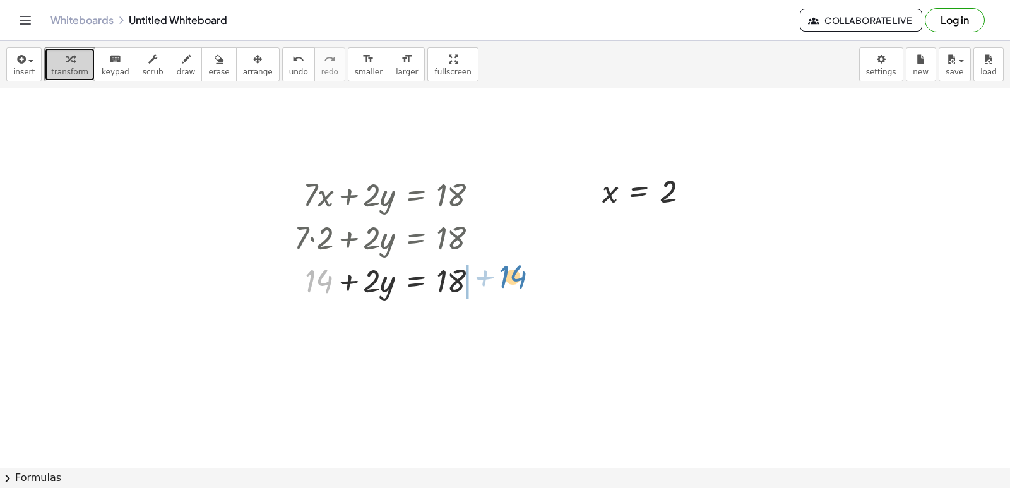
drag, startPoint x: 320, startPoint y: 280, endPoint x: 515, endPoint y: 275, distance: 194.5
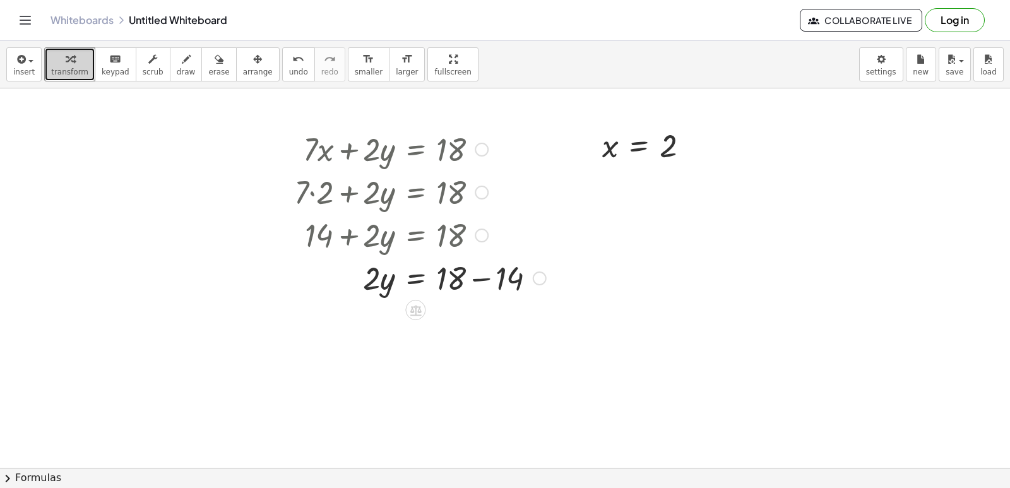
scroll to position [2593, 0]
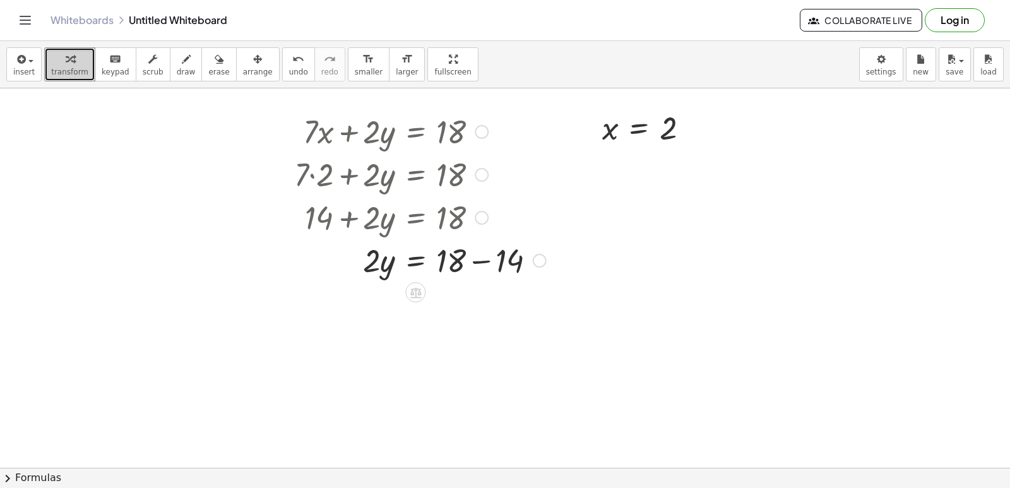
click at [482, 261] on div at bounding box center [420, 259] width 265 height 43
drag, startPoint x: 371, startPoint y: 302, endPoint x: 451, endPoint y: 328, distance: 84.3
click at [453, 360] on div at bounding box center [420, 355] width 265 height 63
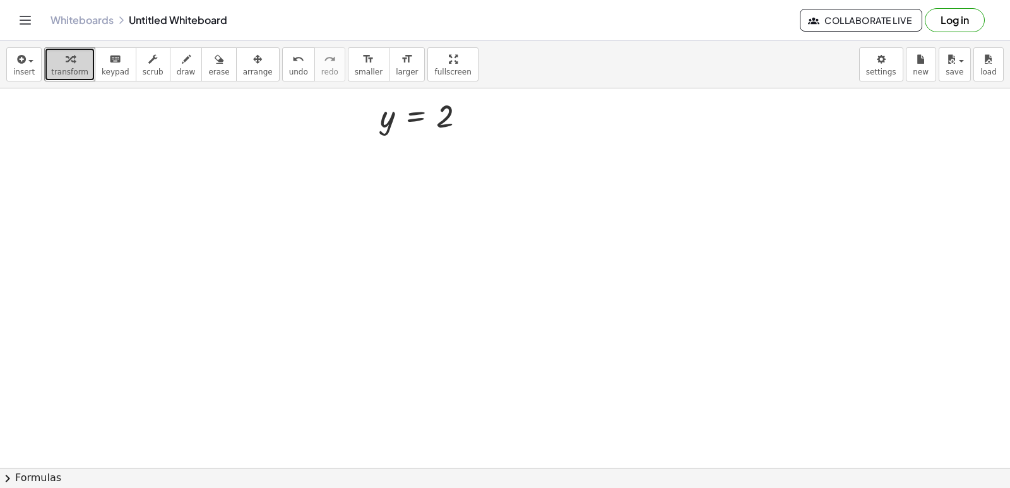
scroll to position [2971, 0]
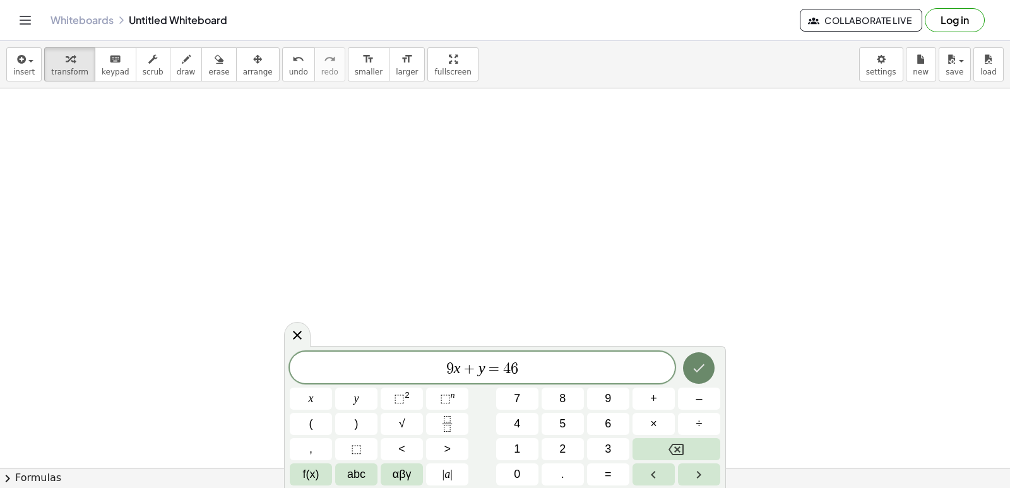
click at [697, 365] on icon "Done" at bounding box center [698, 368] width 15 height 15
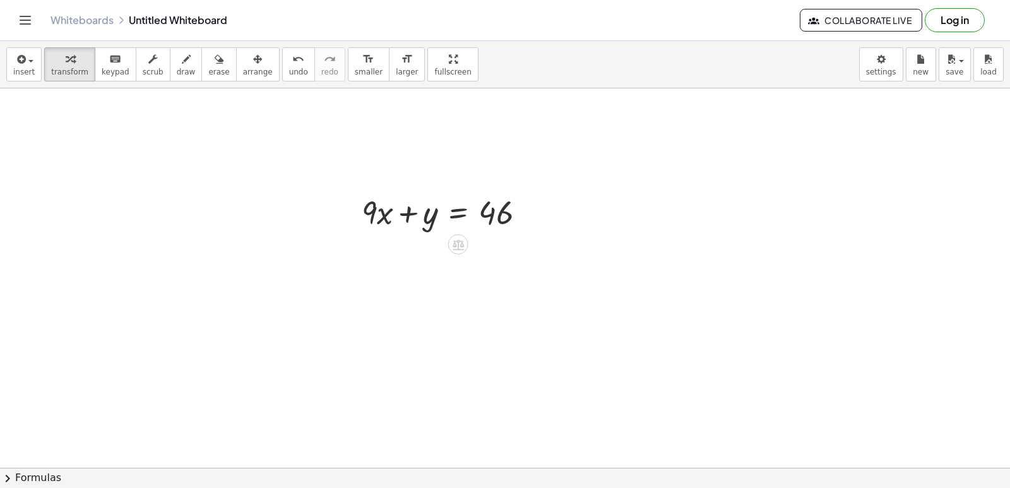
scroll to position [3036, 0]
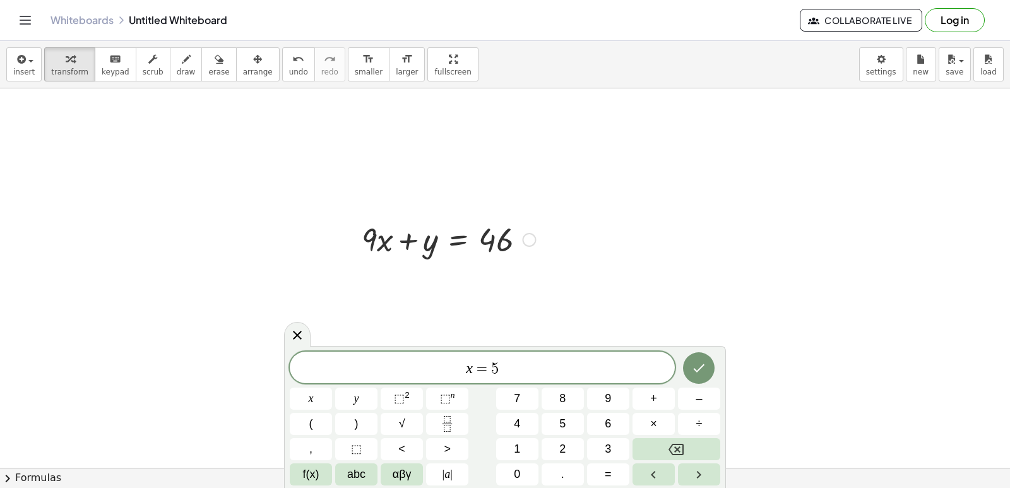
scroll to position [2973, 0]
click at [701, 366] on icon "Done" at bounding box center [698, 368] width 15 height 15
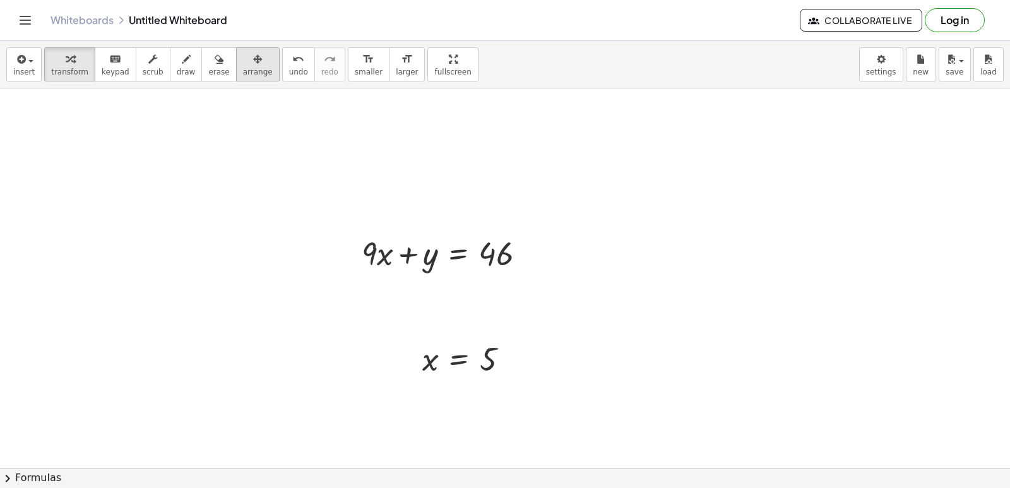
click at [253, 66] on icon "button" at bounding box center [257, 59] width 9 height 15
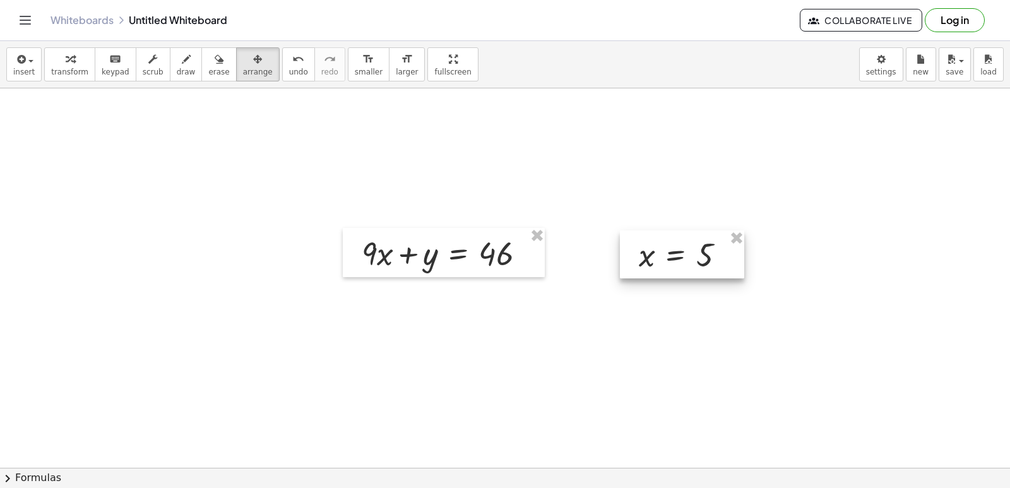
drag, startPoint x: 466, startPoint y: 355, endPoint x: 683, endPoint y: 251, distance: 241.2
click at [683, 251] on div at bounding box center [682, 254] width 124 height 48
click at [71, 62] on div "button" at bounding box center [69, 58] width 37 height 15
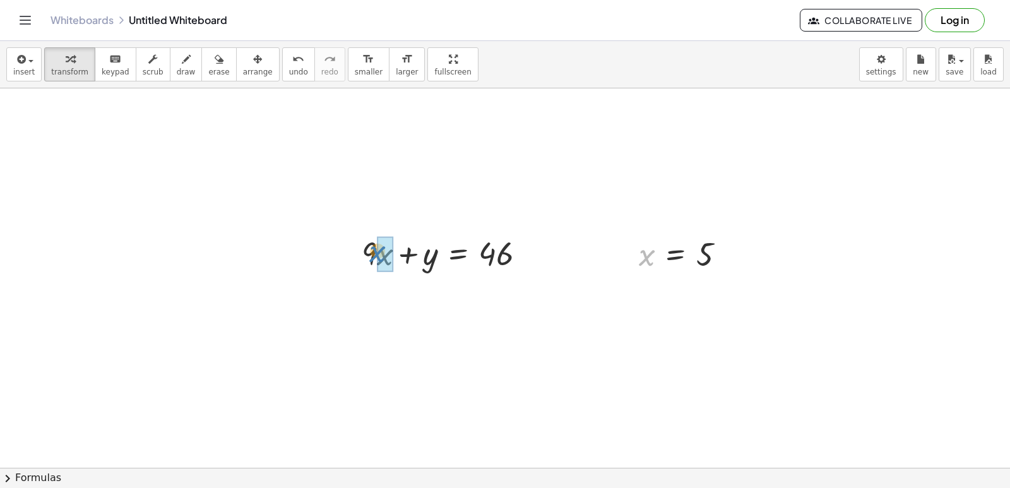
drag, startPoint x: 645, startPoint y: 261, endPoint x: 376, endPoint y: 258, distance: 269.6
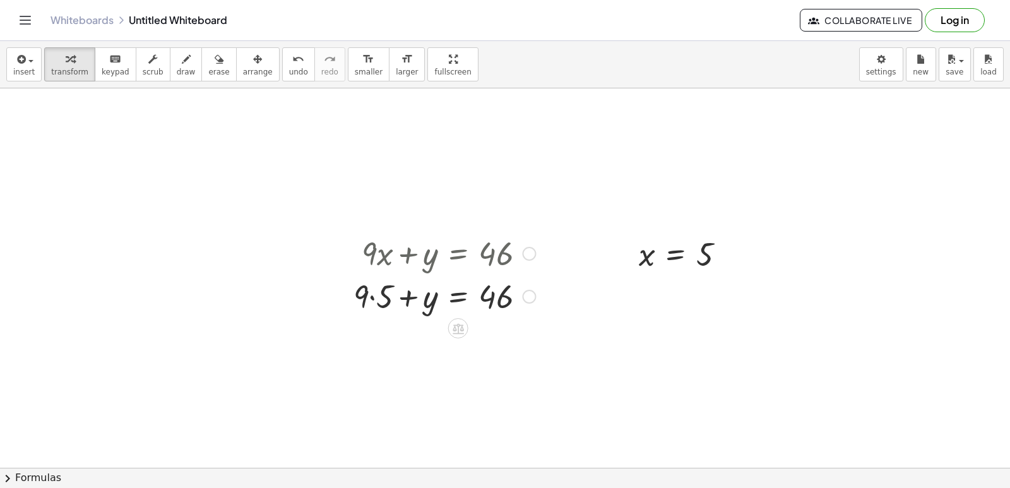
click at [369, 300] on div at bounding box center [444, 295] width 194 height 43
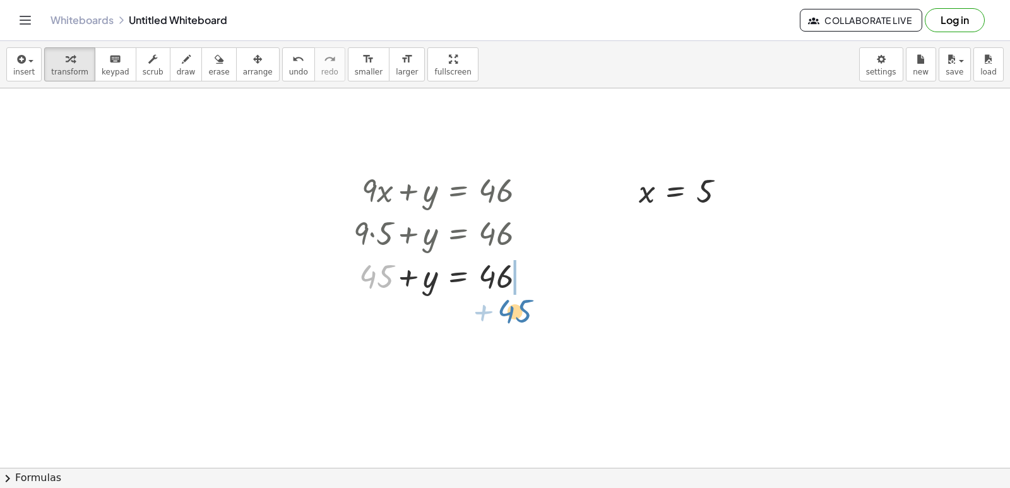
drag, startPoint x: 380, startPoint y: 278, endPoint x: 522, endPoint y: 311, distance: 145.8
click at [533, 319] on div at bounding box center [476, 318] width 259 height 43
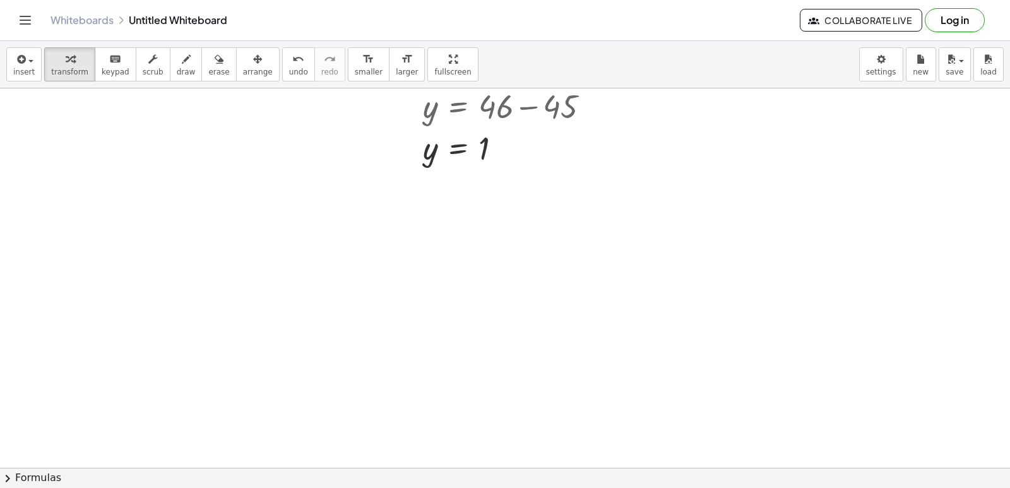
scroll to position [3288, 0]
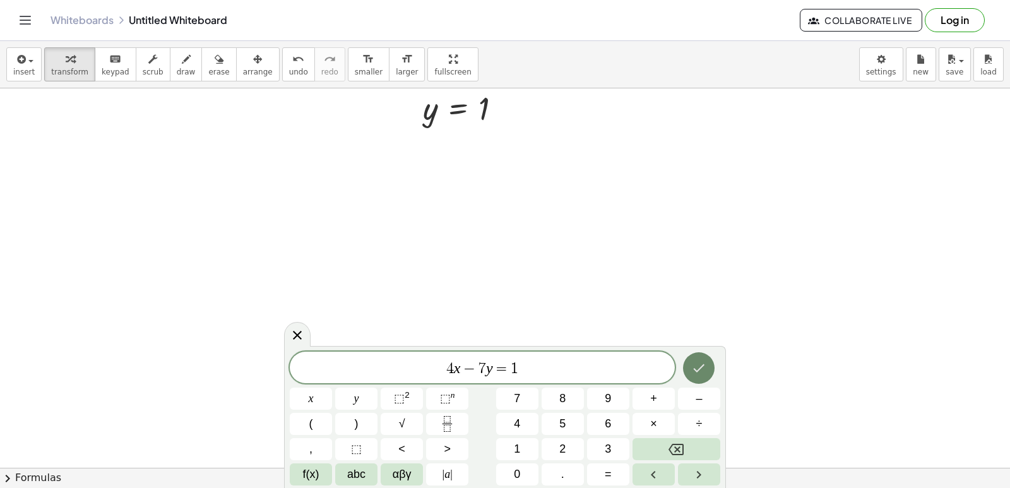
click at [699, 367] on icon "Done" at bounding box center [698, 368] width 15 height 15
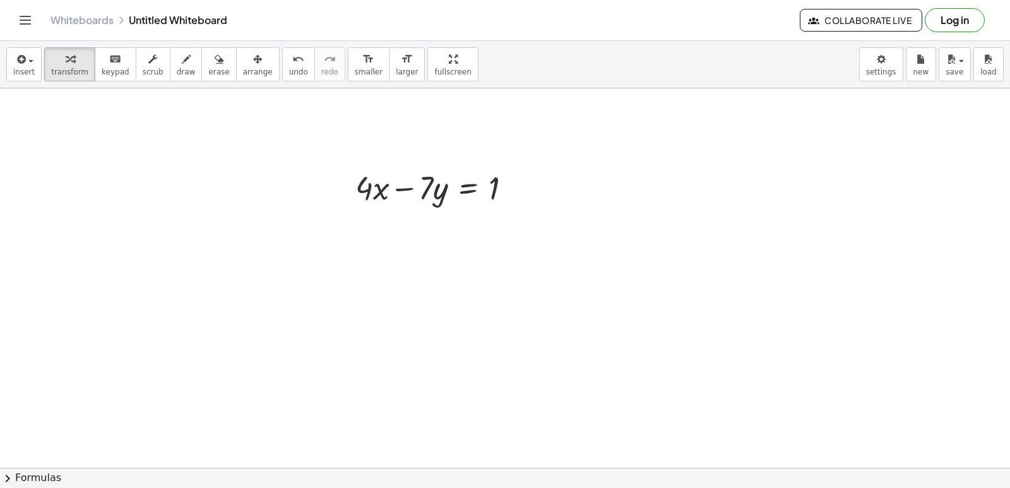
scroll to position [3415, 0]
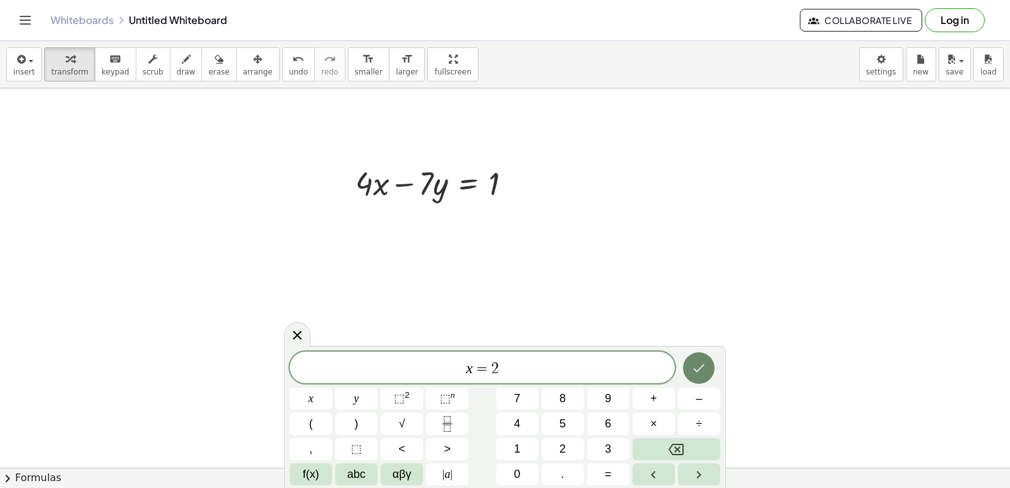
click at [707, 370] on icon "Done" at bounding box center [698, 368] width 15 height 15
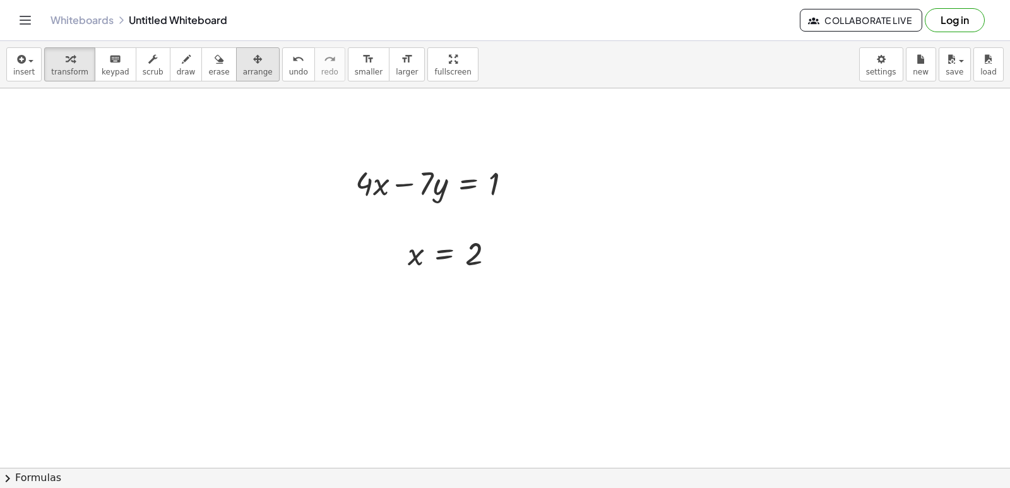
click at [243, 56] on div "button" at bounding box center [258, 58] width 30 height 15
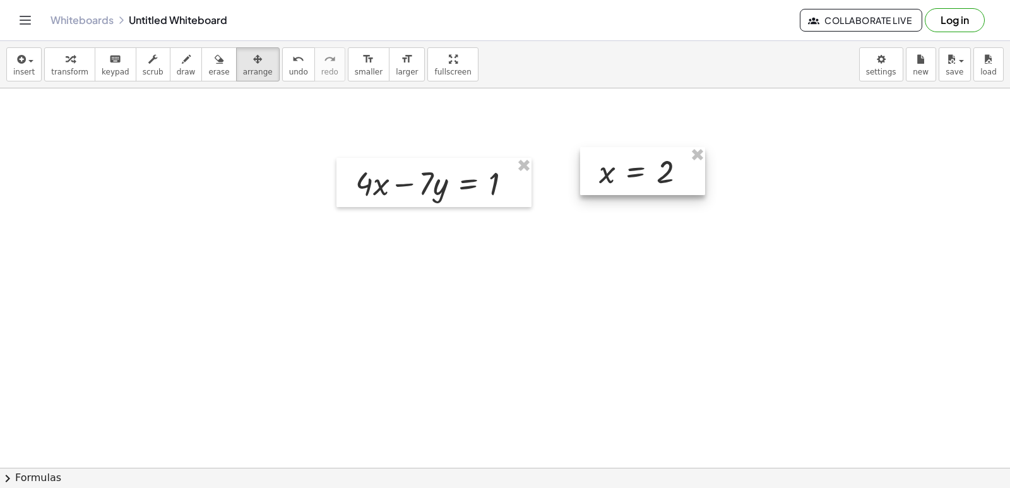
drag, startPoint x: 446, startPoint y: 269, endPoint x: 638, endPoint y: 187, distance: 208.2
click at [638, 187] on div at bounding box center [642, 171] width 125 height 48
click at [54, 63] on div "button" at bounding box center [69, 58] width 37 height 15
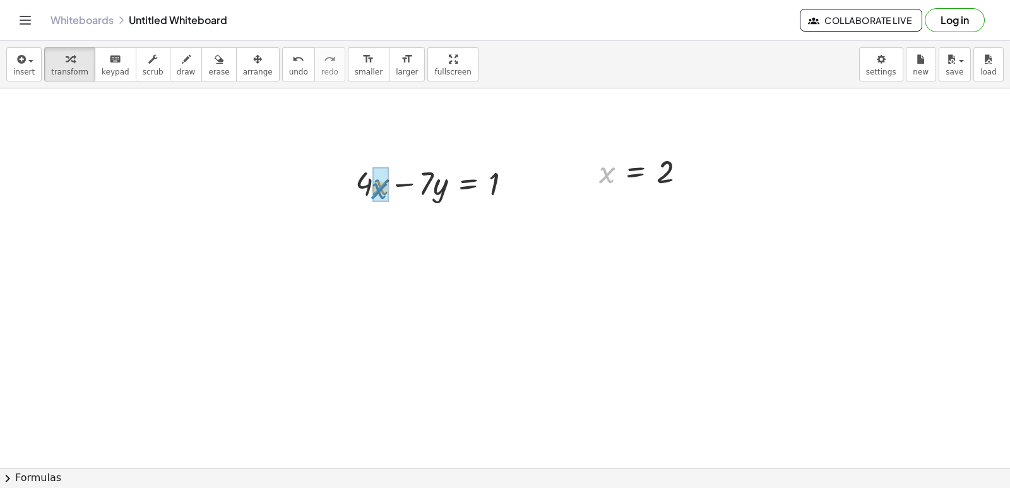
drag, startPoint x: 607, startPoint y: 171, endPoint x: 379, endPoint y: 186, distance: 228.4
click at [369, 228] on div at bounding box center [434, 225] width 188 height 43
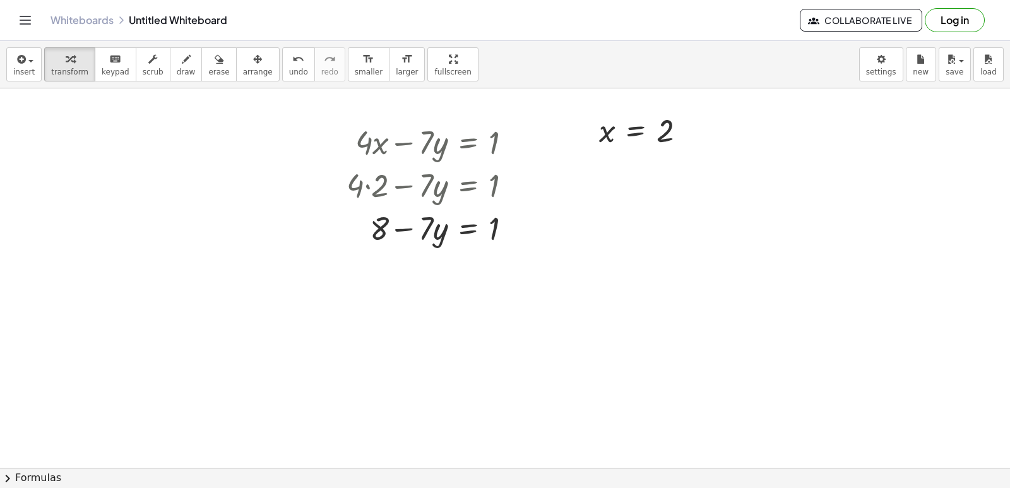
scroll to position [3478, 0]
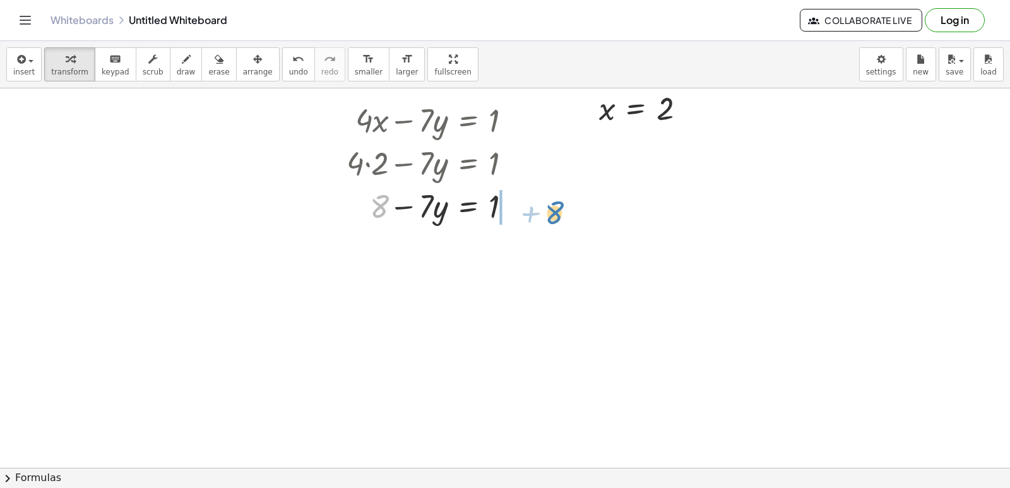
drag, startPoint x: 381, startPoint y: 204, endPoint x: 554, endPoint y: 205, distance: 173.6
click at [511, 252] on div at bounding box center [458, 248] width 236 height 43
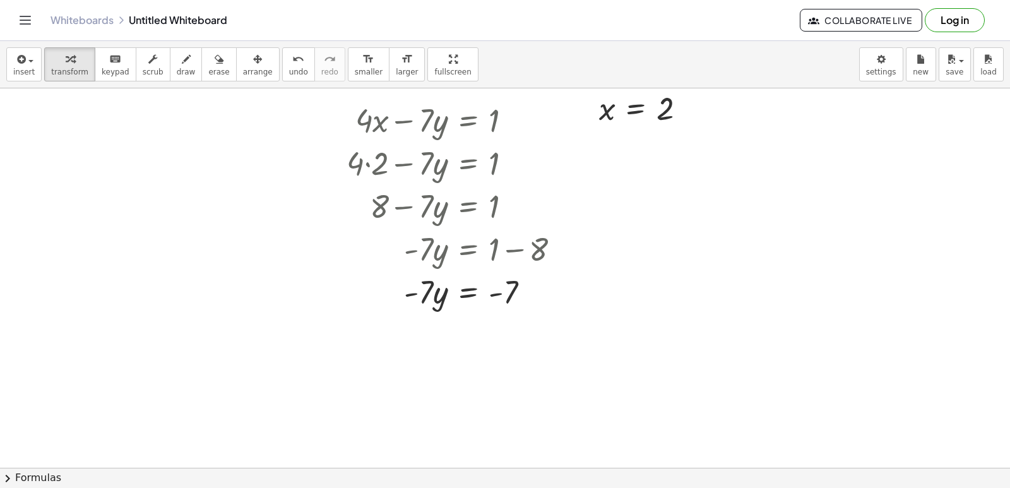
scroll to position [3541, 0]
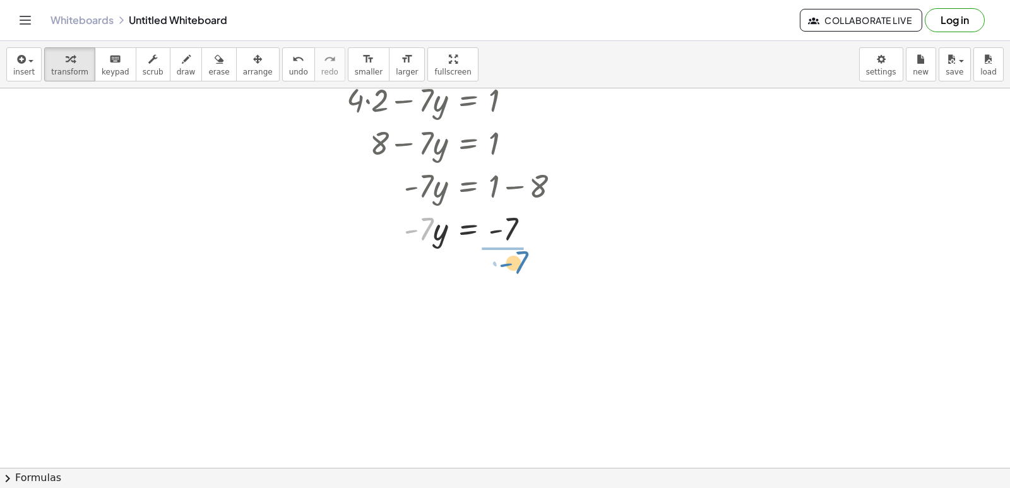
drag, startPoint x: 421, startPoint y: 231, endPoint x: 513, endPoint y: 267, distance: 99.0
click at [522, 284] on div at bounding box center [458, 280] width 236 height 63
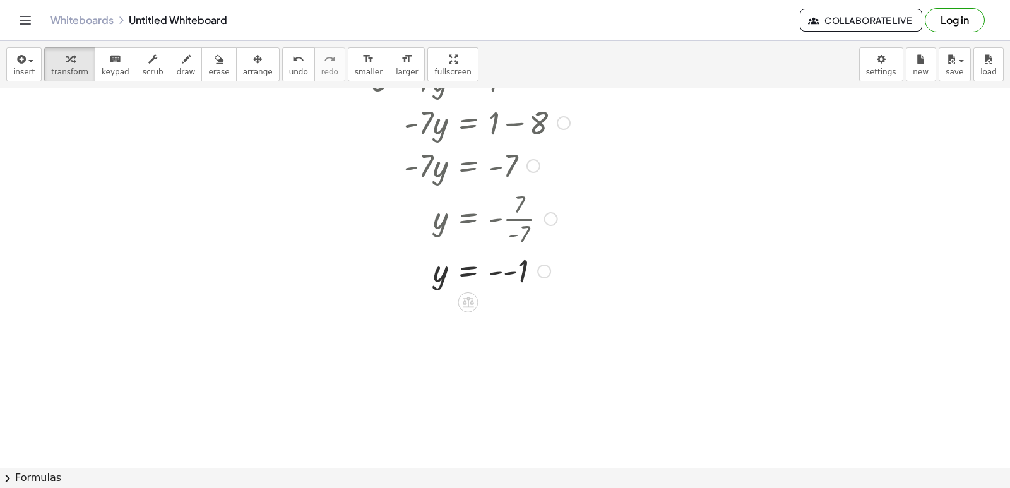
click at [496, 272] on div at bounding box center [458, 270] width 236 height 42
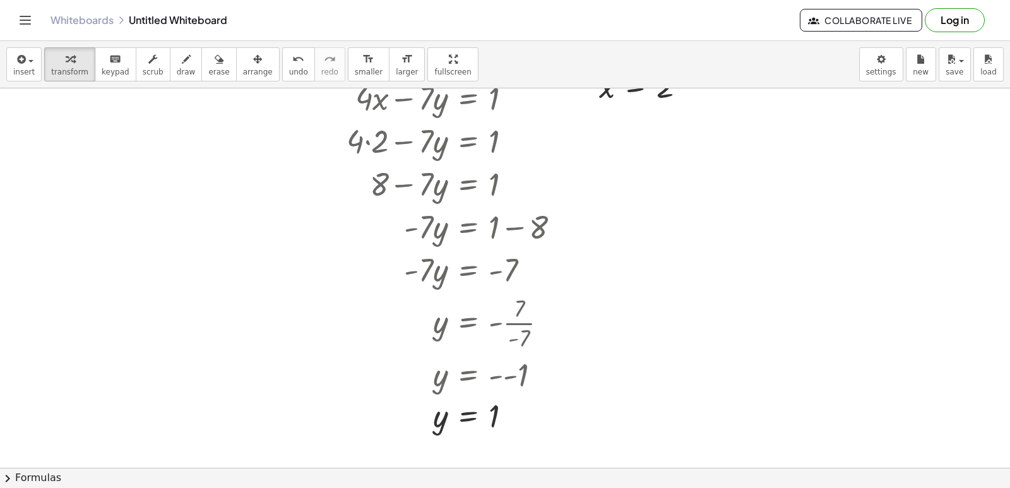
scroll to position [3478, 0]
